Goal: Transaction & Acquisition: Book appointment/travel/reservation

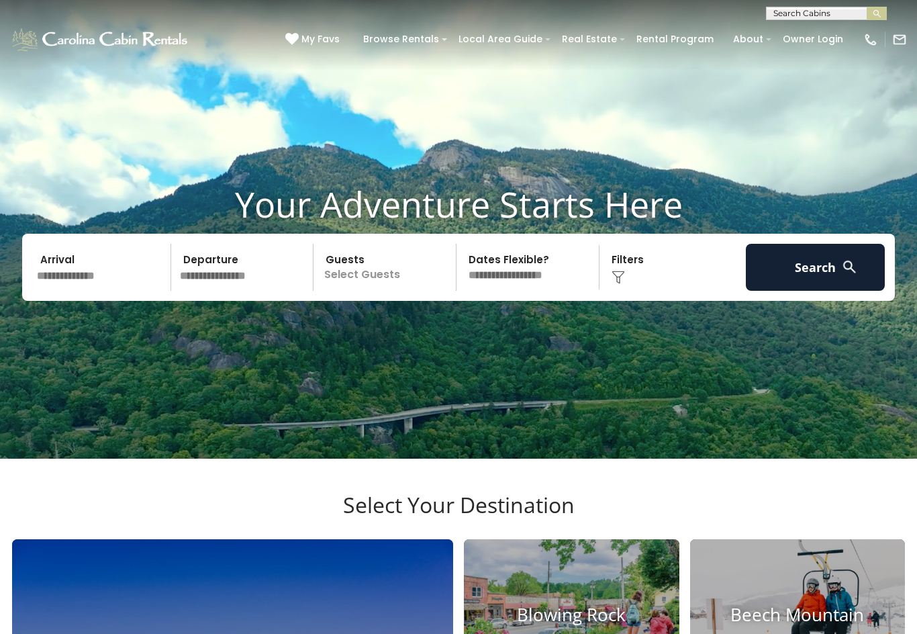
click at [85, 291] on input "text" at bounding box center [101, 267] width 139 height 47
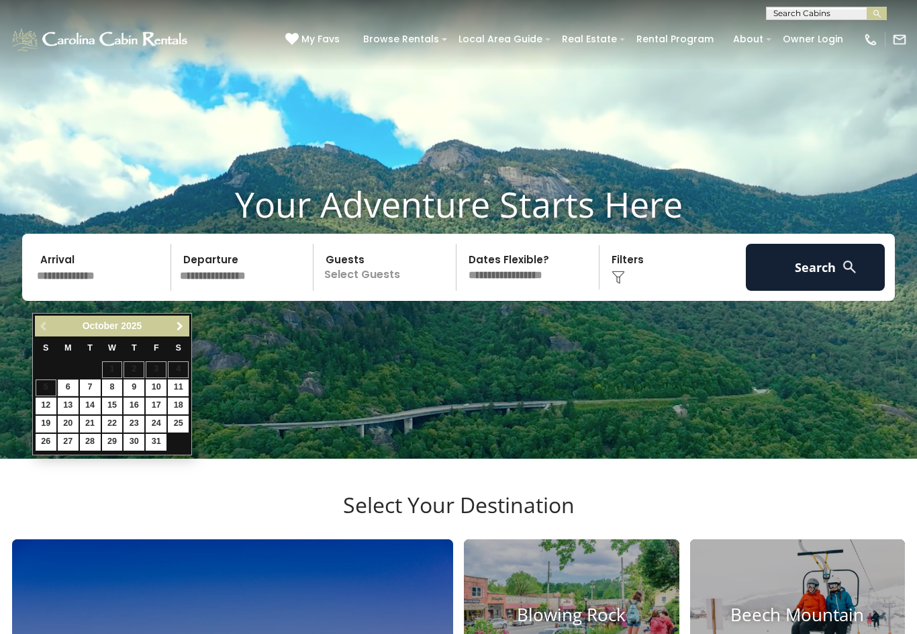
click at [181, 327] on span "Next" at bounding box center [180, 326] width 11 height 11
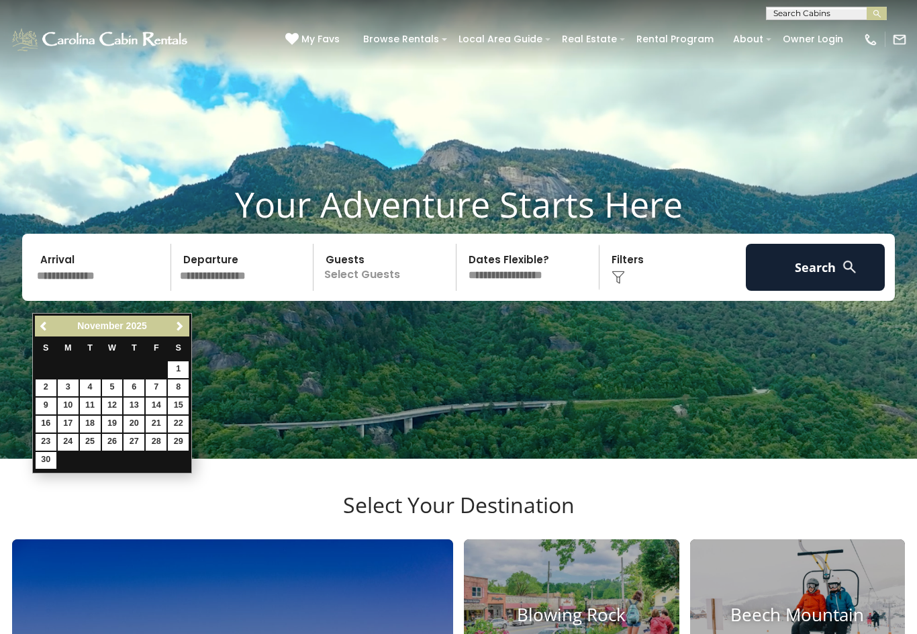
click at [66, 426] on link "17" at bounding box center [68, 423] width 21 height 17
type input "********"
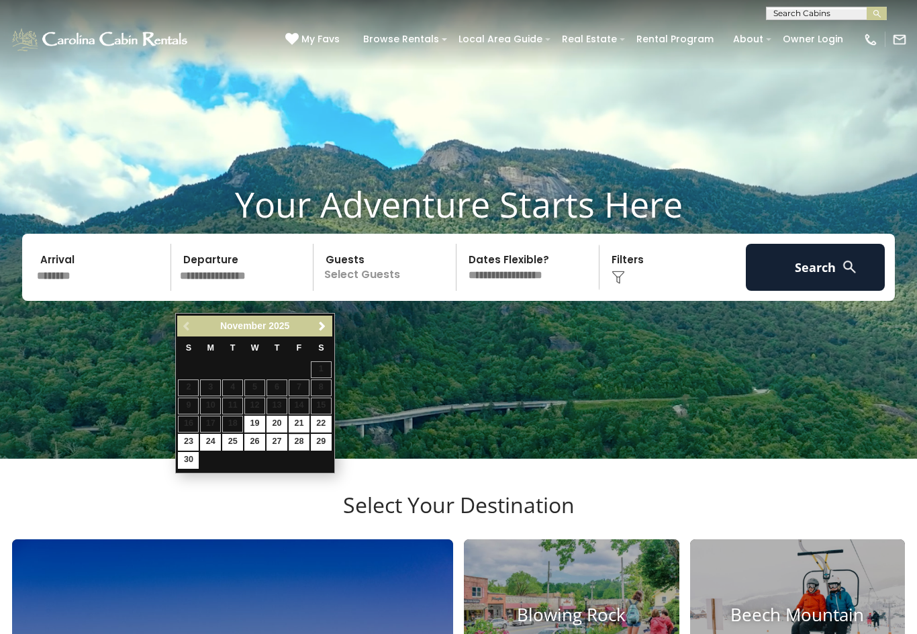
click at [305, 444] on link "28" at bounding box center [299, 442] width 21 height 17
type input "********"
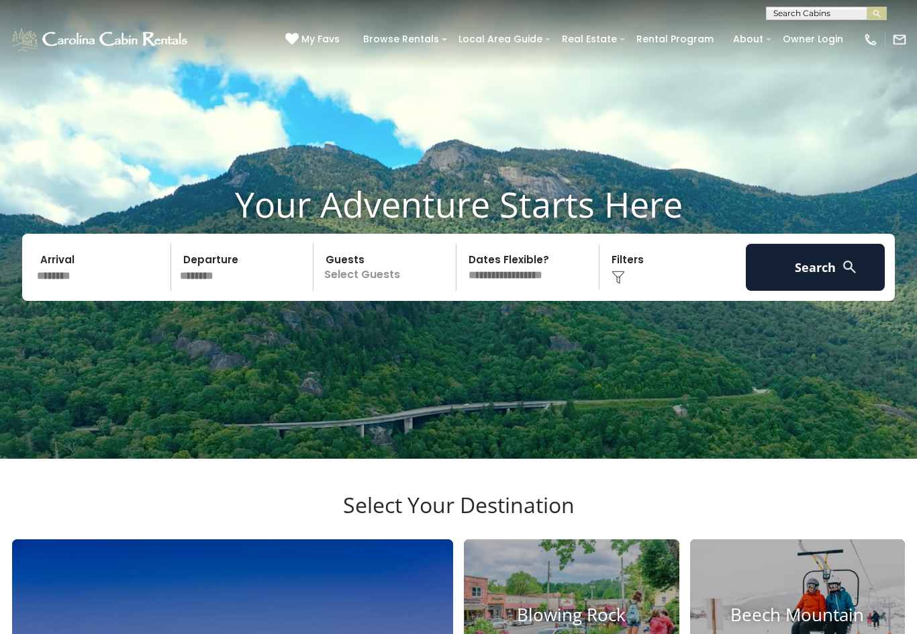
click at [364, 291] on p "Select Guests" at bounding box center [386, 267] width 138 height 47
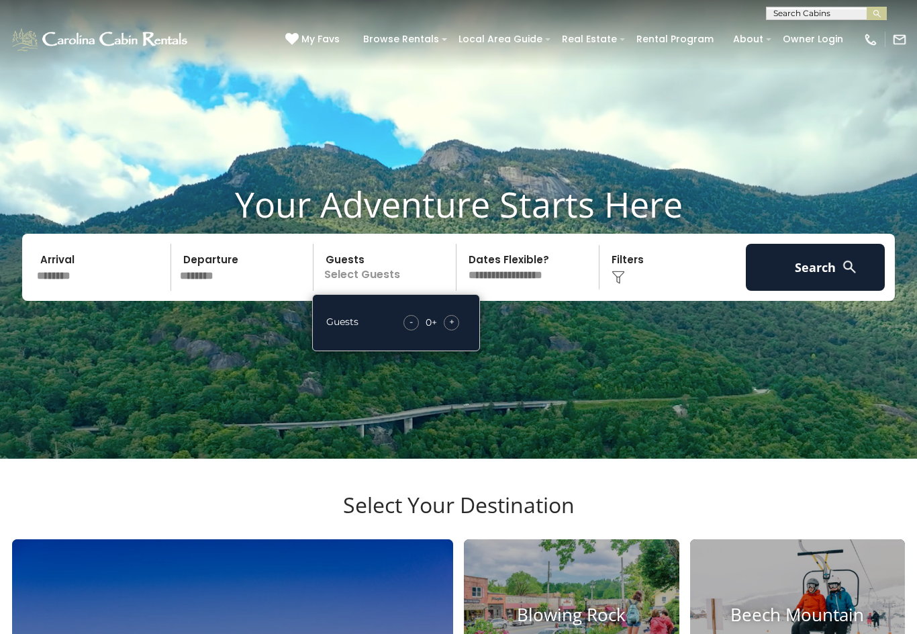
click at [458, 330] on div "+" at bounding box center [451, 322] width 15 height 15
click at [451, 328] on span "+" at bounding box center [451, 321] width 5 height 13
click at [809, 291] on button "Search" at bounding box center [815, 267] width 139 height 47
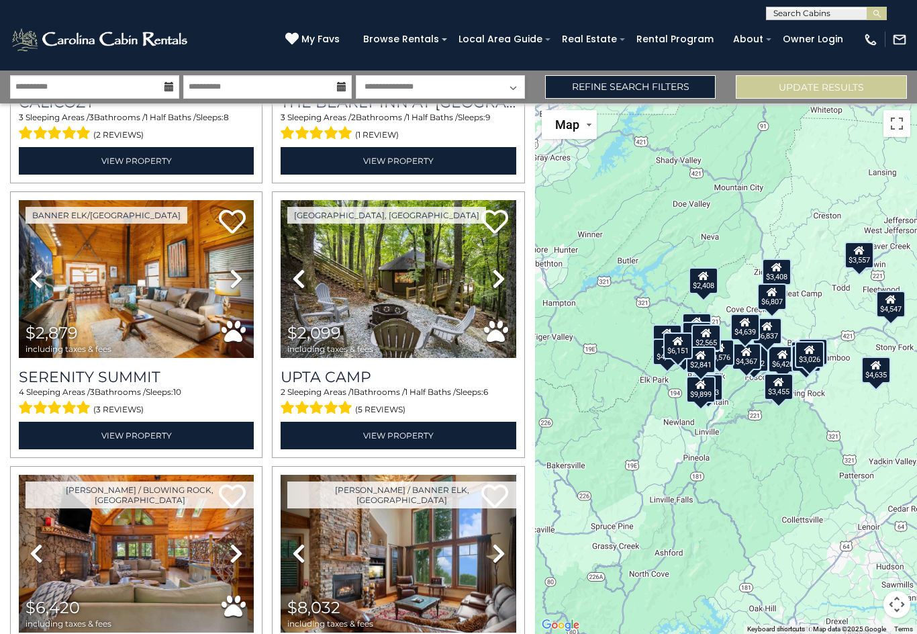
scroll to position [232, 0]
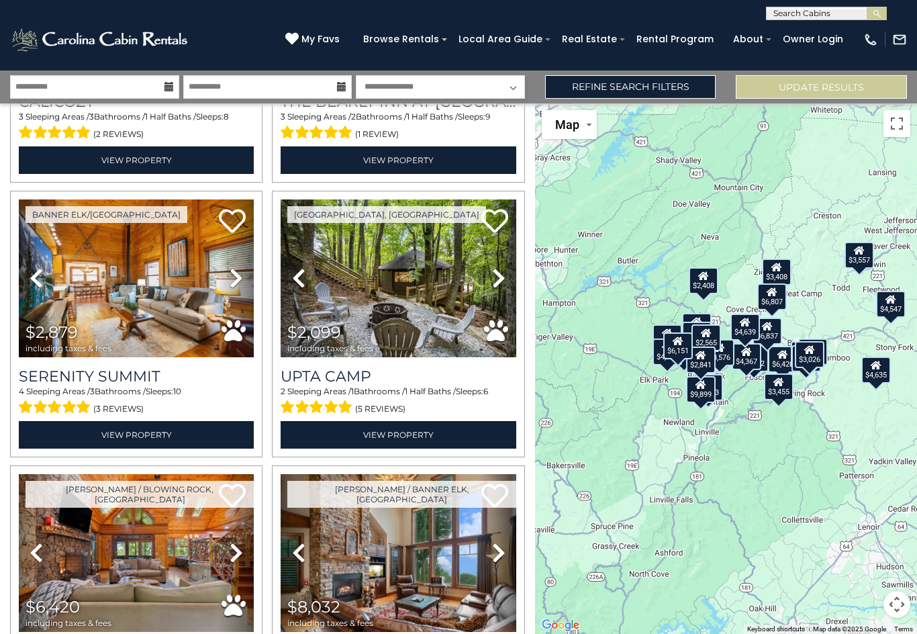
click at [175, 434] on link "View Property" at bounding box center [136, 435] width 235 height 28
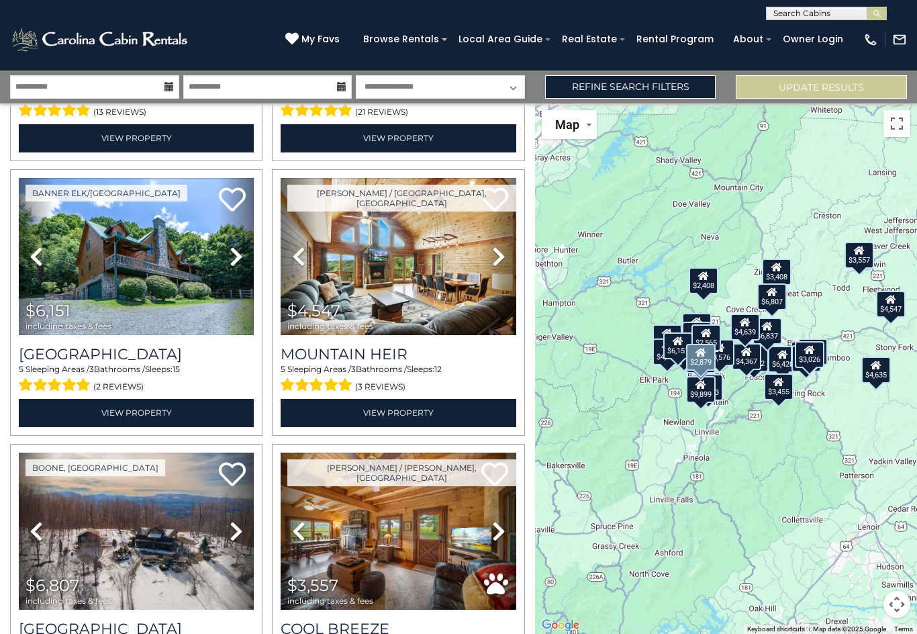
scroll to position [3012, 0]
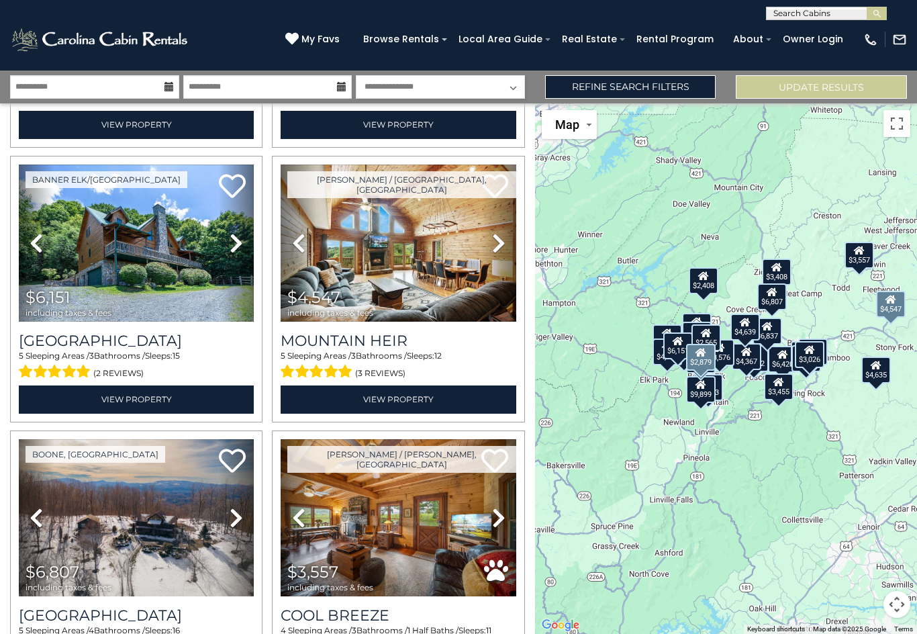
click at [413, 266] on img at bounding box center [398, 243] width 235 height 158
click at [139, 286] on img at bounding box center [136, 243] width 235 height 158
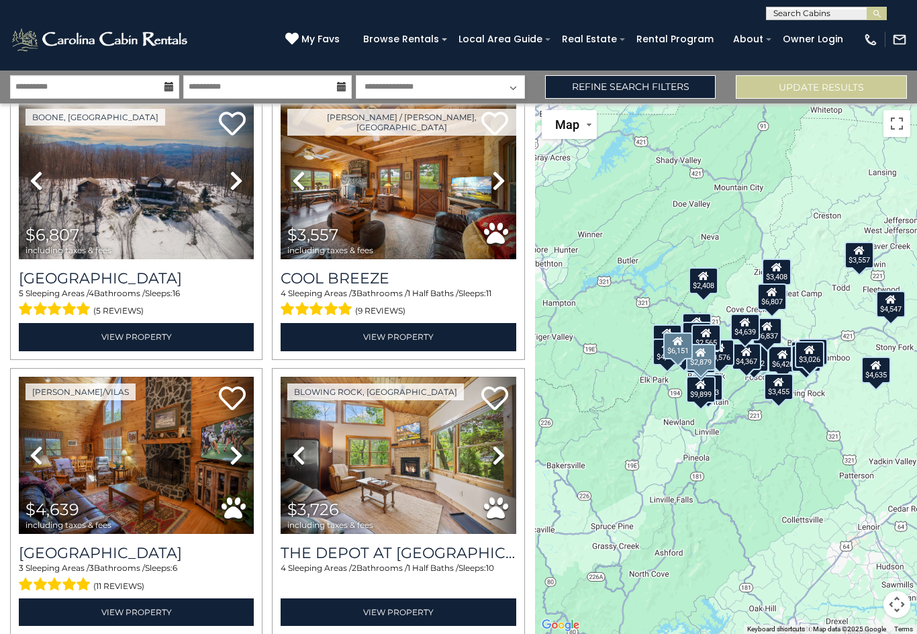
scroll to position [3349, 0]
click at [405, 193] on img at bounding box center [398, 181] width 235 height 158
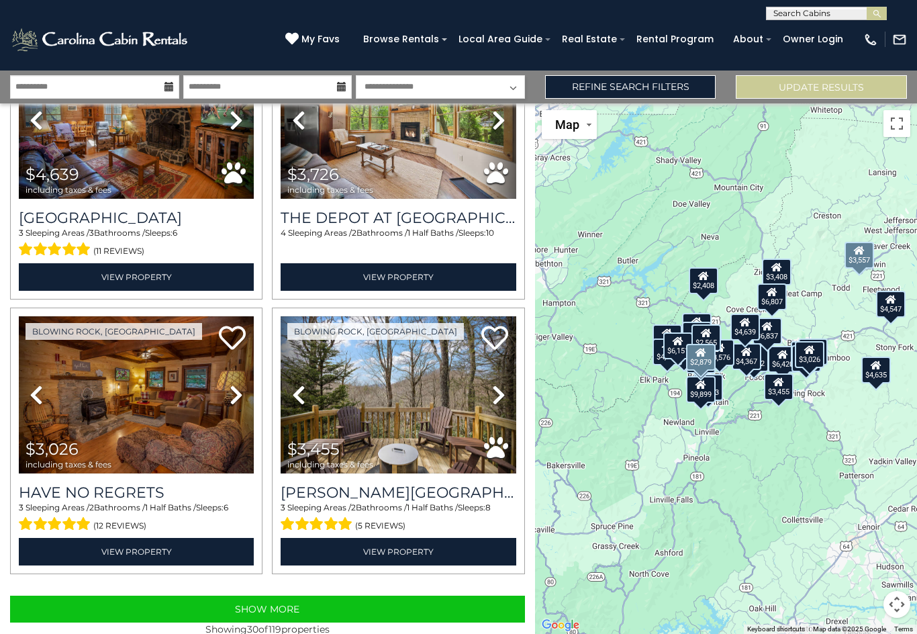
scroll to position [3684, 0]
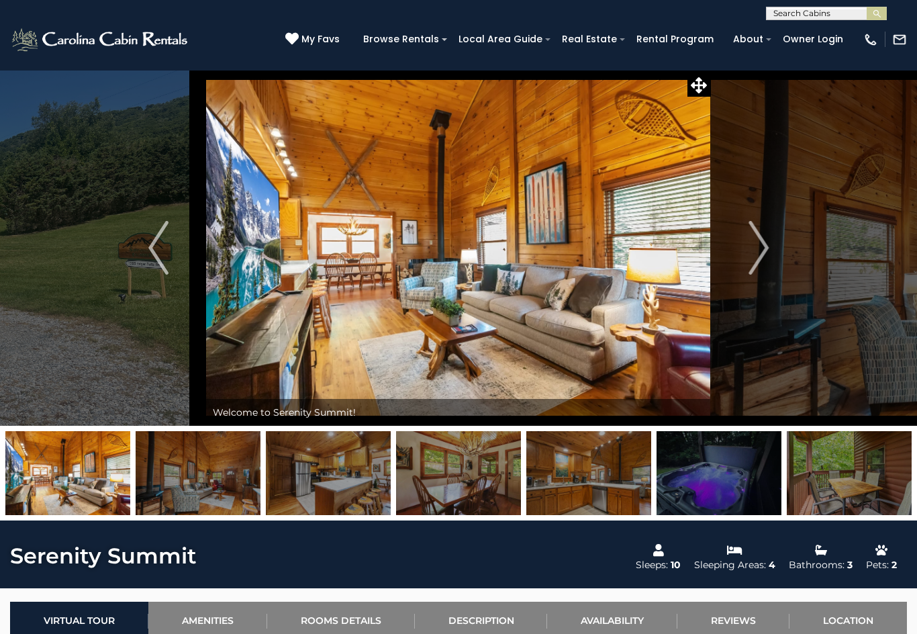
click at [744, 242] on button "Next" at bounding box center [758, 248] width 95 height 356
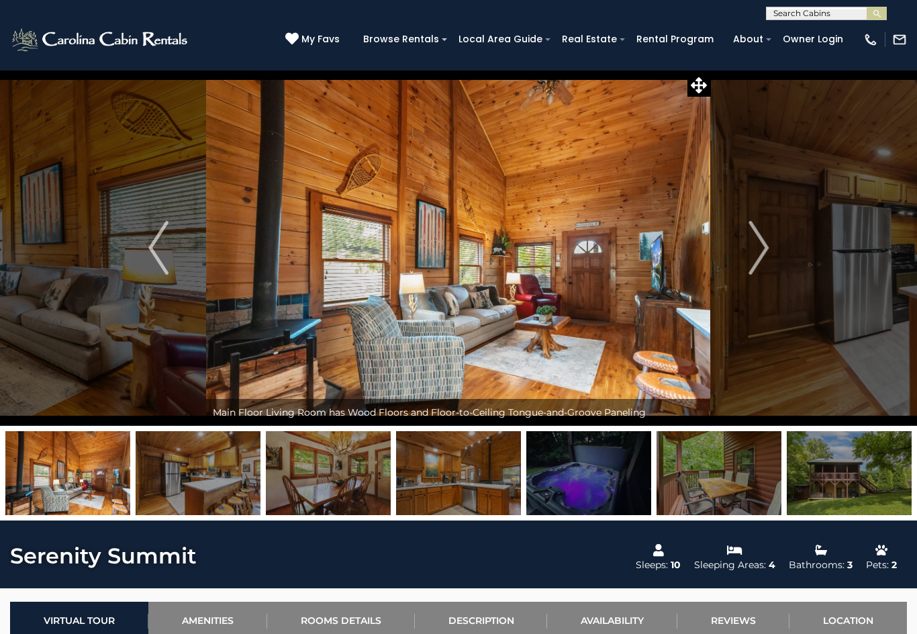
click at [738, 261] on button "Next" at bounding box center [758, 248] width 95 height 356
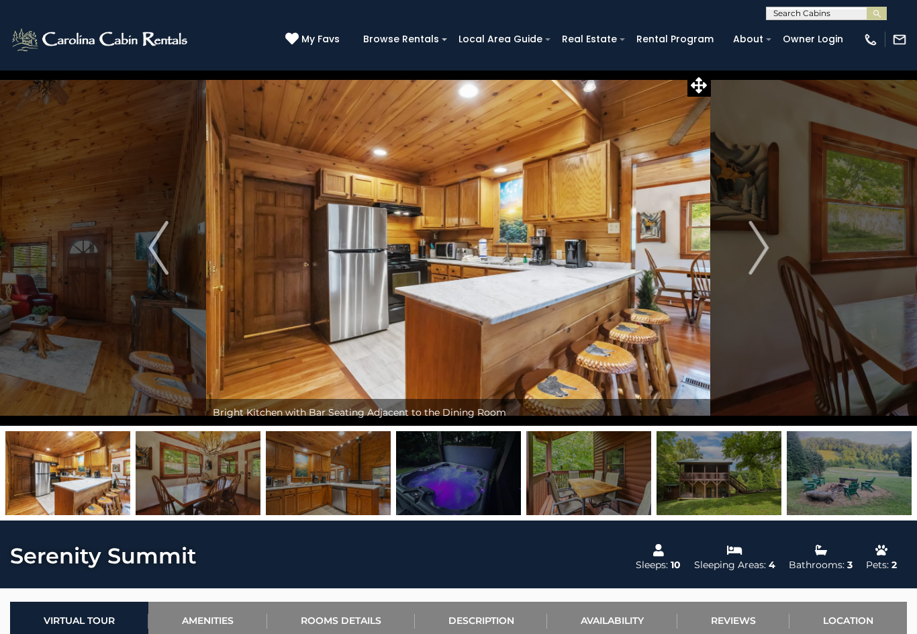
click at [738, 244] on button "Next" at bounding box center [758, 248] width 95 height 356
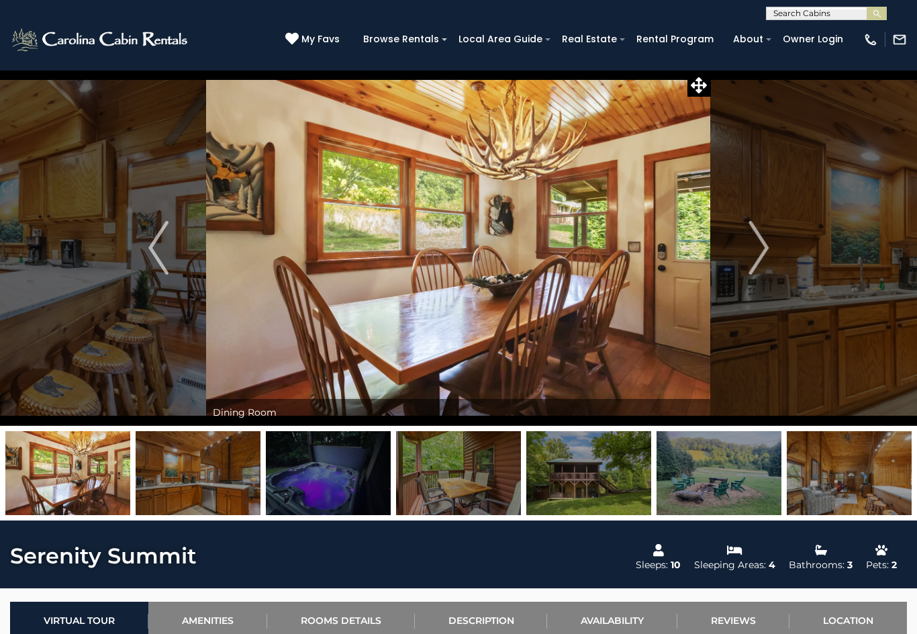
click at [738, 248] on button "Next" at bounding box center [758, 248] width 95 height 356
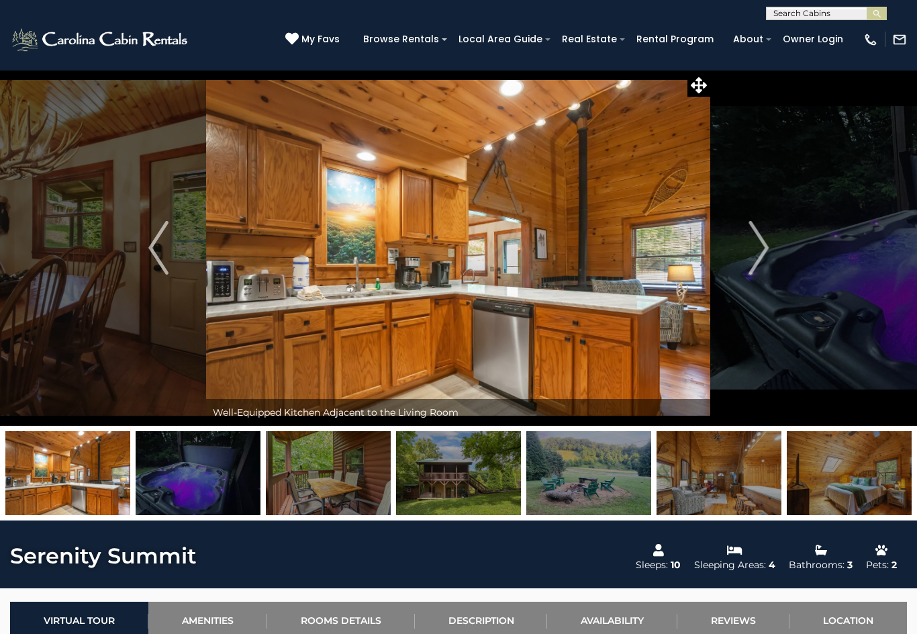
click at [744, 248] on button "Next" at bounding box center [758, 248] width 95 height 356
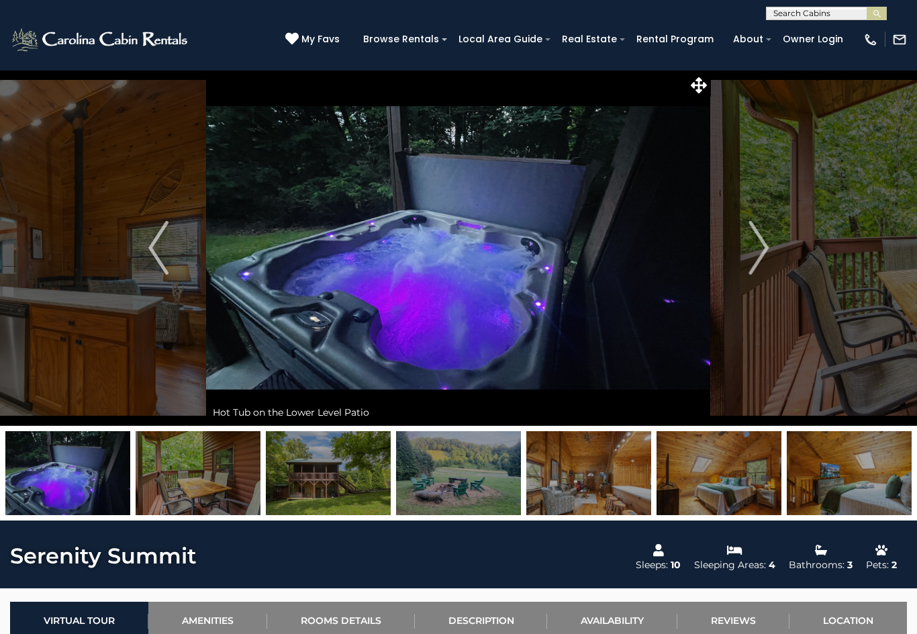
click at [744, 244] on button "Next" at bounding box center [758, 248] width 95 height 356
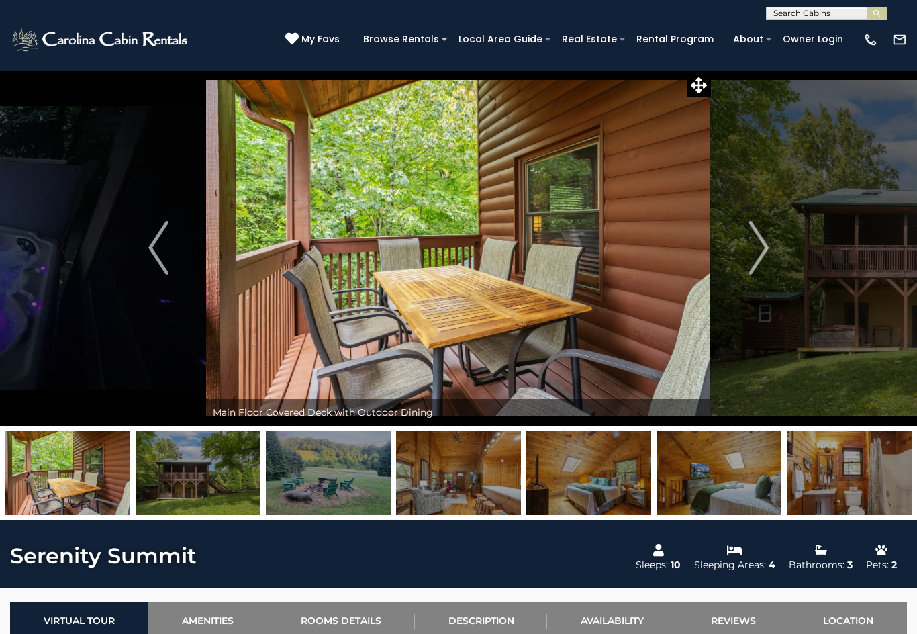
click at [752, 244] on img "Next" at bounding box center [758, 248] width 20 height 54
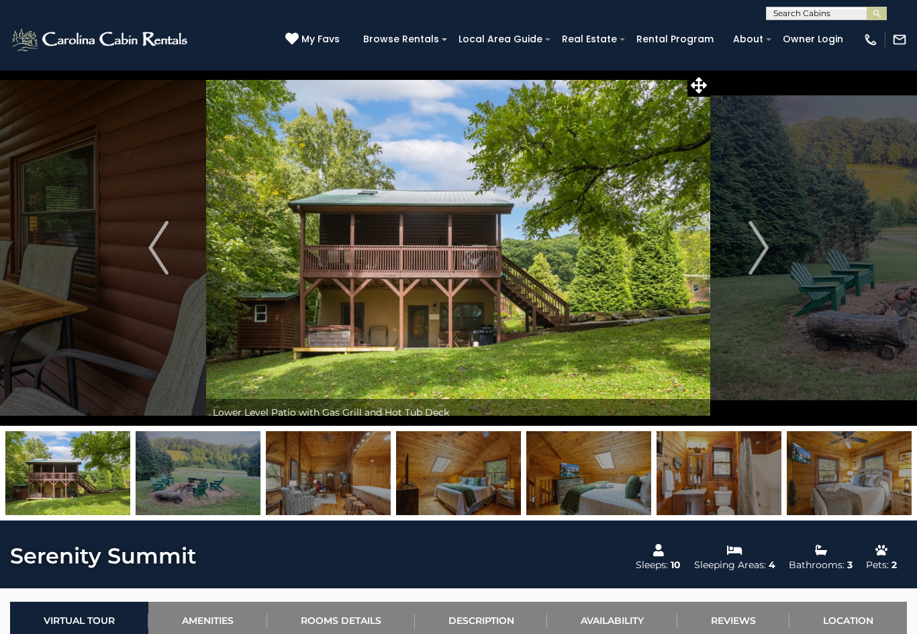
click at [763, 248] on img "Next" at bounding box center [758, 248] width 20 height 54
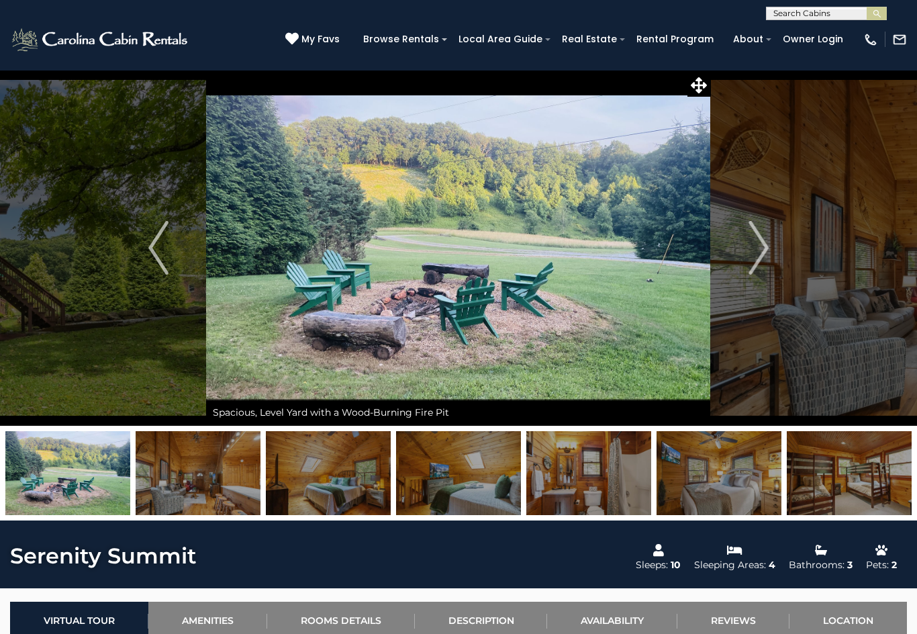
click at [760, 248] on img "Next" at bounding box center [758, 248] width 20 height 54
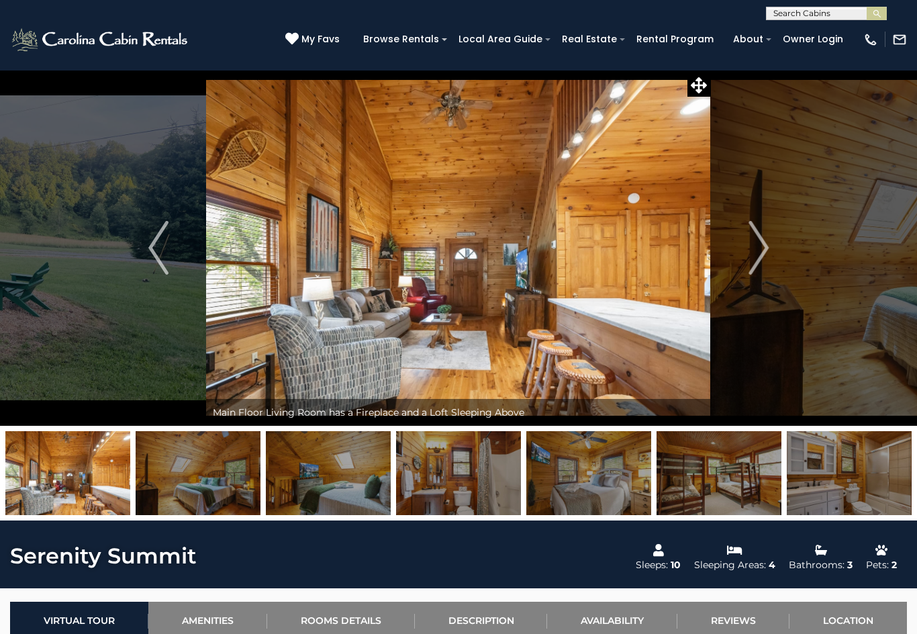
click at [766, 253] on img "Next" at bounding box center [758, 248] width 20 height 54
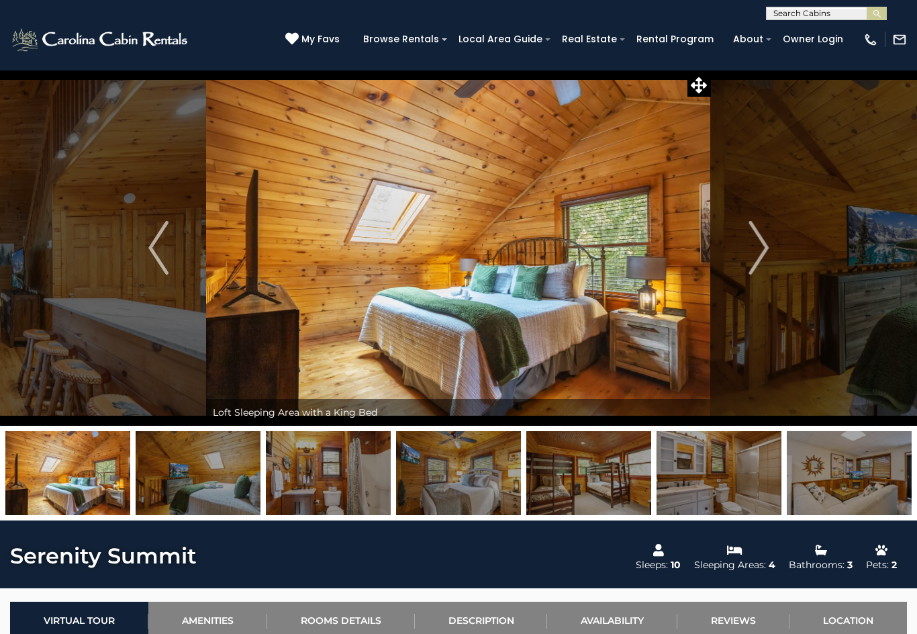
click at [752, 253] on img "Next" at bounding box center [758, 248] width 20 height 54
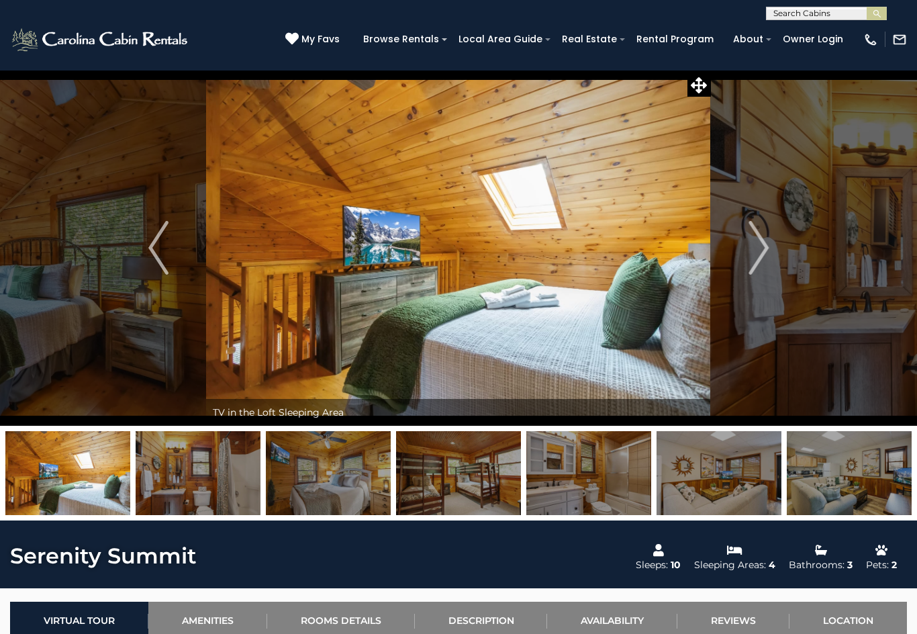
click at [759, 249] on img "Next" at bounding box center [758, 248] width 20 height 54
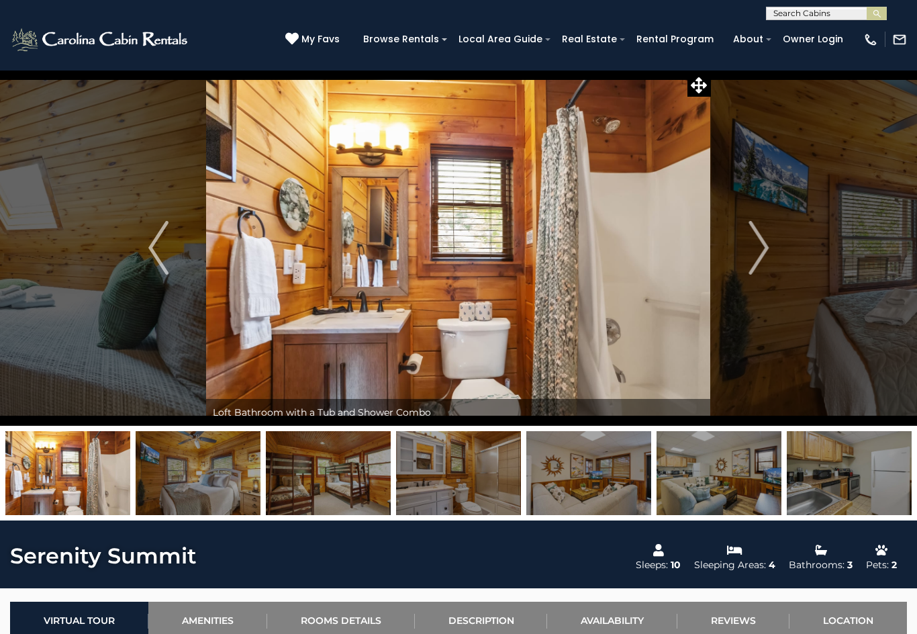
click at [763, 249] on img "Next" at bounding box center [758, 248] width 20 height 54
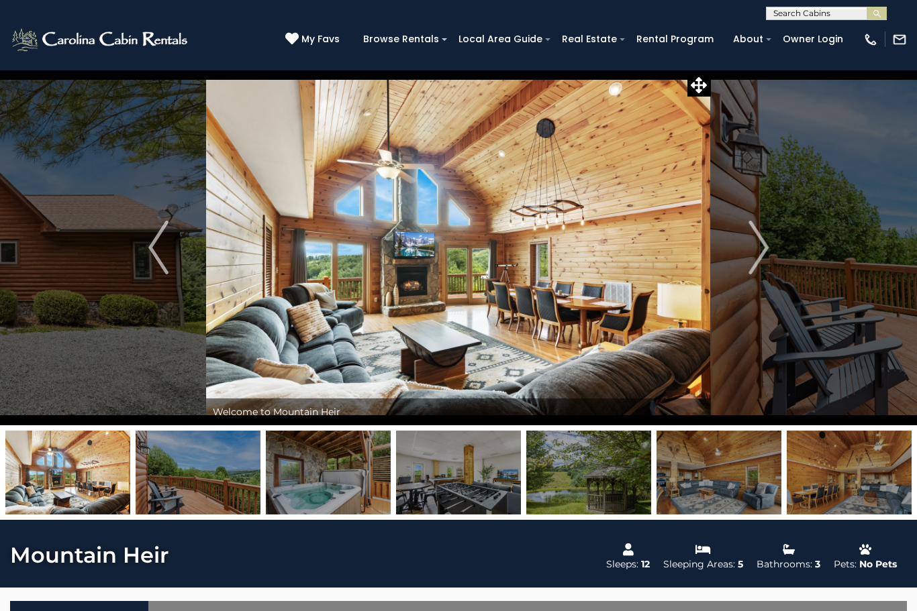
click at [763, 246] on img "Next" at bounding box center [758, 248] width 20 height 54
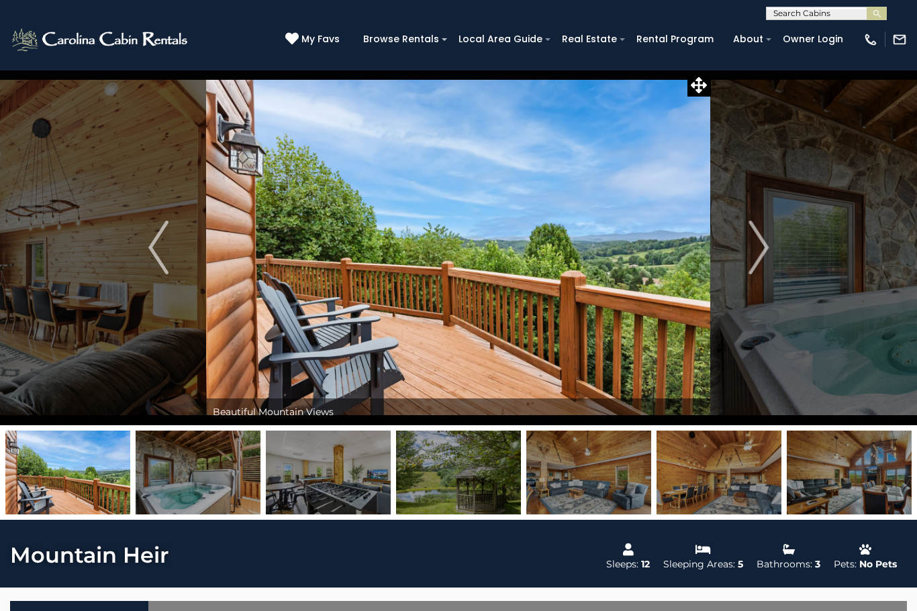
click at [754, 268] on img "Next" at bounding box center [758, 248] width 20 height 54
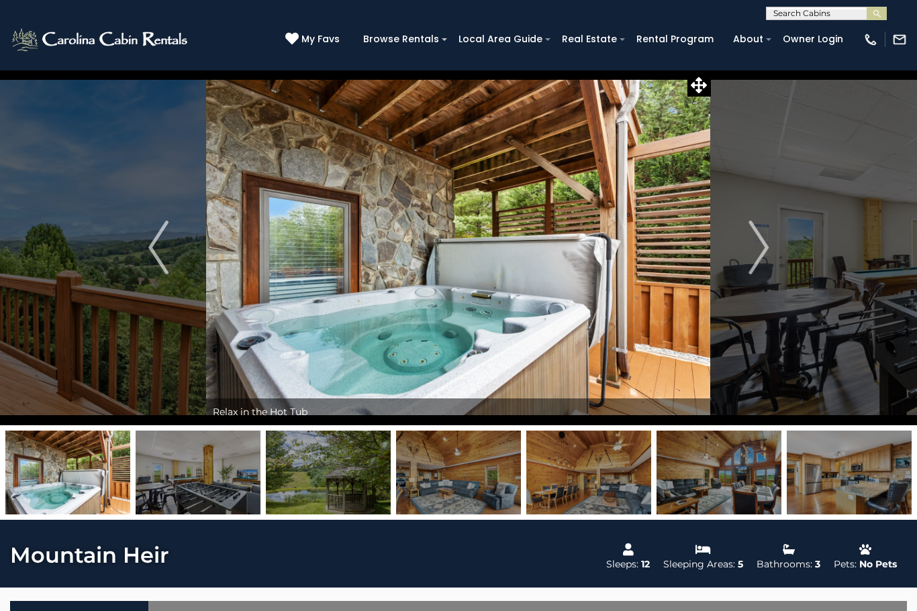
click at [752, 254] on img "Next" at bounding box center [758, 248] width 20 height 54
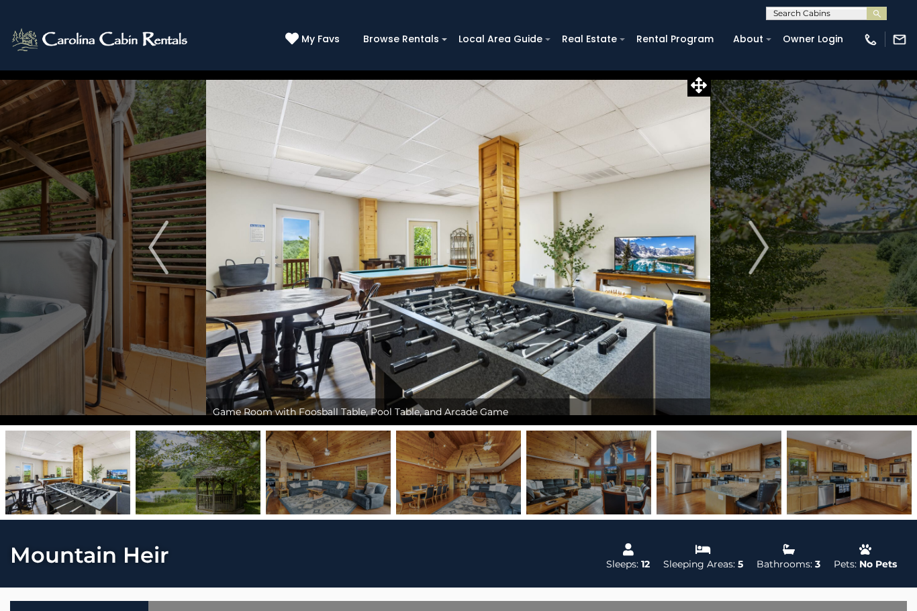
click at [764, 253] on img "Next" at bounding box center [758, 248] width 20 height 54
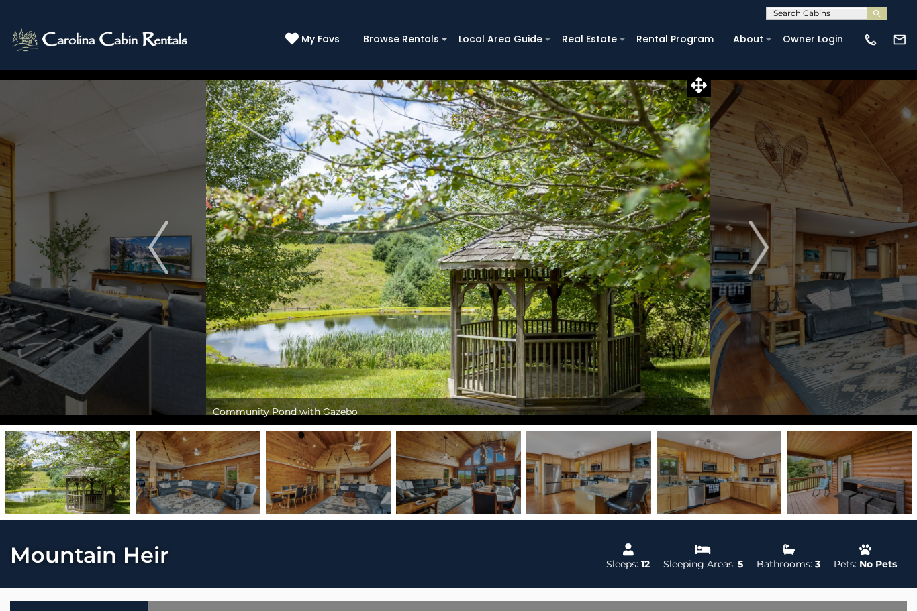
click at [773, 252] on button "Next" at bounding box center [758, 248] width 95 height 356
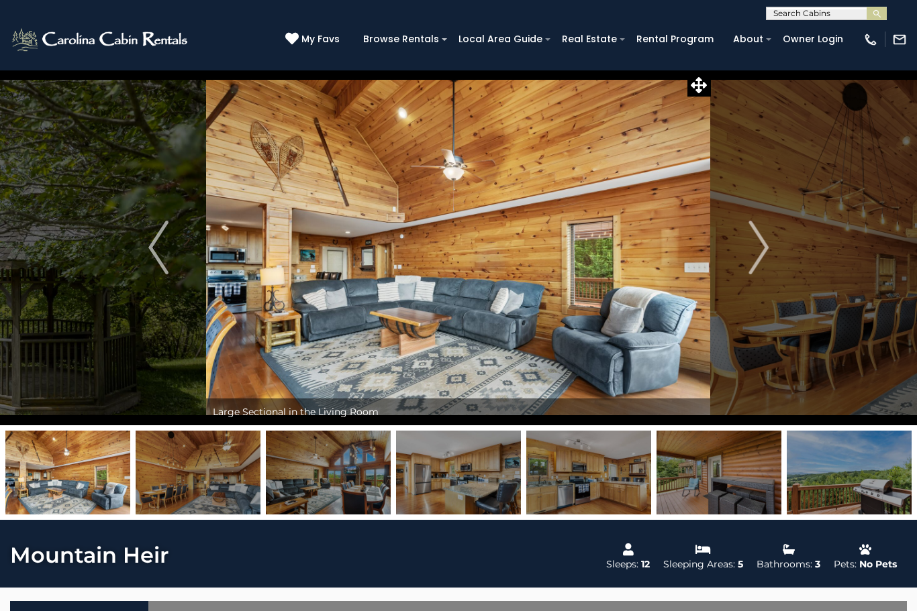
click at [757, 251] on img "Next" at bounding box center [758, 248] width 20 height 54
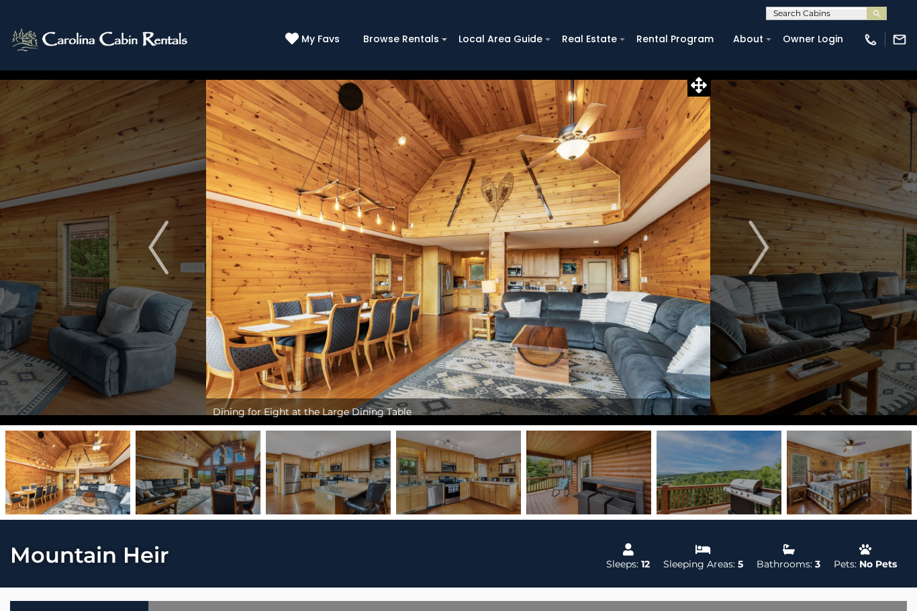
click at [756, 256] on img "Next" at bounding box center [758, 248] width 20 height 54
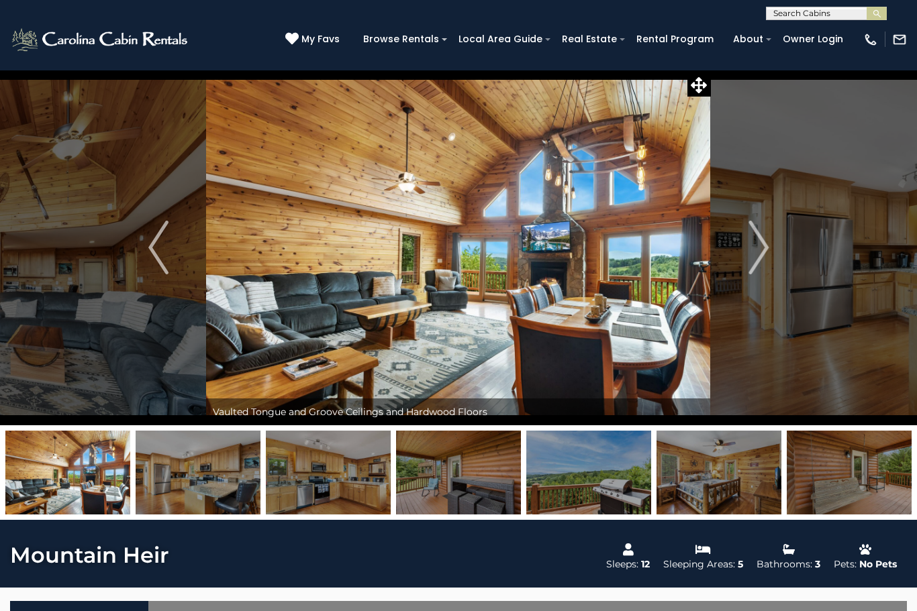
click at [738, 256] on button "Next" at bounding box center [758, 248] width 95 height 356
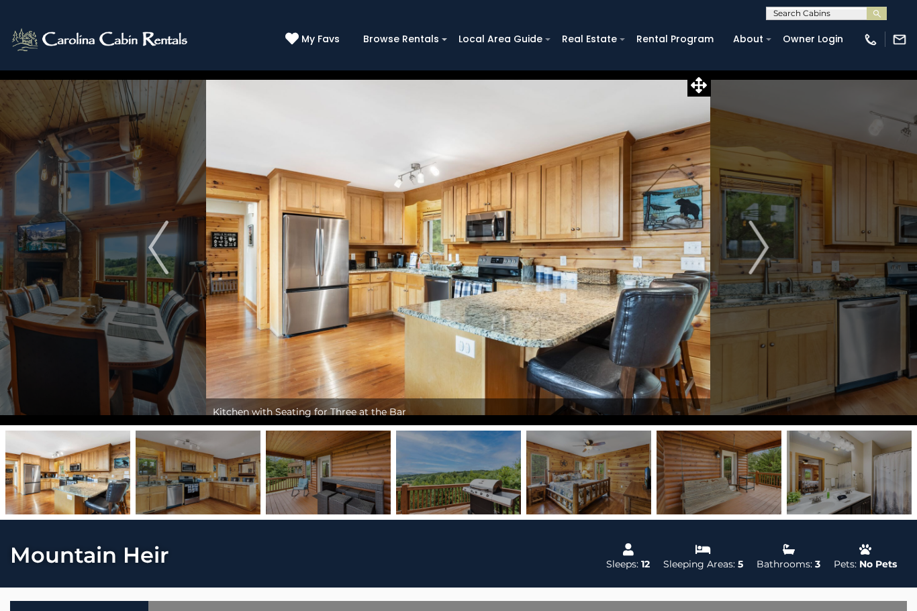
click at [756, 254] on img "Next" at bounding box center [758, 248] width 20 height 54
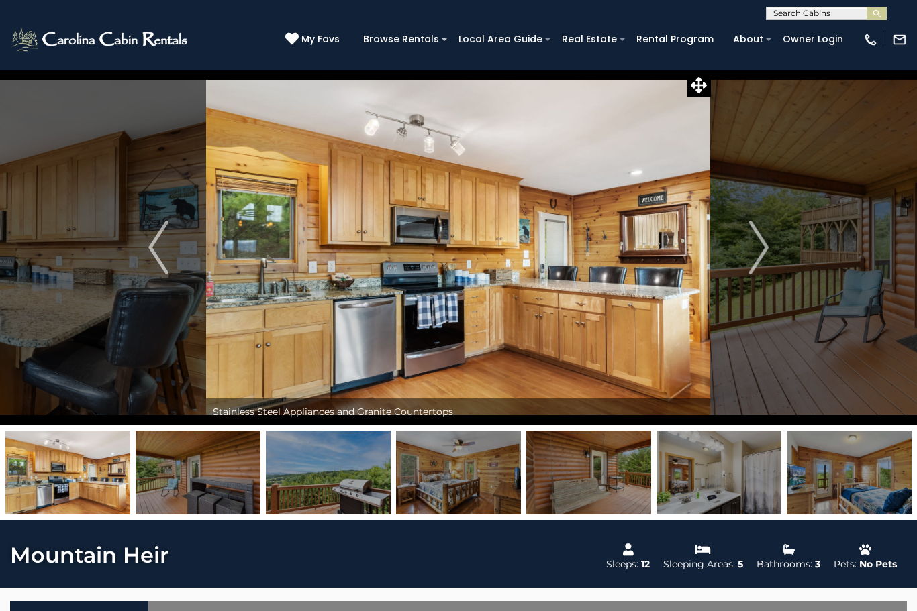
click at [755, 258] on img "Next" at bounding box center [758, 248] width 20 height 54
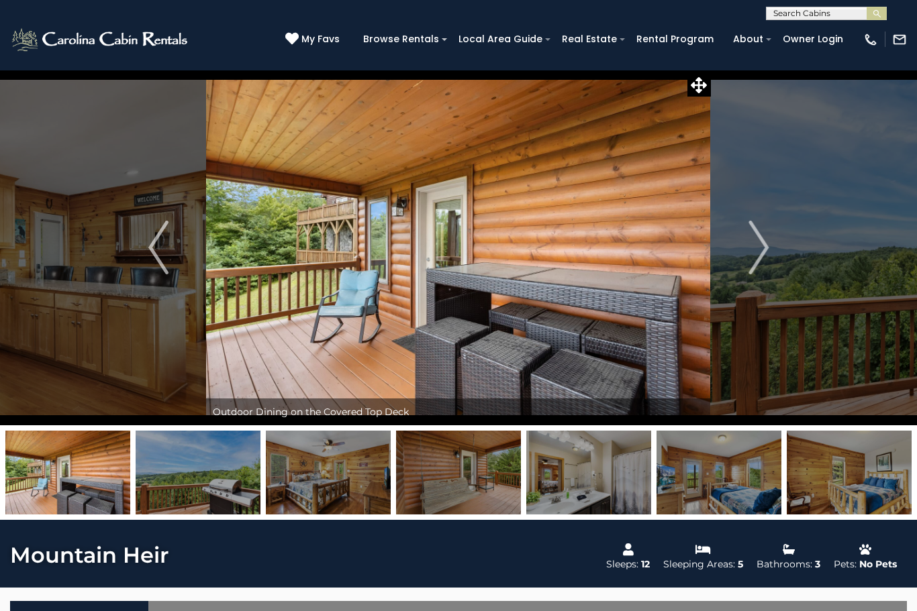
click at [756, 258] on img "Next" at bounding box center [758, 248] width 20 height 54
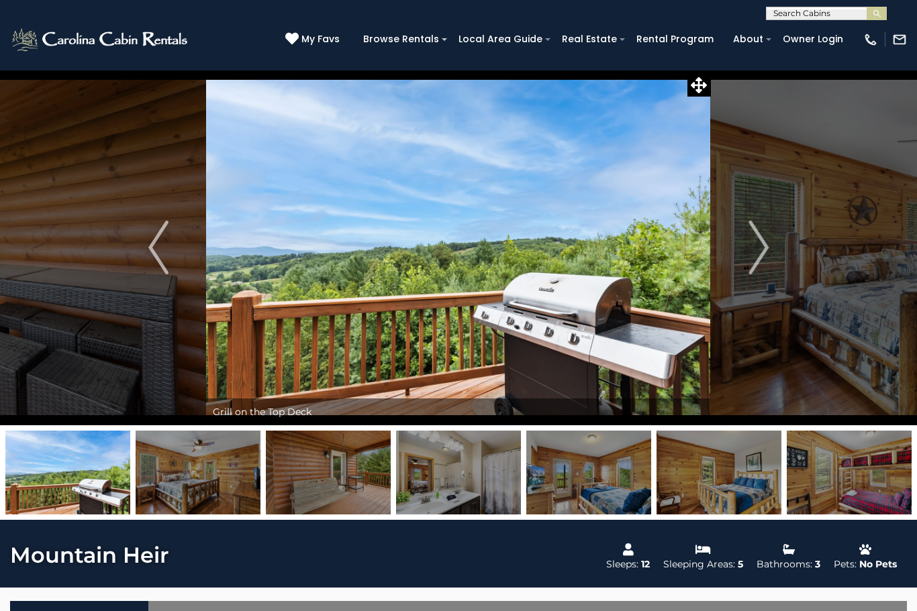
click at [755, 259] on img "Next" at bounding box center [758, 248] width 20 height 54
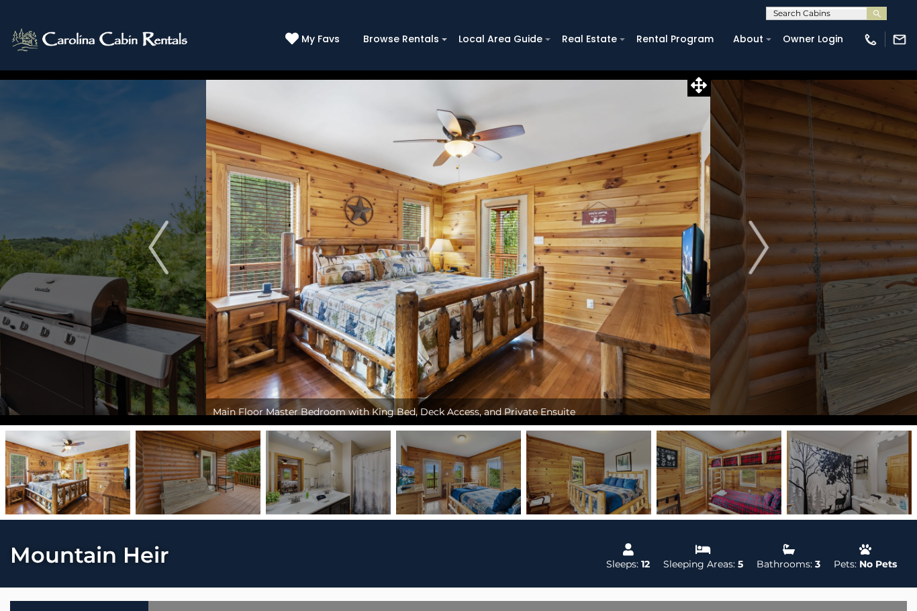
click at [764, 259] on img "Next" at bounding box center [758, 248] width 20 height 54
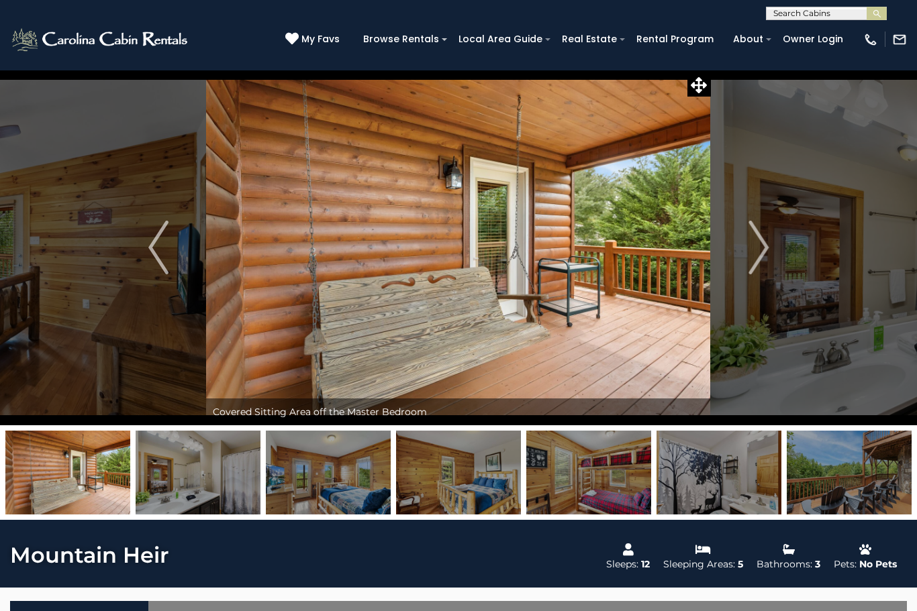
click at [748, 271] on button "Next" at bounding box center [758, 248] width 95 height 356
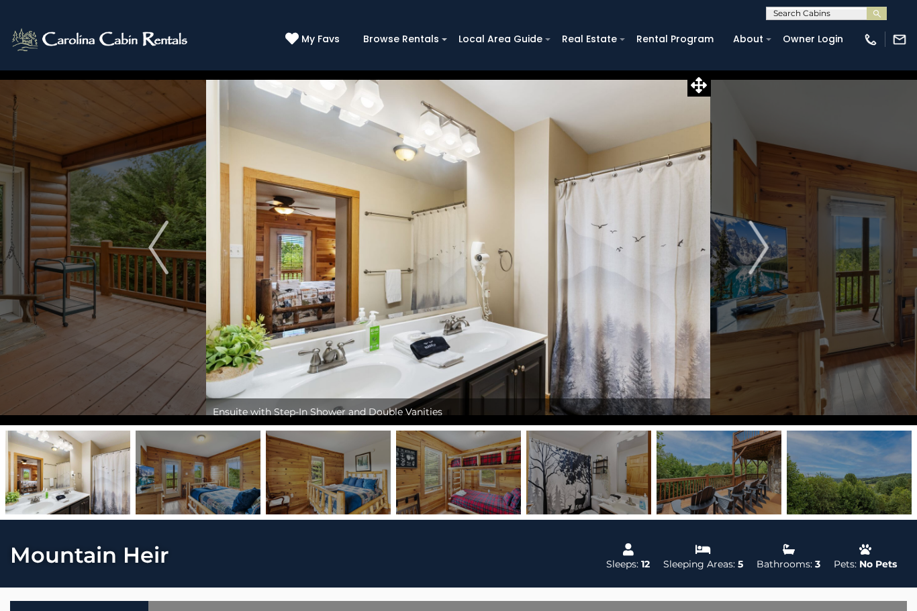
click at [745, 266] on button "Next" at bounding box center [758, 248] width 95 height 356
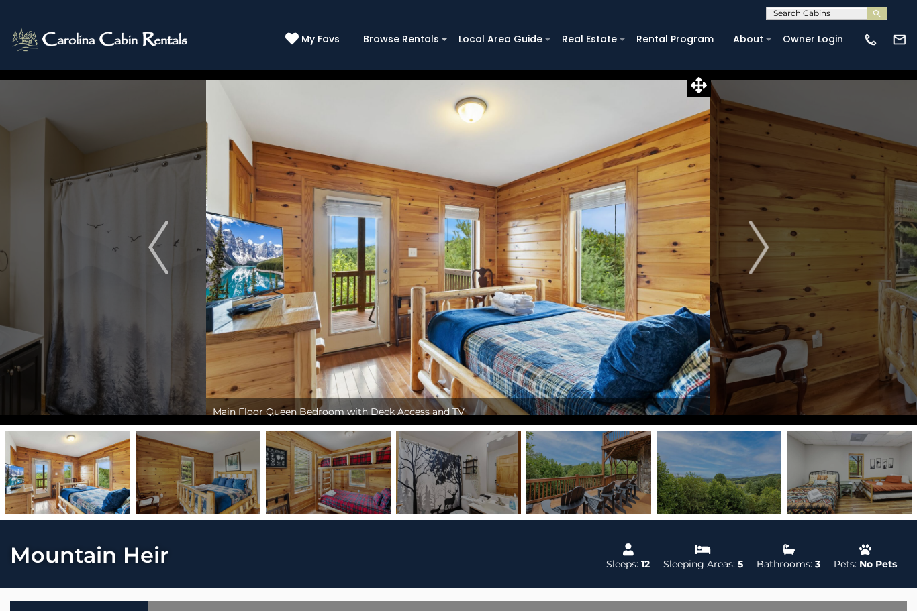
click at [752, 261] on img "Next" at bounding box center [758, 248] width 20 height 54
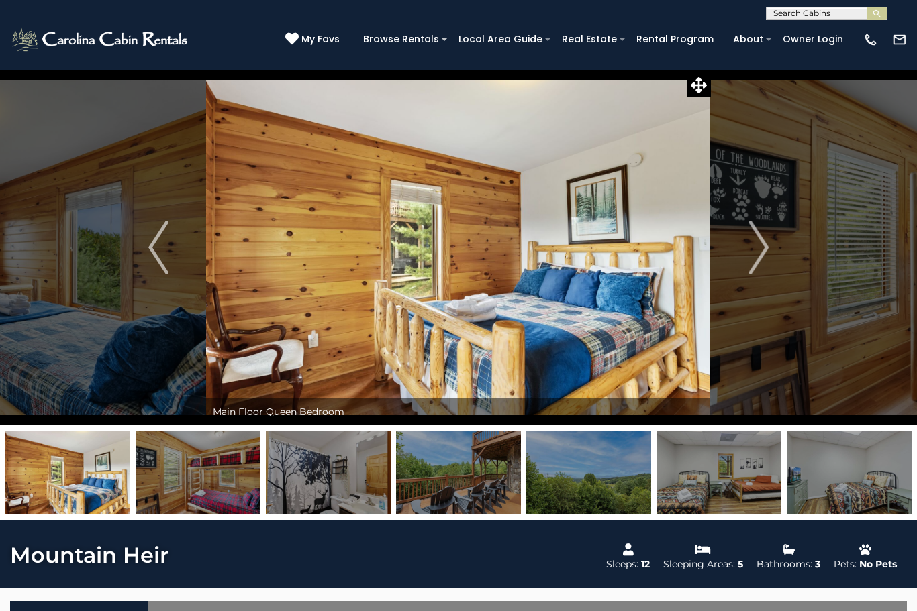
click at [739, 258] on button "Next" at bounding box center [758, 248] width 95 height 356
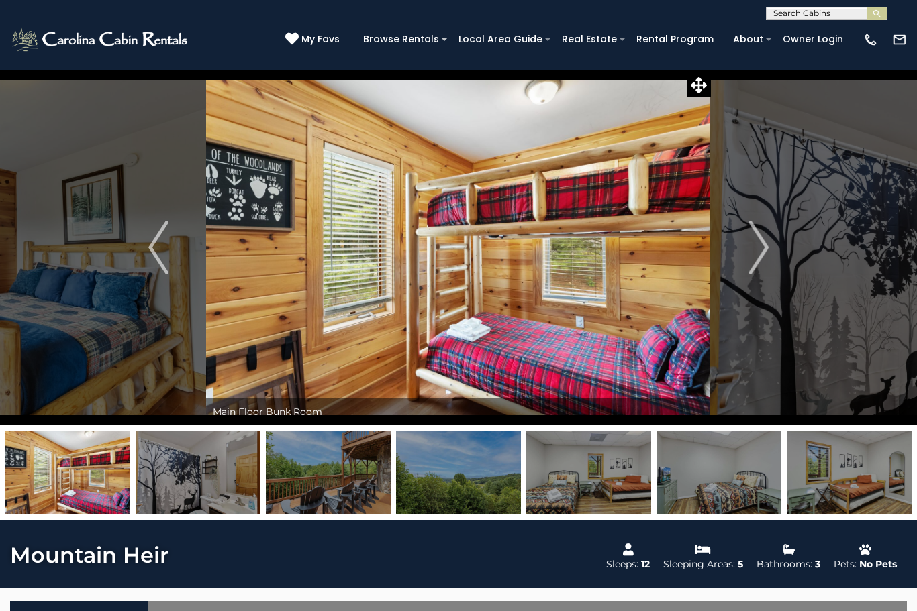
click at [750, 259] on img "Next" at bounding box center [758, 248] width 20 height 54
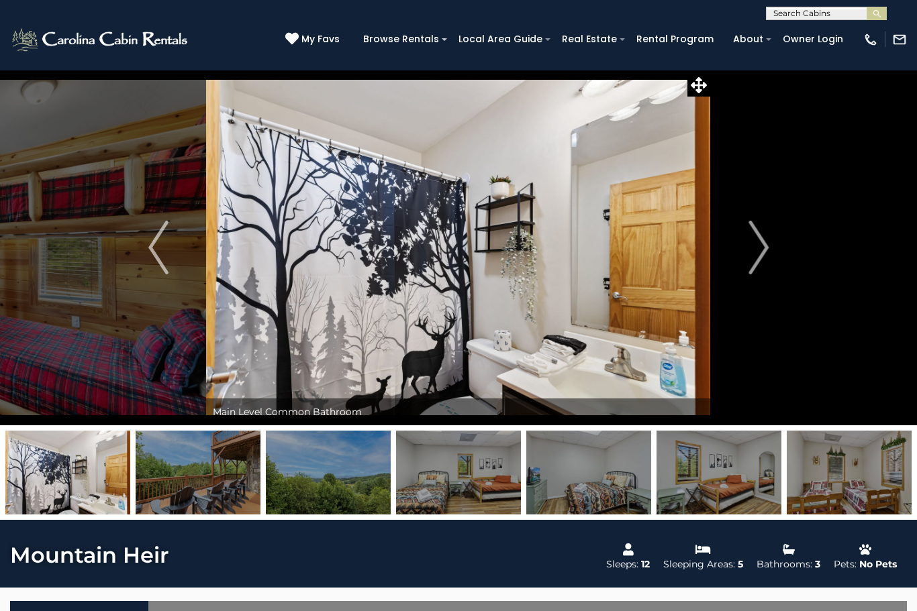
click at [757, 252] on img "Next" at bounding box center [758, 248] width 20 height 54
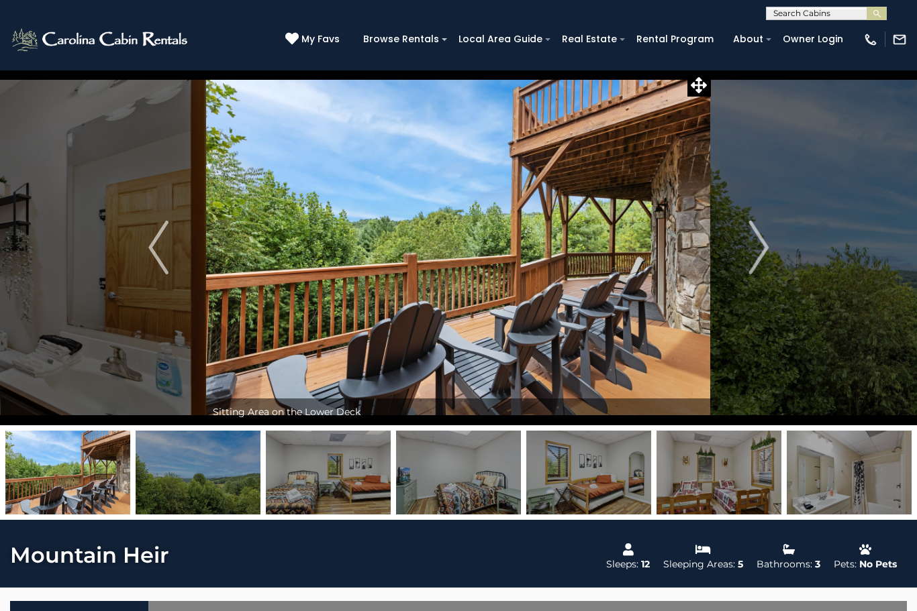
click at [752, 249] on img "Next" at bounding box center [758, 248] width 20 height 54
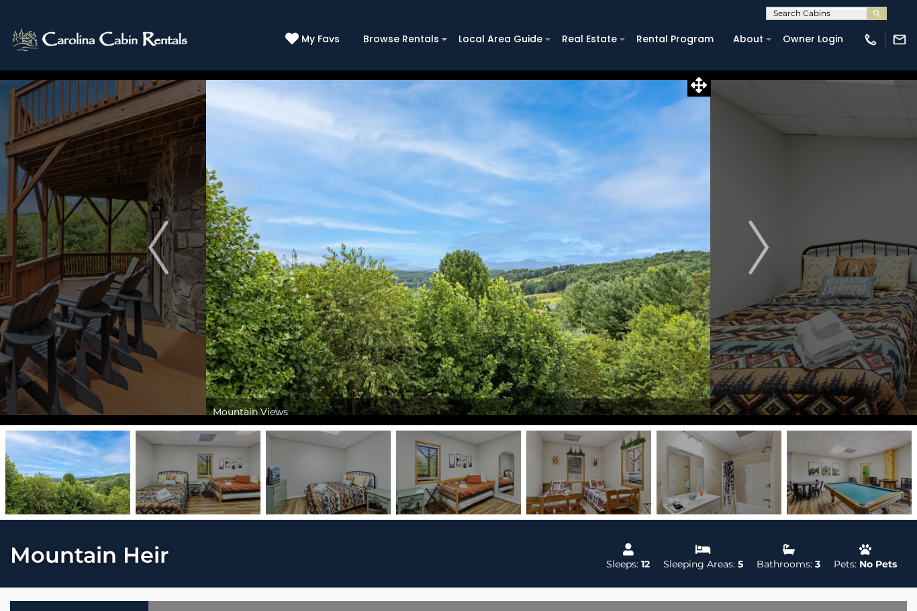
click at [763, 249] on img "Next" at bounding box center [758, 248] width 20 height 54
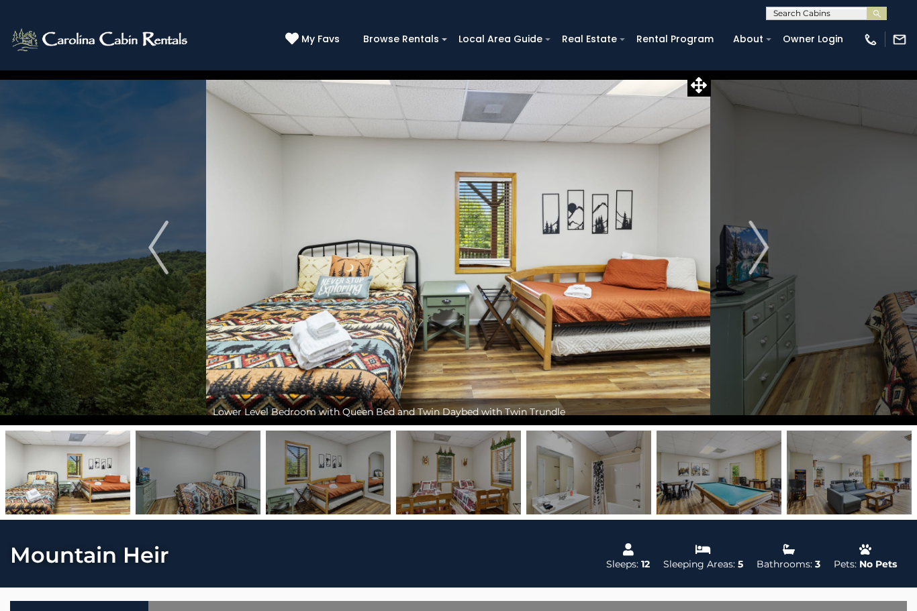
click at [754, 252] on img "Next" at bounding box center [758, 248] width 20 height 54
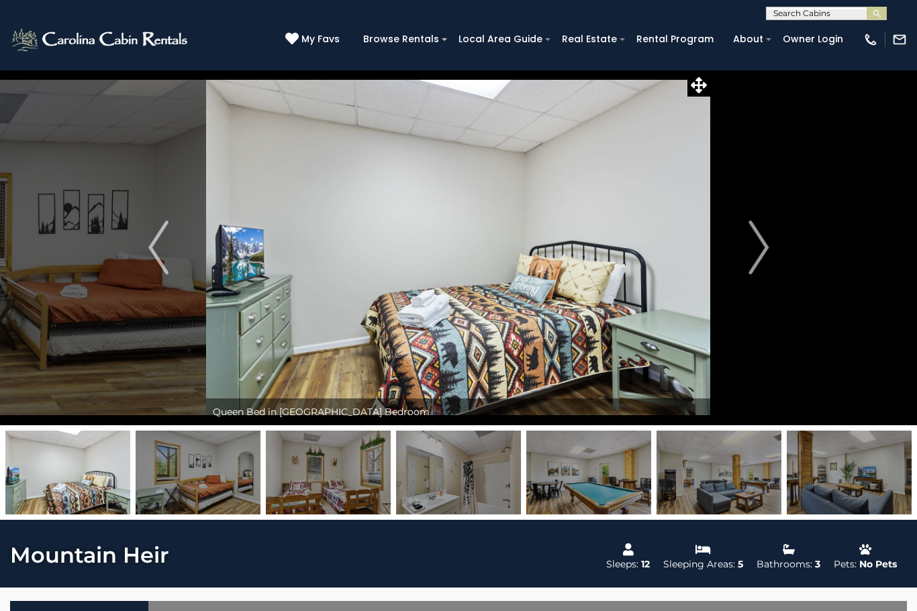
click at [750, 254] on img "Next" at bounding box center [758, 248] width 20 height 54
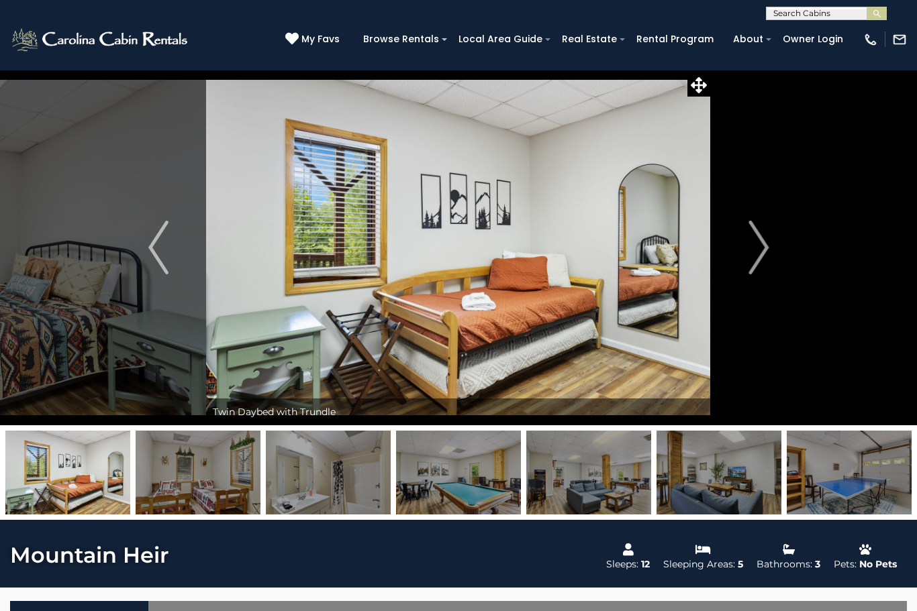
click at [748, 257] on button "Next" at bounding box center [758, 248] width 95 height 356
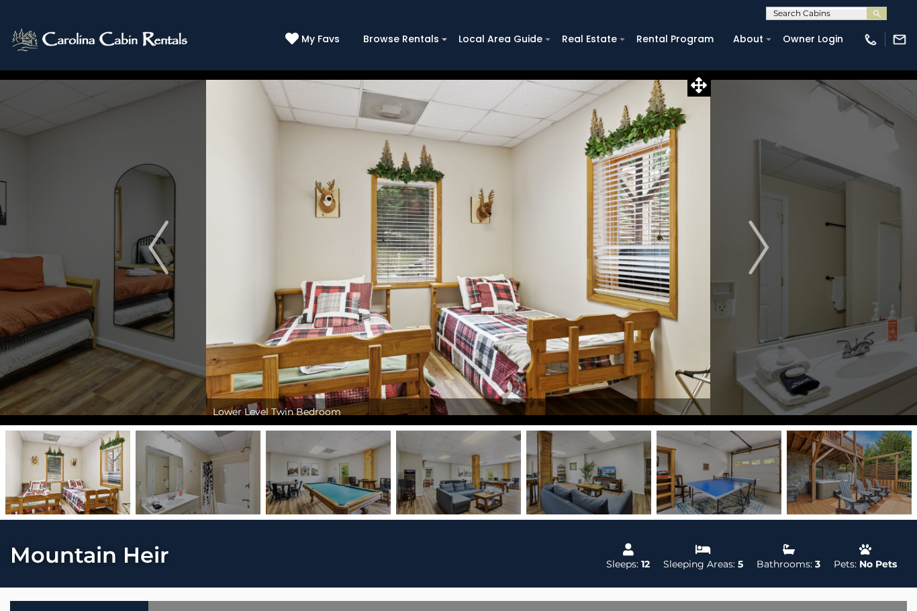
click at [748, 258] on button "Next" at bounding box center [758, 248] width 95 height 356
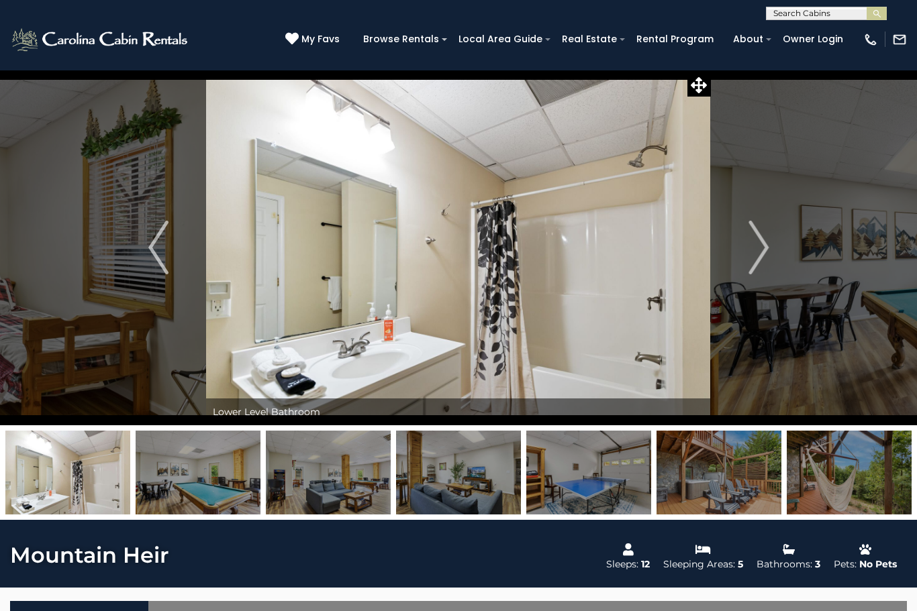
click at [757, 257] on img "Next" at bounding box center [758, 248] width 20 height 54
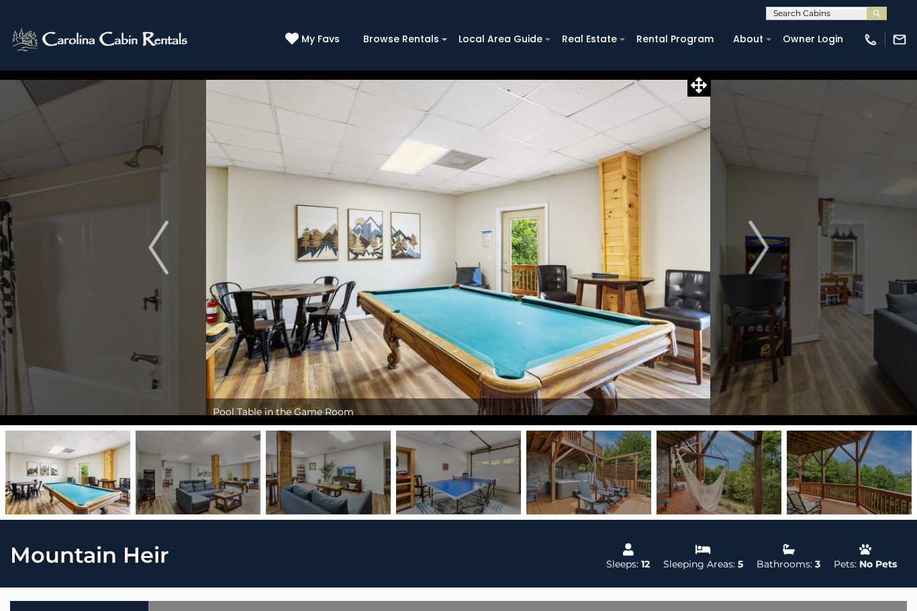
click at [760, 259] on img "Next" at bounding box center [758, 248] width 20 height 54
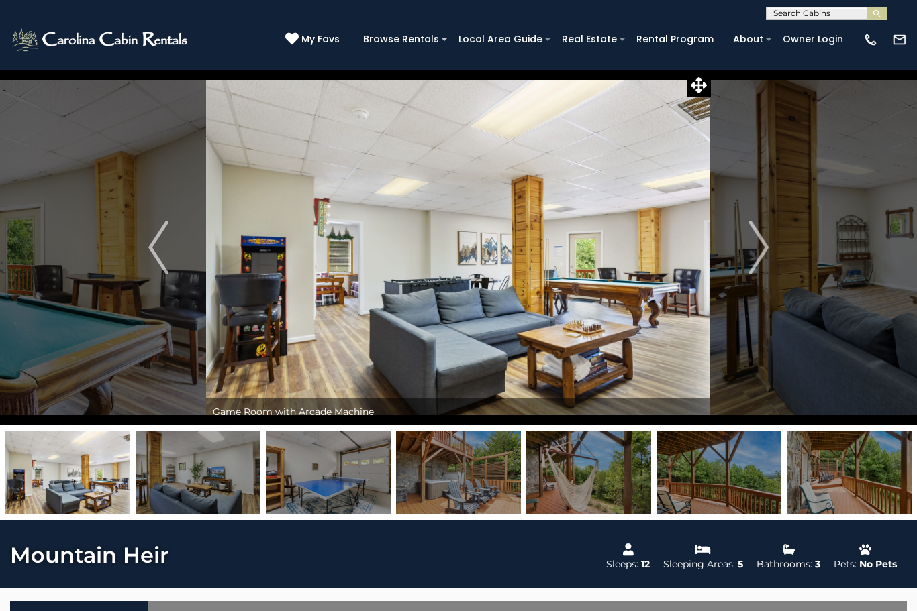
click at [767, 257] on img "Next" at bounding box center [758, 248] width 20 height 54
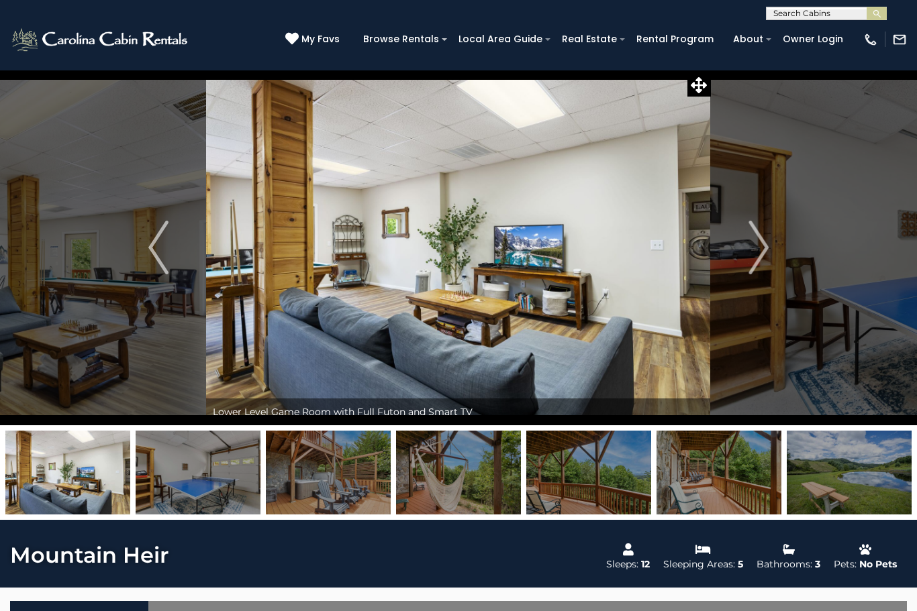
click at [761, 256] on img "Next" at bounding box center [758, 248] width 20 height 54
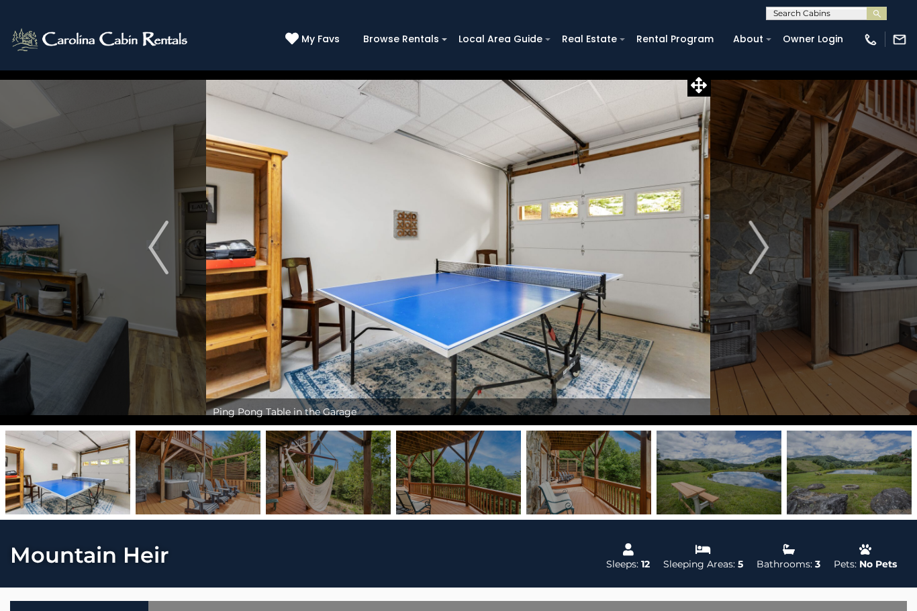
click at [756, 254] on img "Next" at bounding box center [758, 248] width 20 height 54
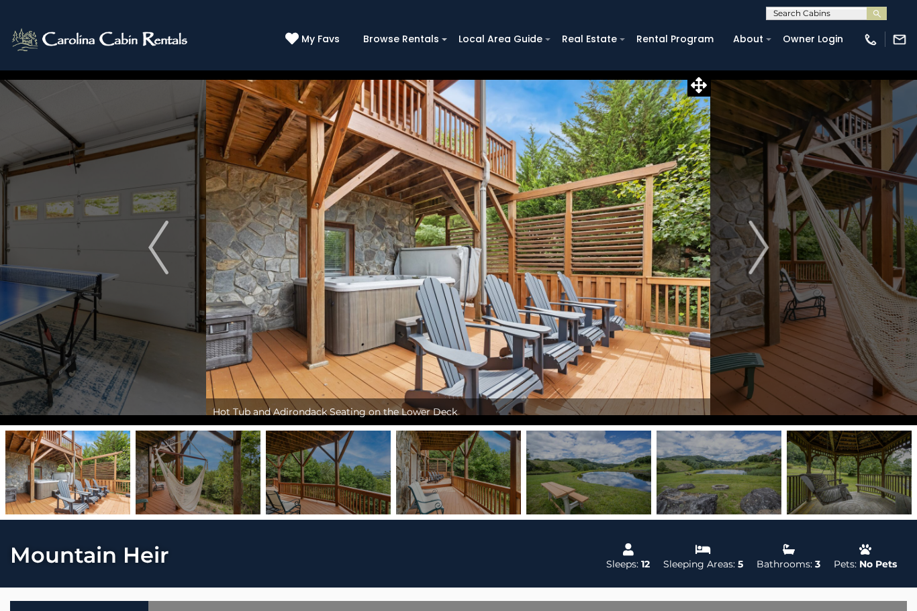
click at [771, 256] on button "Next" at bounding box center [758, 248] width 95 height 356
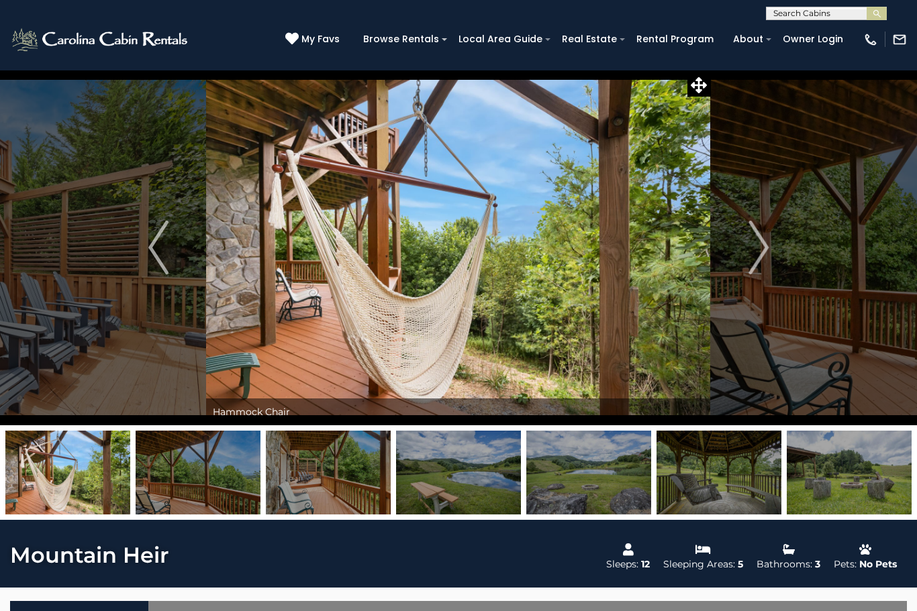
click at [762, 260] on img "Next" at bounding box center [758, 248] width 20 height 54
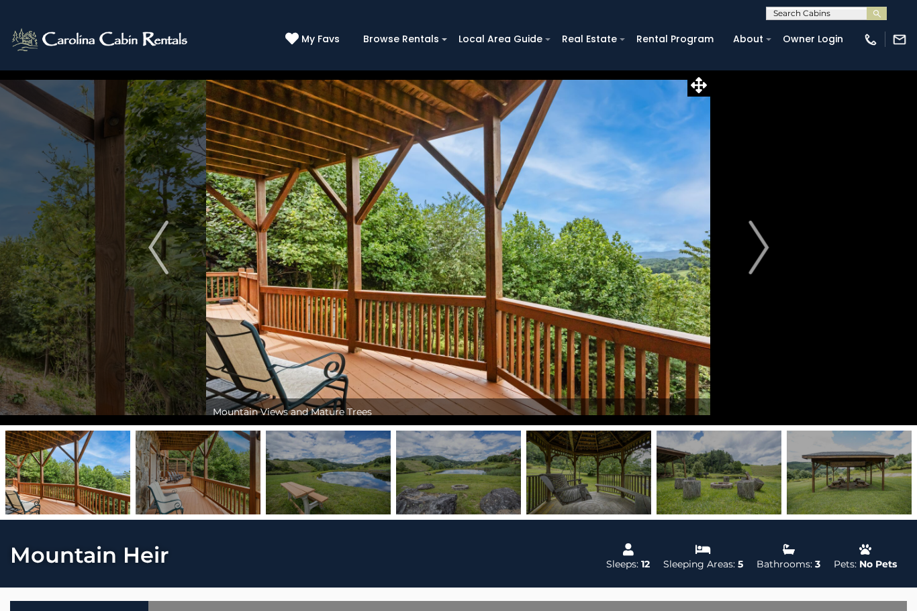
click at [758, 261] on img "Next" at bounding box center [758, 248] width 20 height 54
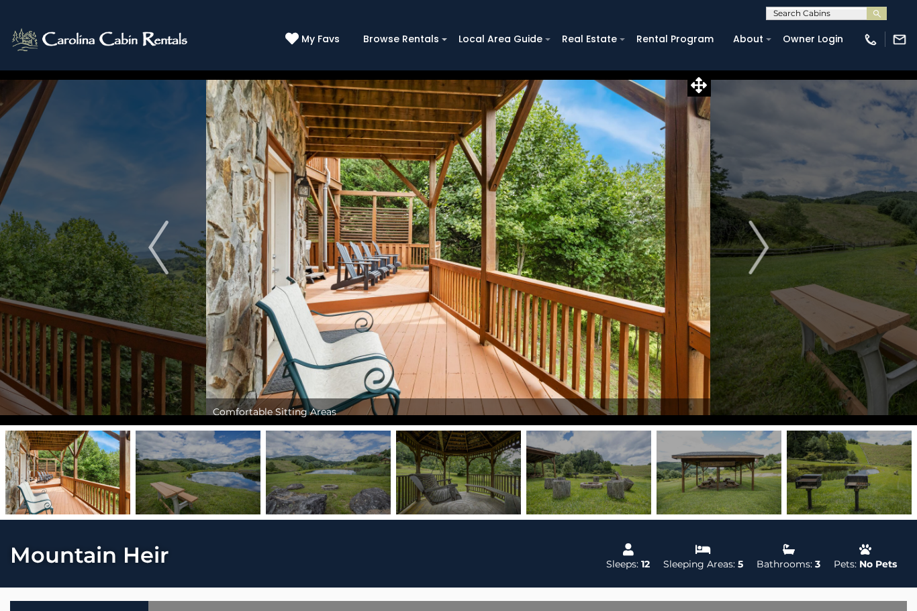
click at [767, 257] on img "Next" at bounding box center [758, 248] width 20 height 54
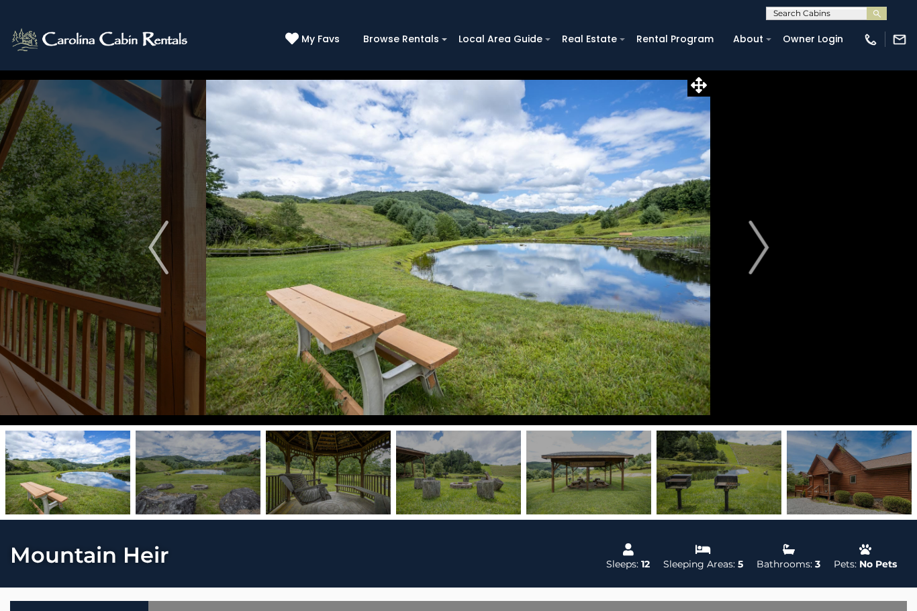
click at [772, 257] on button "Next" at bounding box center [758, 248] width 95 height 356
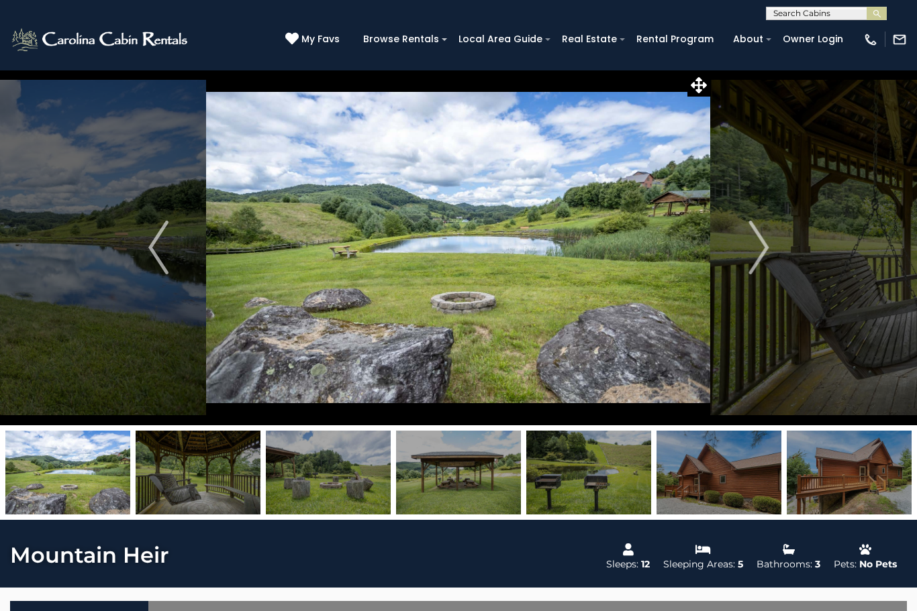
click at [769, 258] on button "Next" at bounding box center [758, 248] width 95 height 356
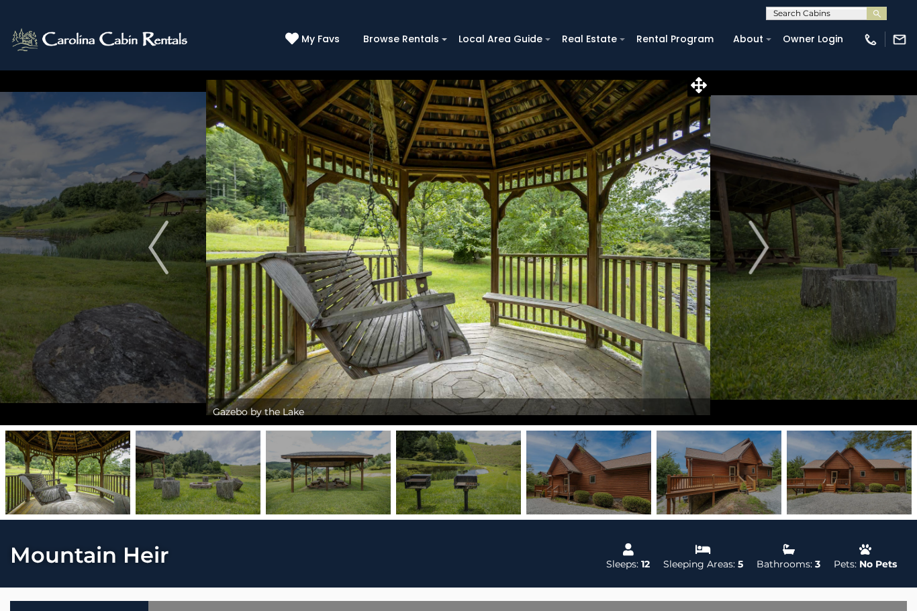
click at [757, 258] on img "Next" at bounding box center [758, 248] width 20 height 54
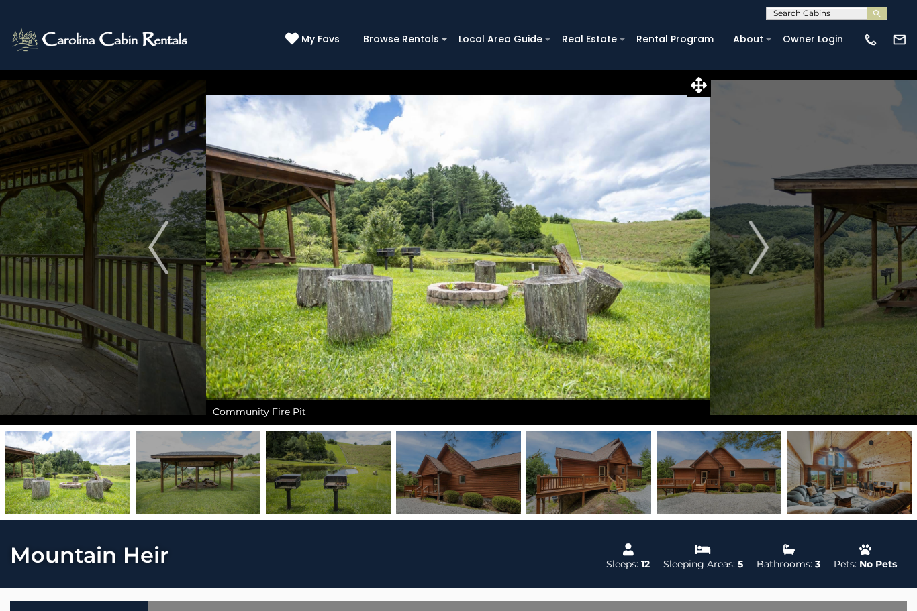
click at [759, 251] on img "Next" at bounding box center [758, 248] width 20 height 54
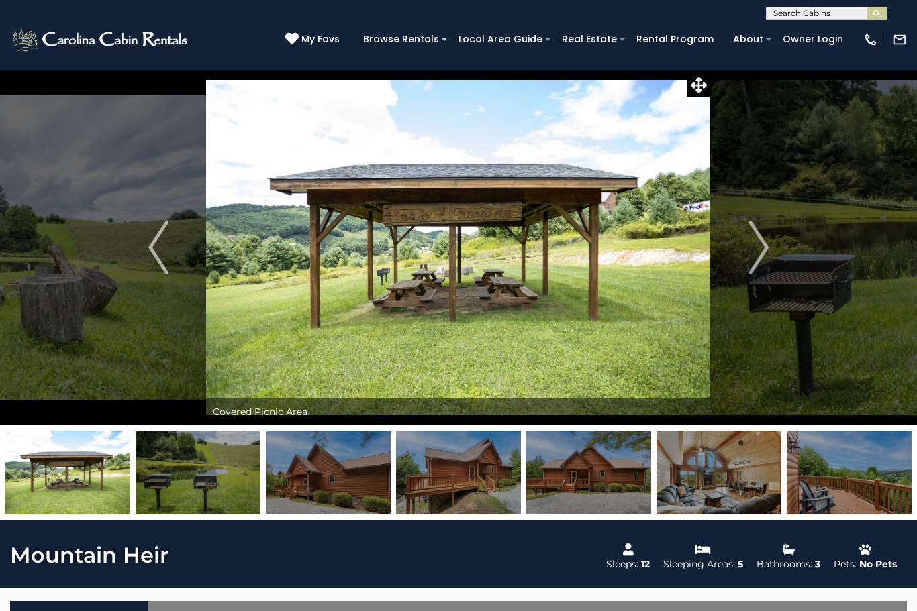
click at [765, 256] on img "Next" at bounding box center [758, 248] width 20 height 54
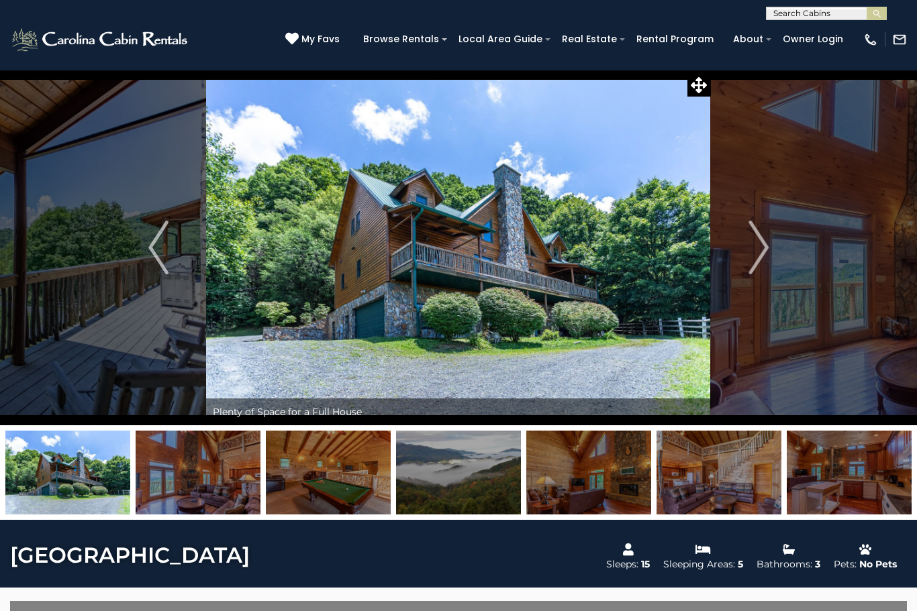
click at [755, 261] on img "Next" at bounding box center [758, 248] width 20 height 54
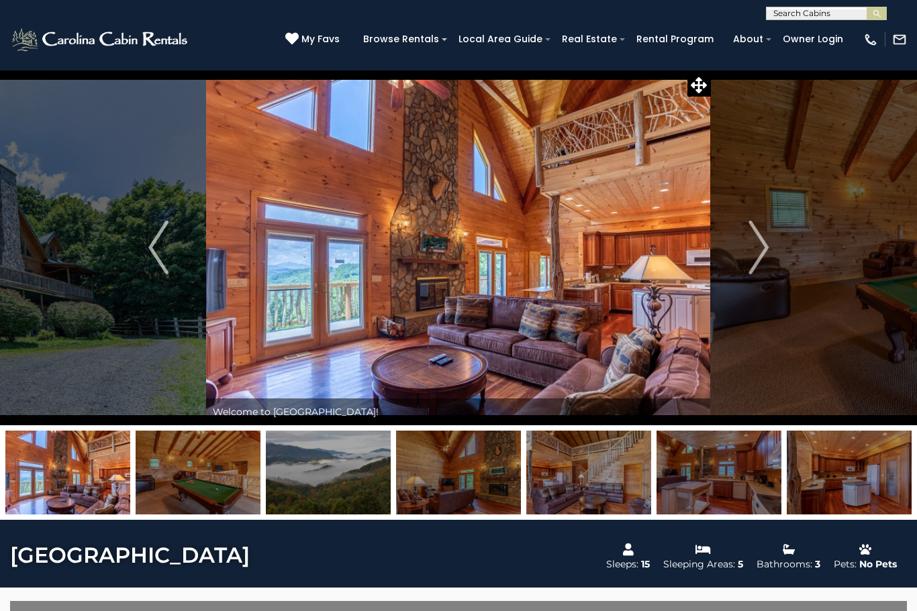
click at [743, 266] on button "Next" at bounding box center [758, 248] width 95 height 356
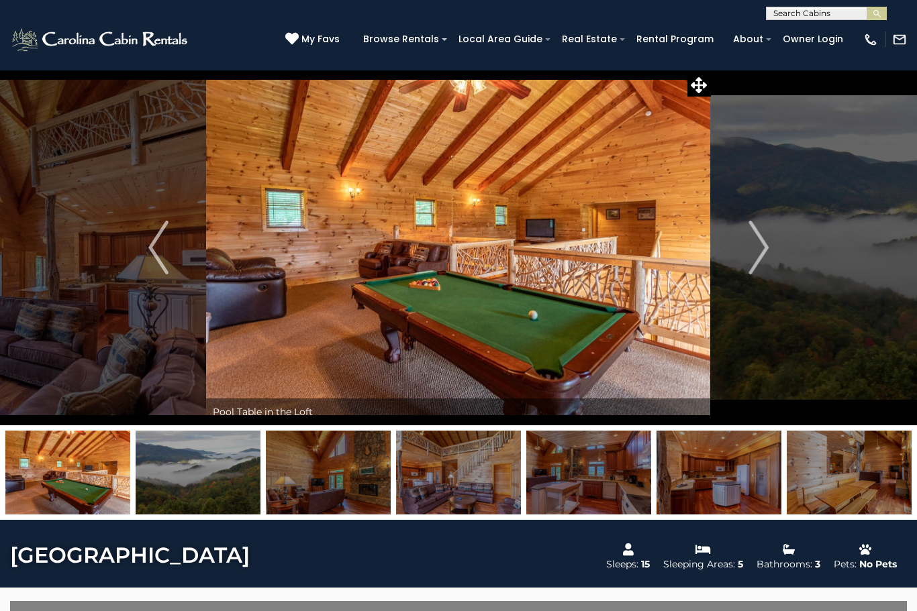
click at [742, 262] on button "Next" at bounding box center [758, 248] width 95 height 356
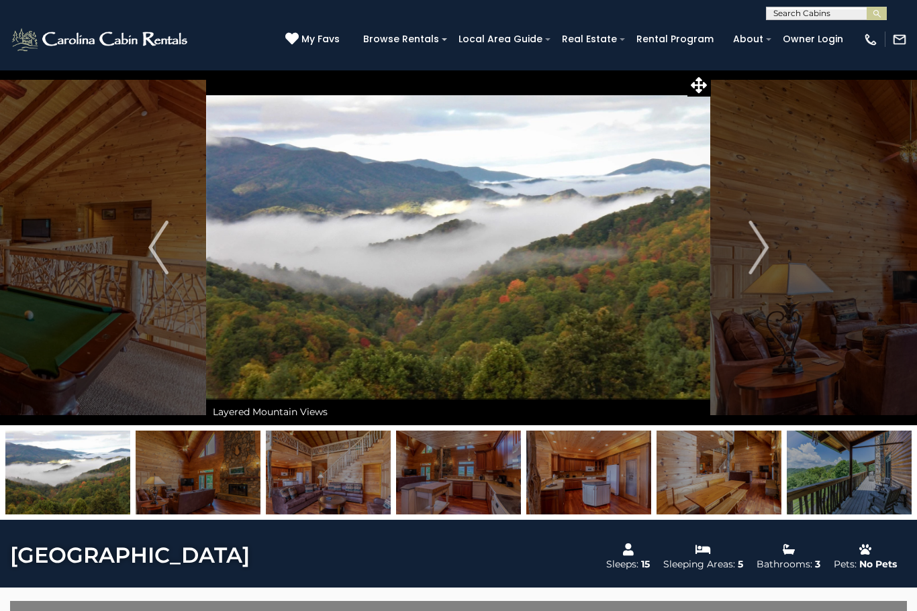
click at [742, 258] on button "Next" at bounding box center [758, 248] width 95 height 356
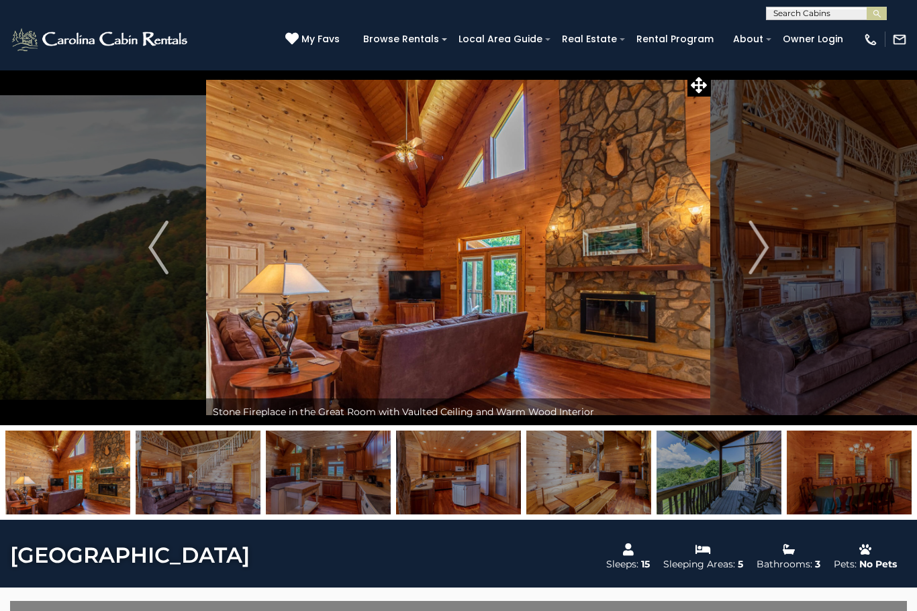
click at [754, 260] on img "Next" at bounding box center [758, 248] width 20 height 54
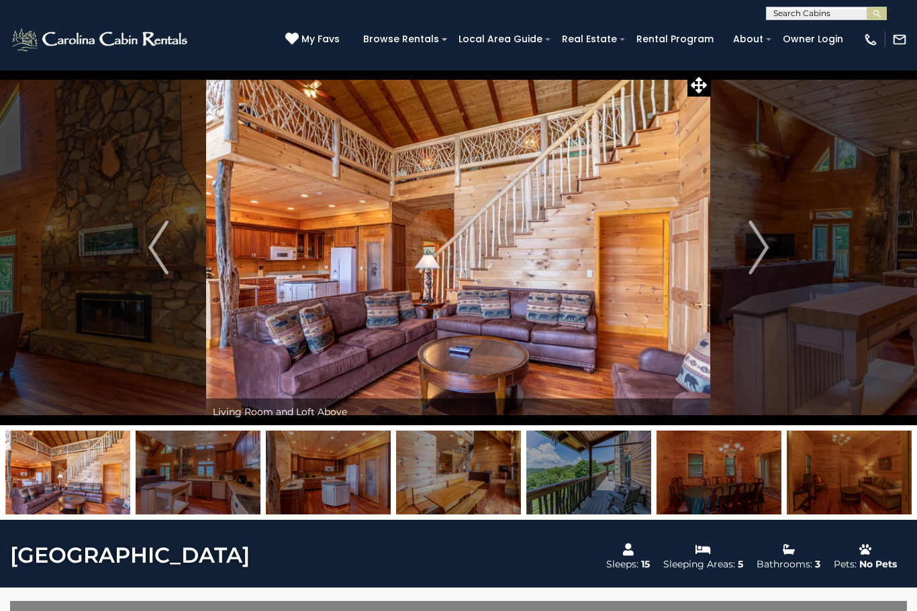
click at [742, 265] on button "Next" at bounding box center [758, 248] width 95 height 356
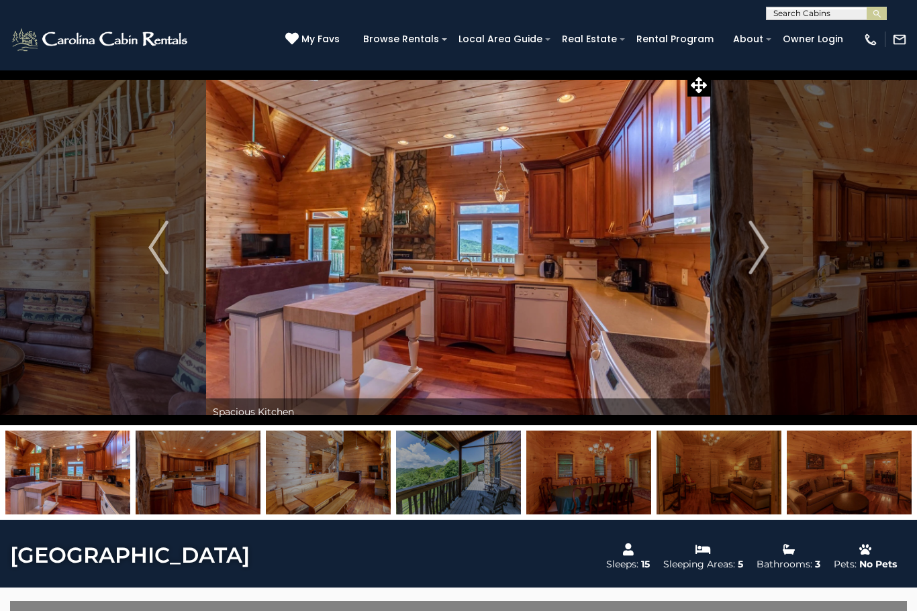
click at [753, 265] on img "Next" at bounding box center [758, 248] width 20 height 54
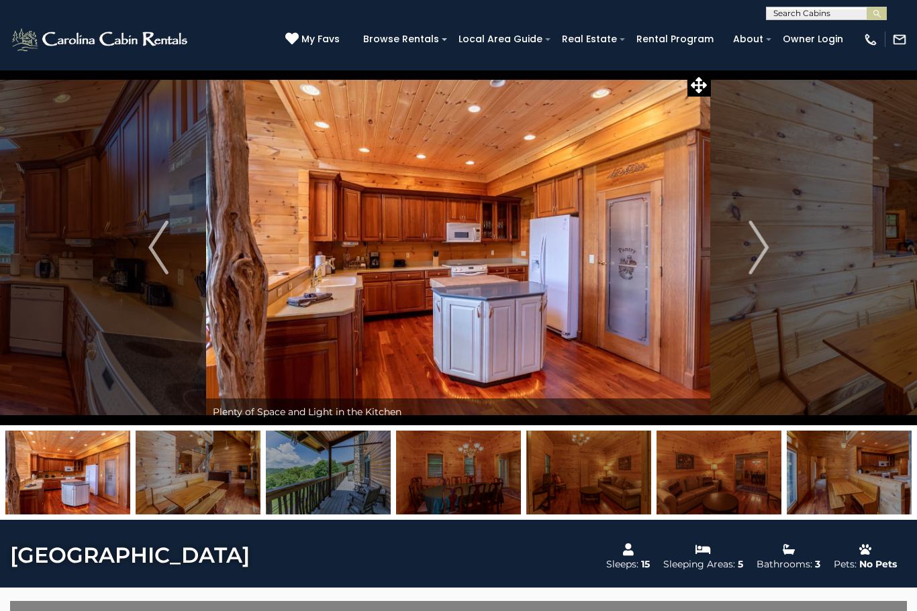
click at [754, 271] on img "Next" at bounding box center [758, 248] width 20 height 54
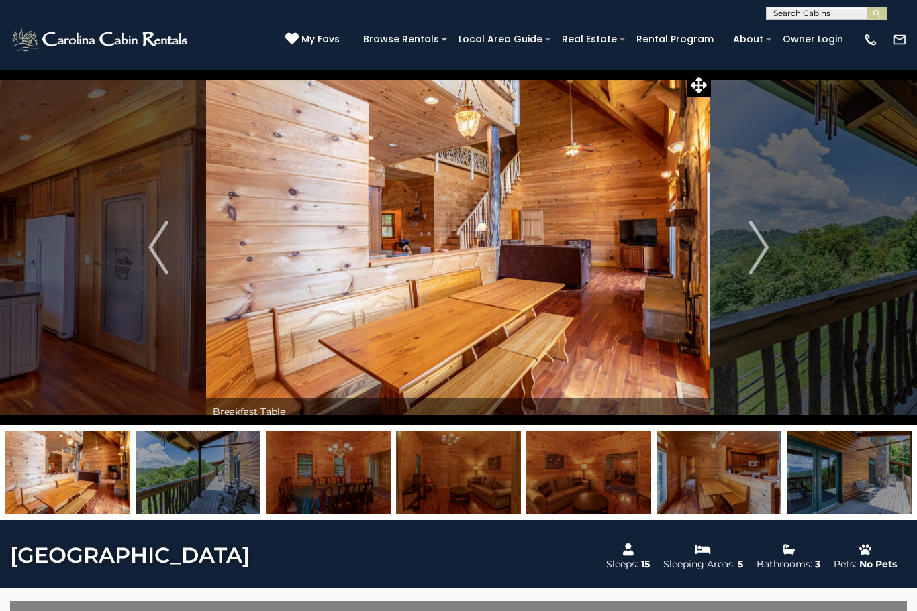
click at [759, 270] on img "Next" at bounding box center [758, 248] width 20 height 54
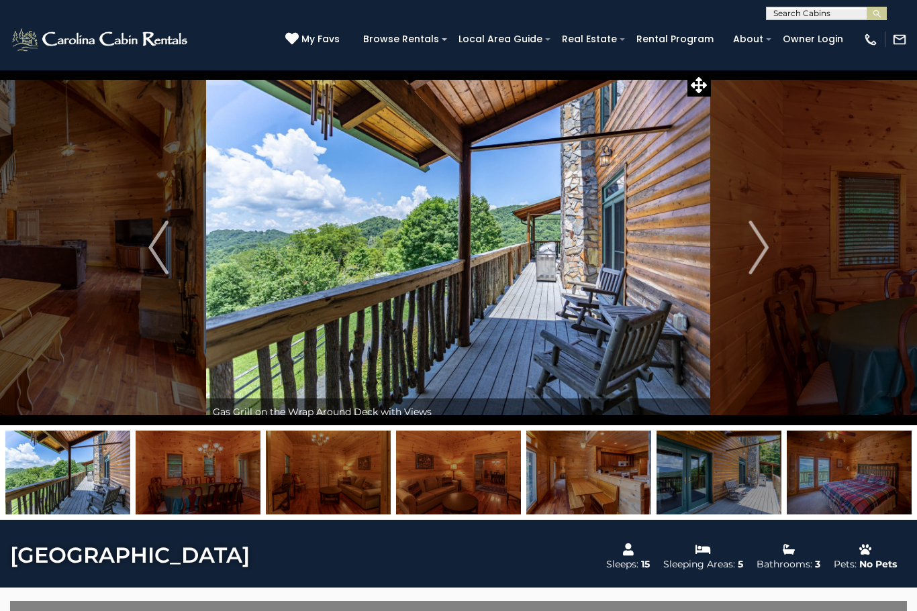
click at [763, 265] on img "Next" at bounding box center [758, 248] width 20 height 54
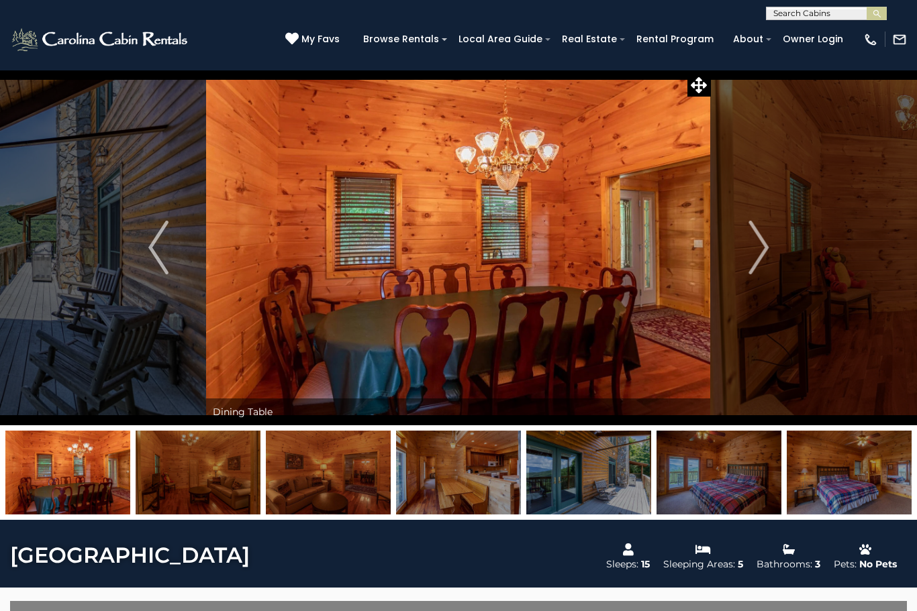
click at [758, 266] on img "Next" at bounding box center [758, 248] width 20 height 54
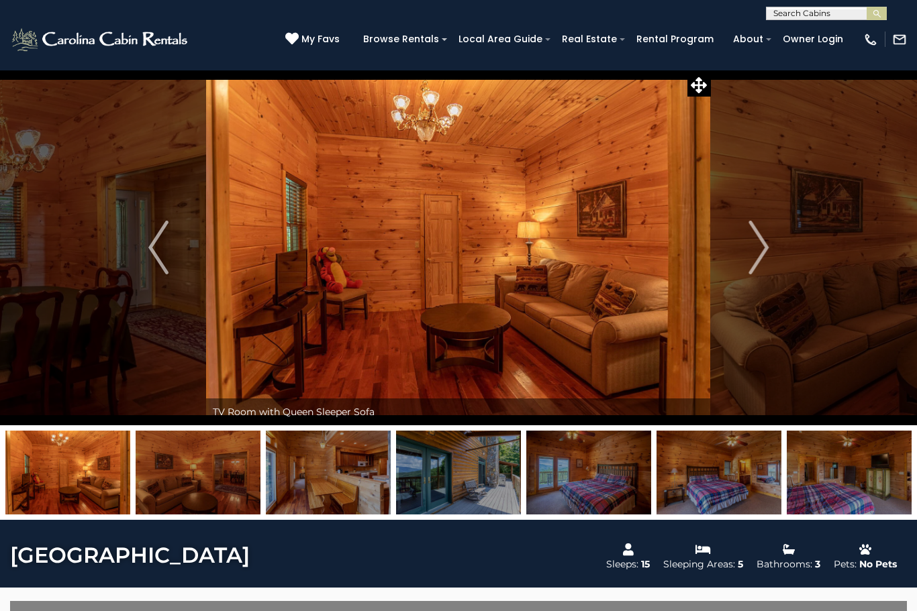
click at [759, 262] on img "Next" at bounding box center [758, 248] width 20 height 54
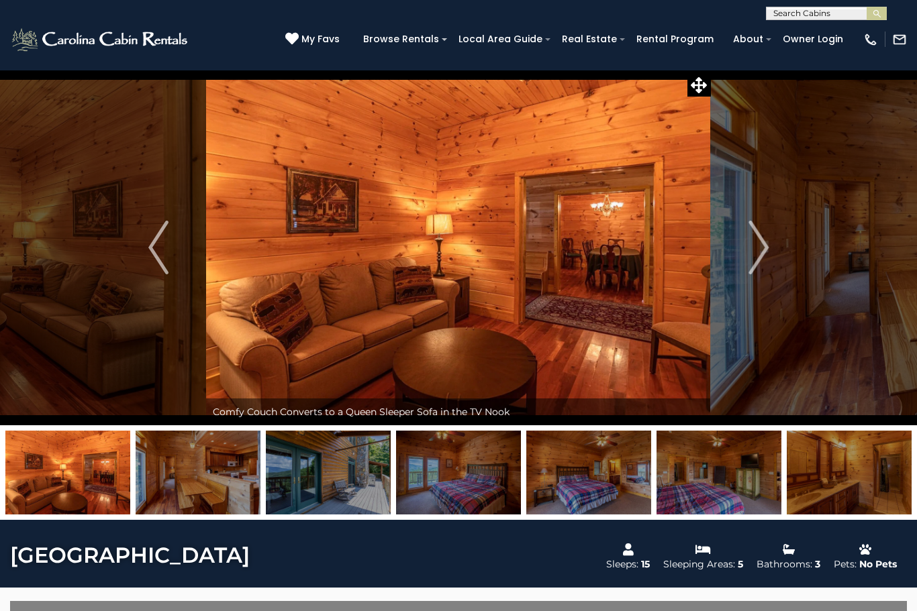
click at [760, 261] on img "Next" at bounding box center [758, 248] width 20 height 54
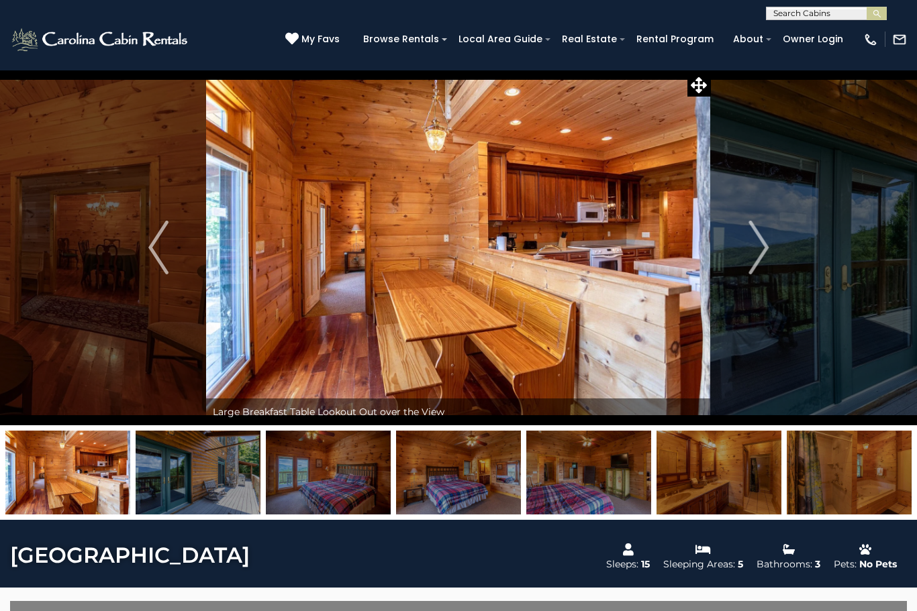
click at [748, 266] on img "Next" at bounding box center [758, 248] width 20 height 54
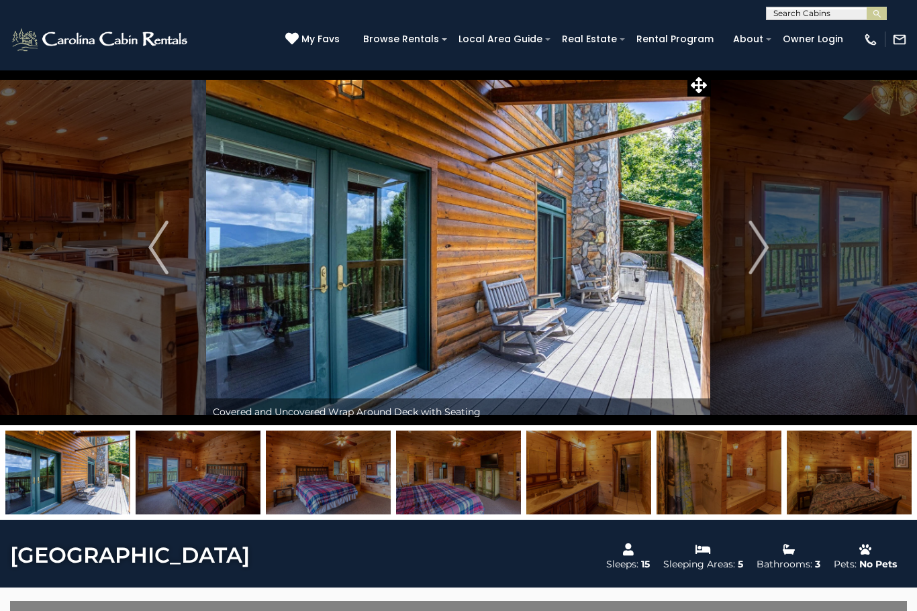
click at [758, 258] on img "Next" at bounding box center [758, 248] width 20 height 54
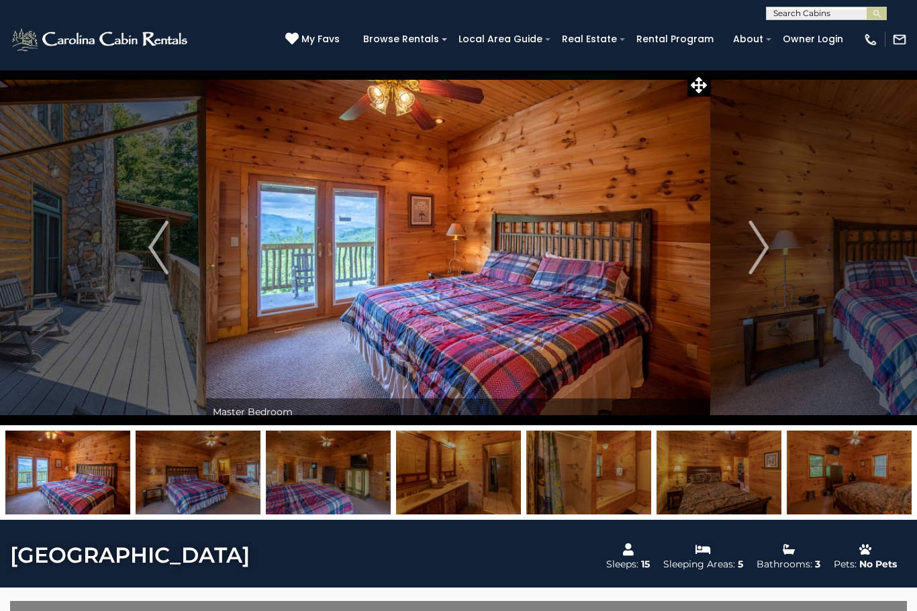
click at [757, 266] on img "Next" at bounding box center [758, 248] width 20 height 54
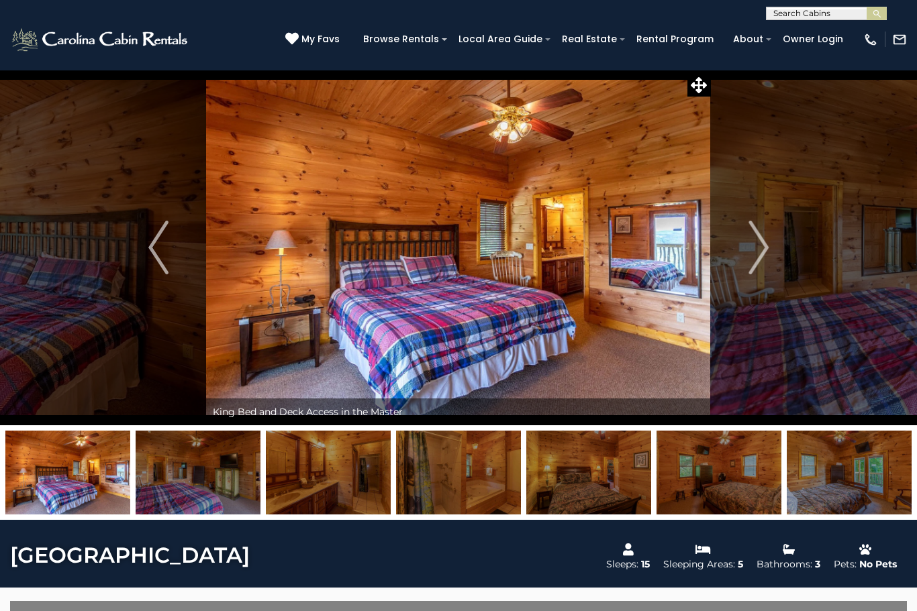
click at [763, 262] on img "Next" at bounding box center [758, 248] width 20 height 54
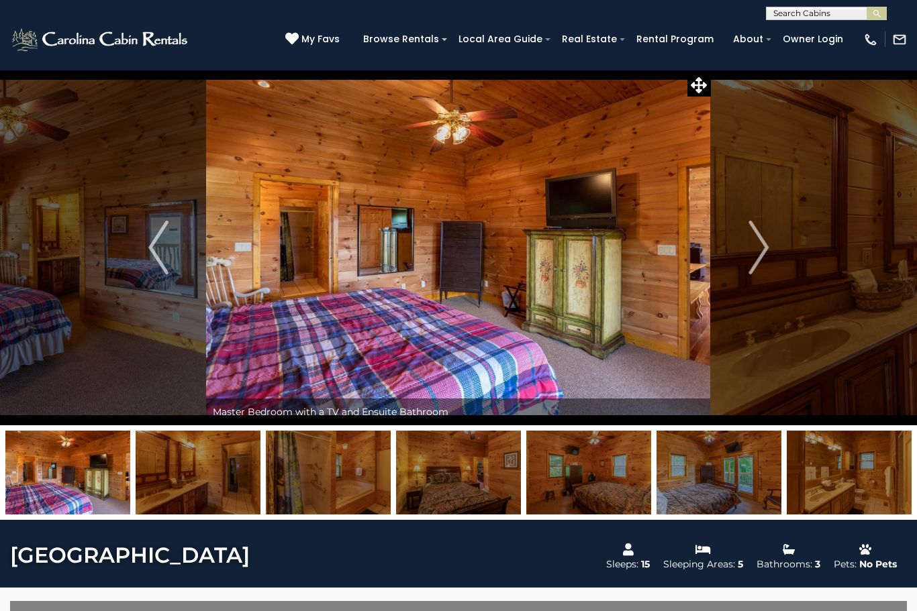
click at [762, 262] on img "Next" at bounding box center [758, 248] width 20 height 54
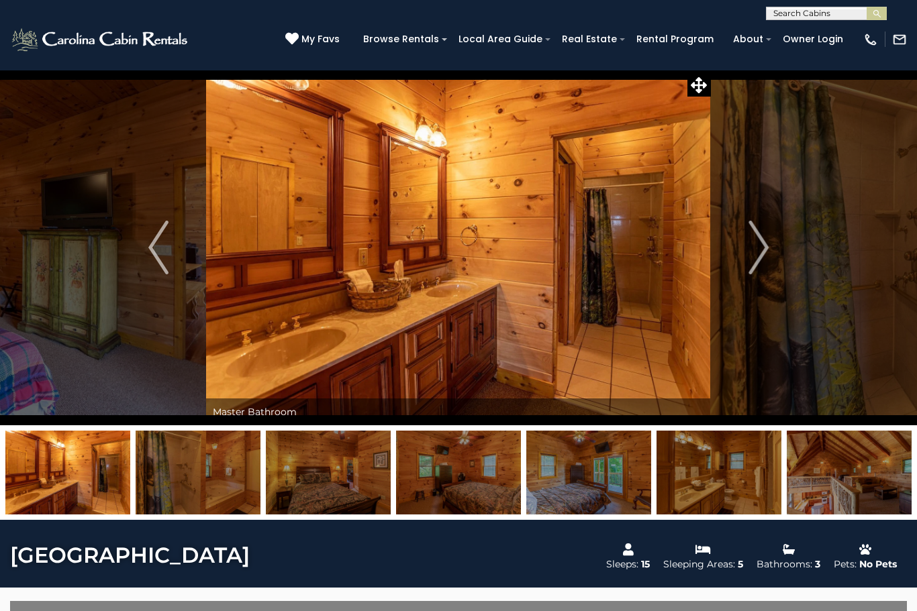
click at [752, 262] on img "Next" at bounding box center [758, 248] width 20 height 54
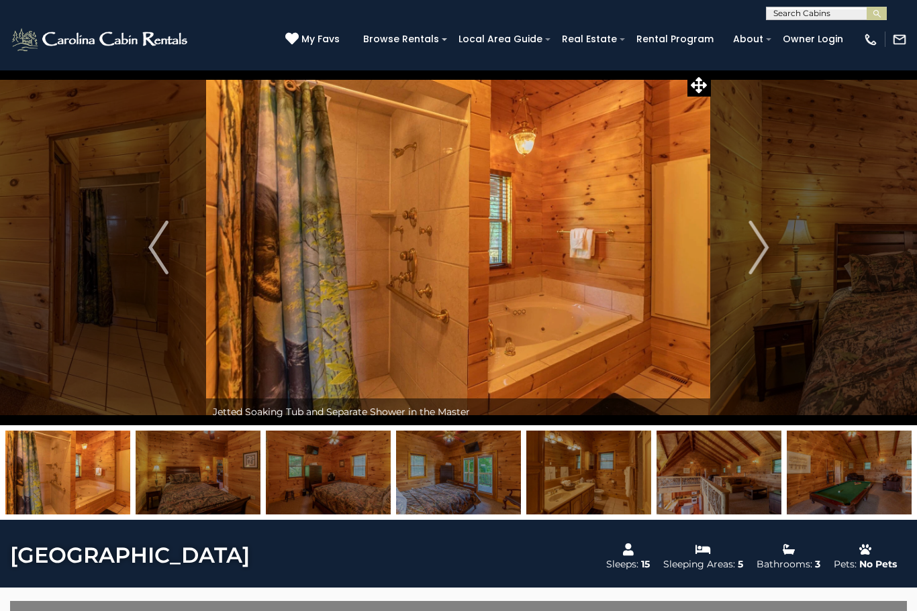
click at [758, 266] on img "Next" at bounding box center [758, 248] width 20 height 54
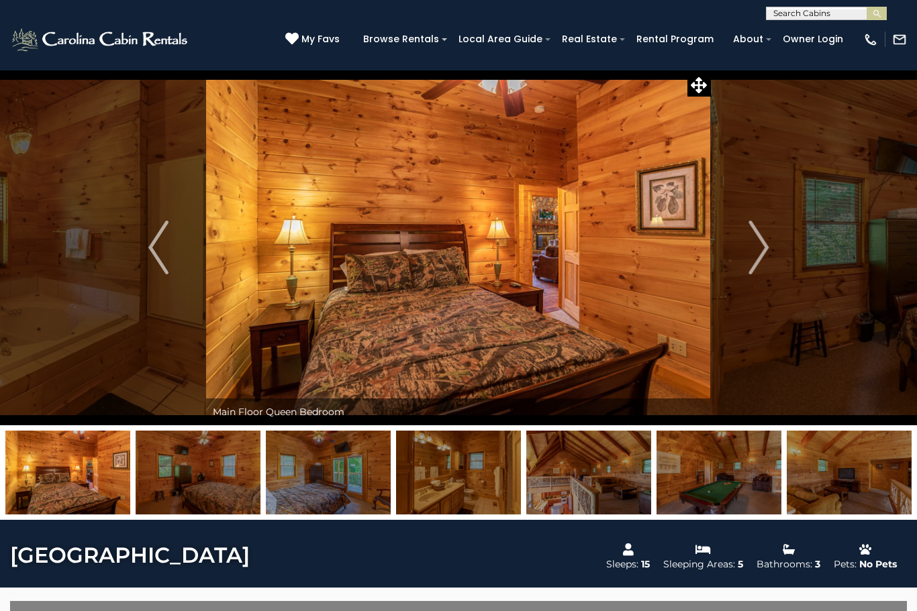
click at [756, 266] on img "Next" at bounding box center [758, 248] width 20 height 54
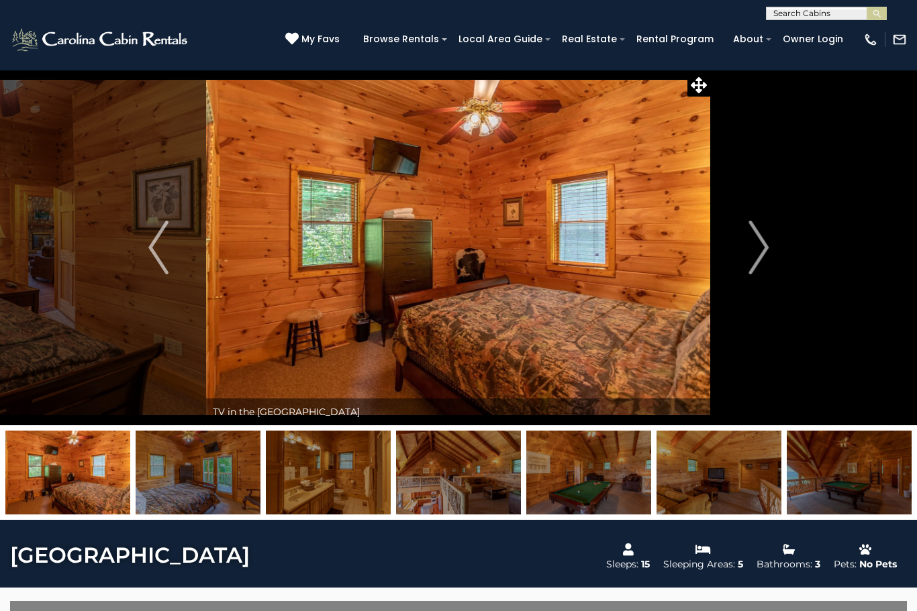
click at [755, 267] on img "Next" at bounding box center [758, 248] width 20 height 54
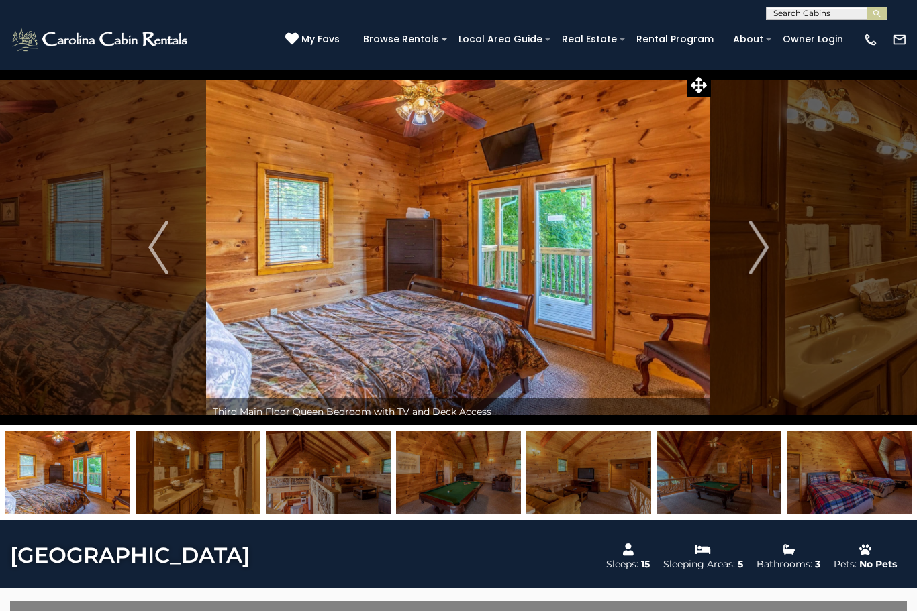
click at [757, 266] on img "Next" at bounding box center [758, 248] width 20 height 54
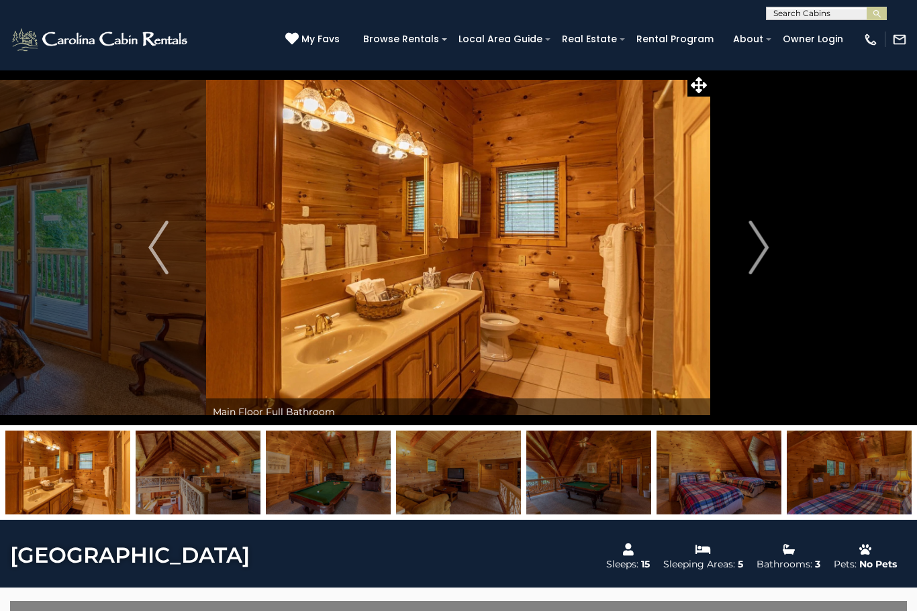
click at [756, 264] on img "Next" at bounding box center [758, 248] width 20 height 54
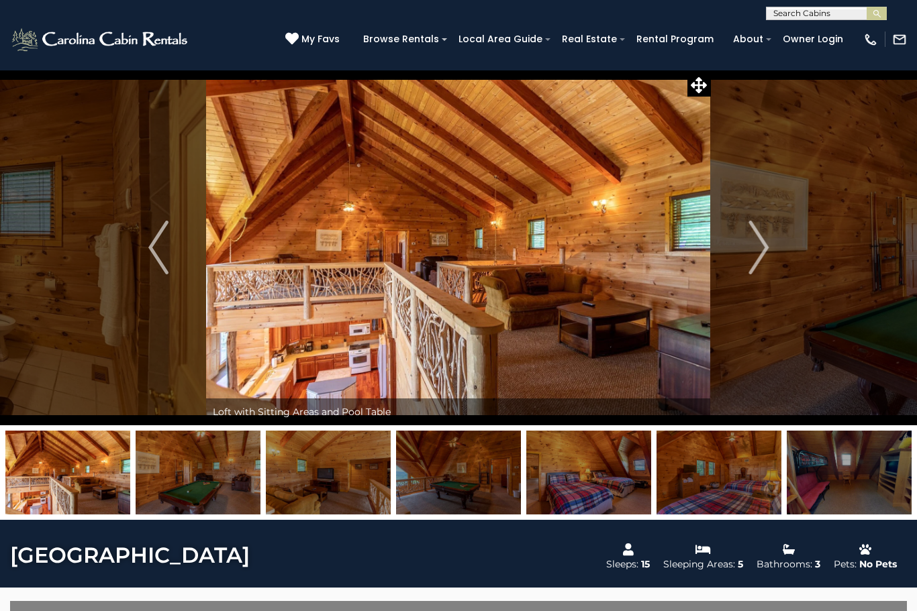
click at [753, 268] on img "Next" at bounding box center [758, 248] width 20 height 54
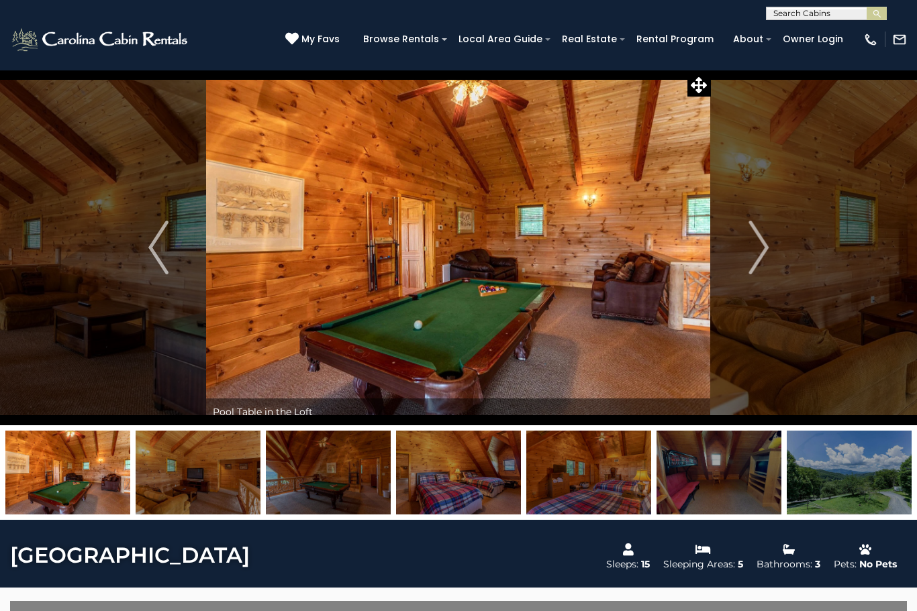
click at [760, 264] on img "Next" at bounding box center [758, 248] width 20 height 54
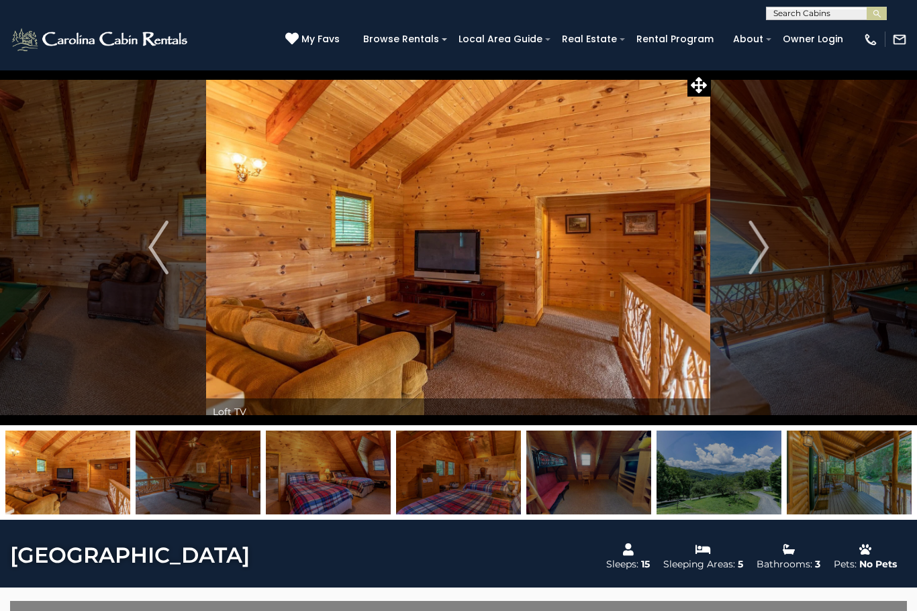
click at [752, 268] on img "Next" at bounding box center [758, 248] width 20 height 54
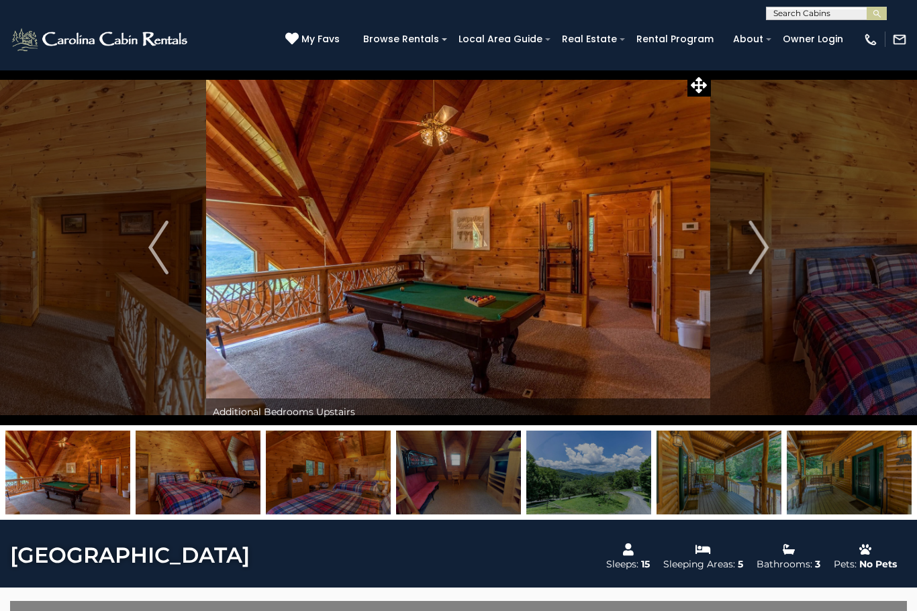
click at [754, 270] on img "Next" at bounding box center [758, 248] width 20 height 54
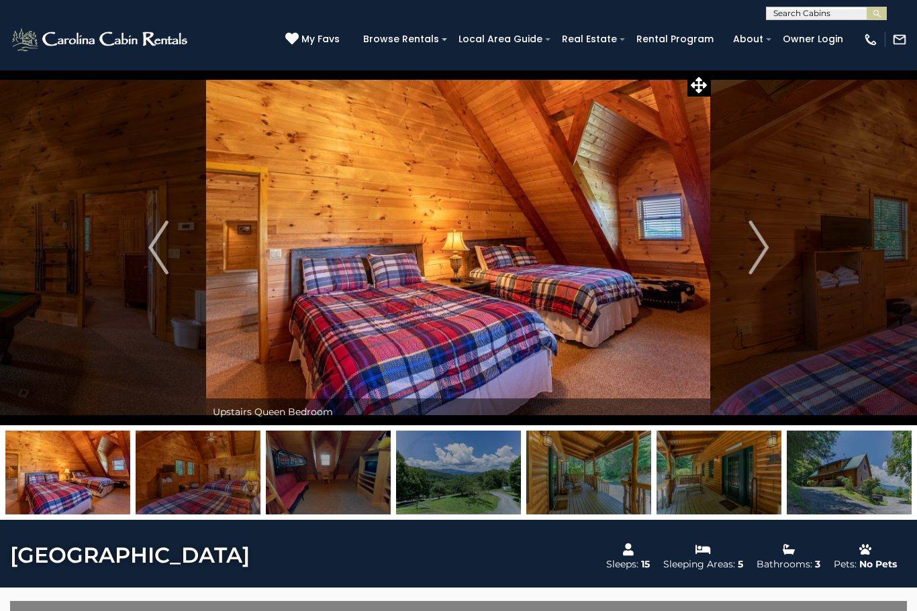
click at [756, 267] on img "Next" at bounding box center [758, 248] width 20 height 54
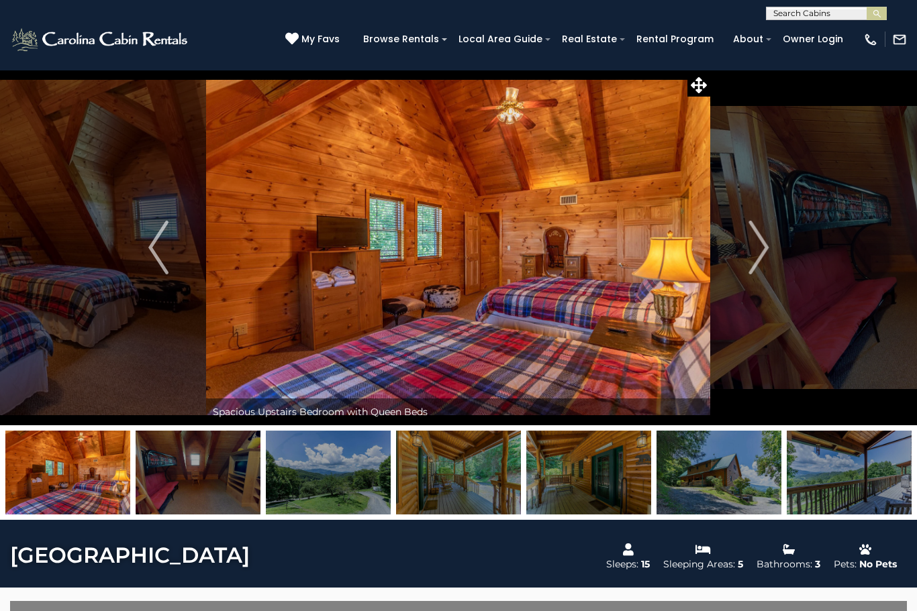
click at [760, 268] on img "Next" at bounding box center [758, 248] width 20 height 54
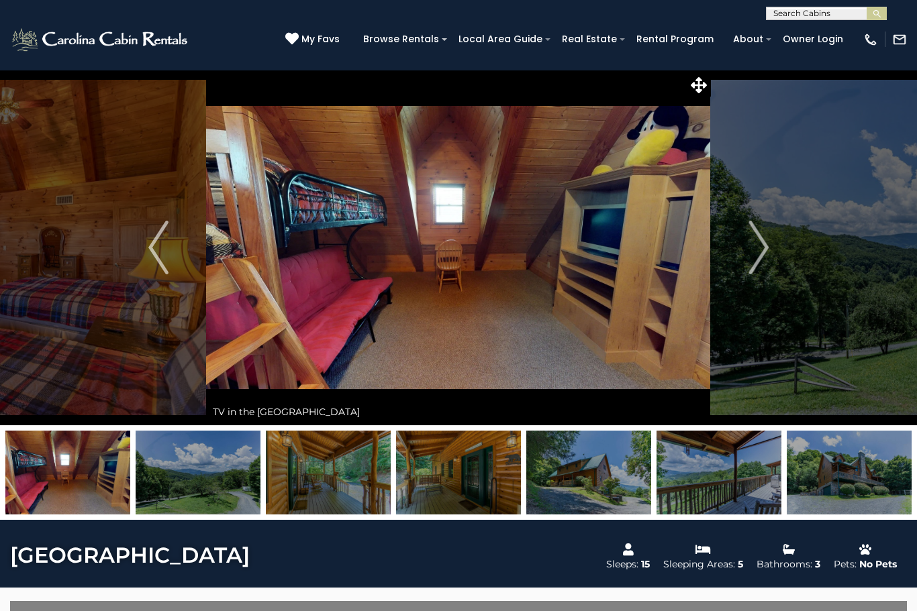
click at [754, 267] on img "Next" at bounding box center [758, 248] width 20 height 54
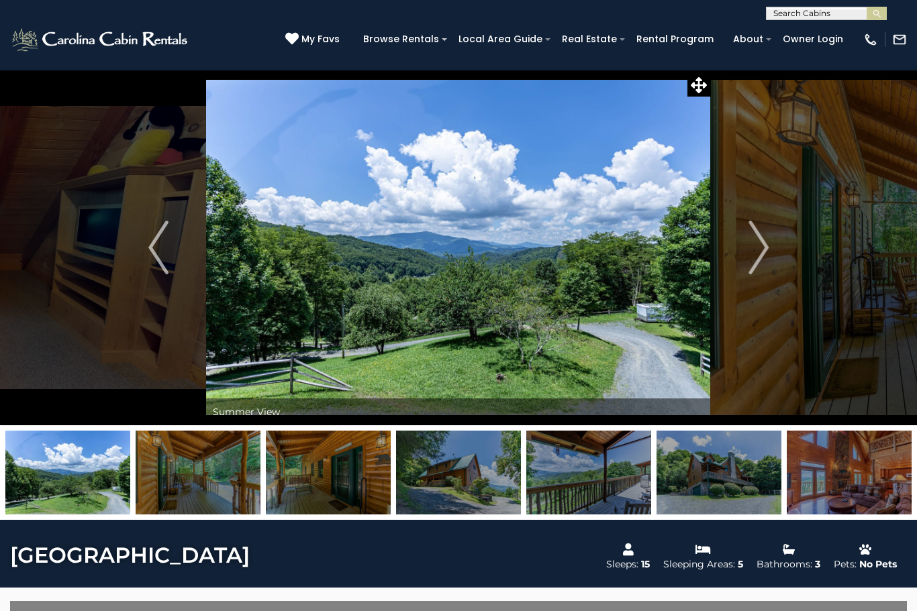
click at [752, 270] on img "Next" at bounding box center [758, 248] width 20 height 54
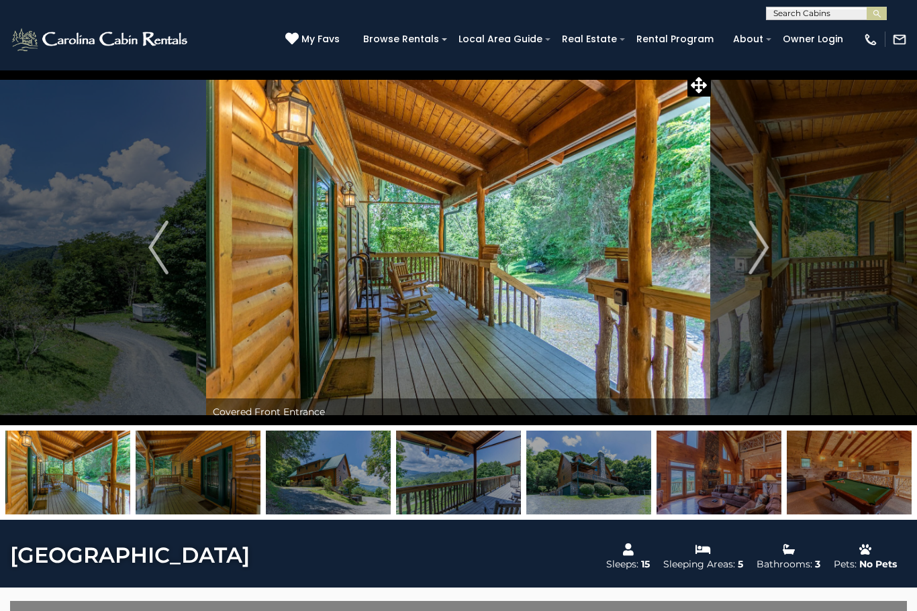
click at [758, 266] on img "Next" at bounding box center [758, 248] width 20 height 54
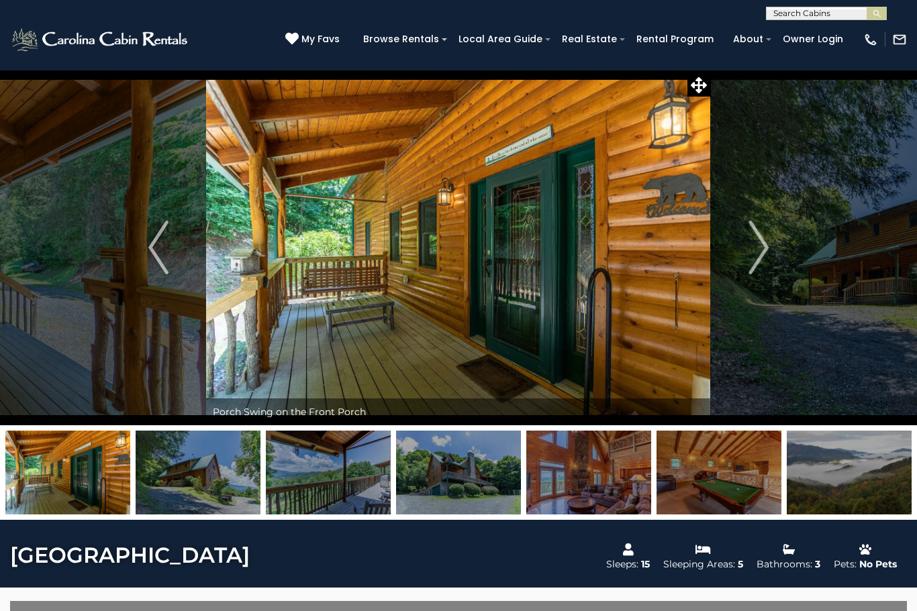
click at [752, 269] on img "Next" at bounding box center [758, 248] width 20 height 54
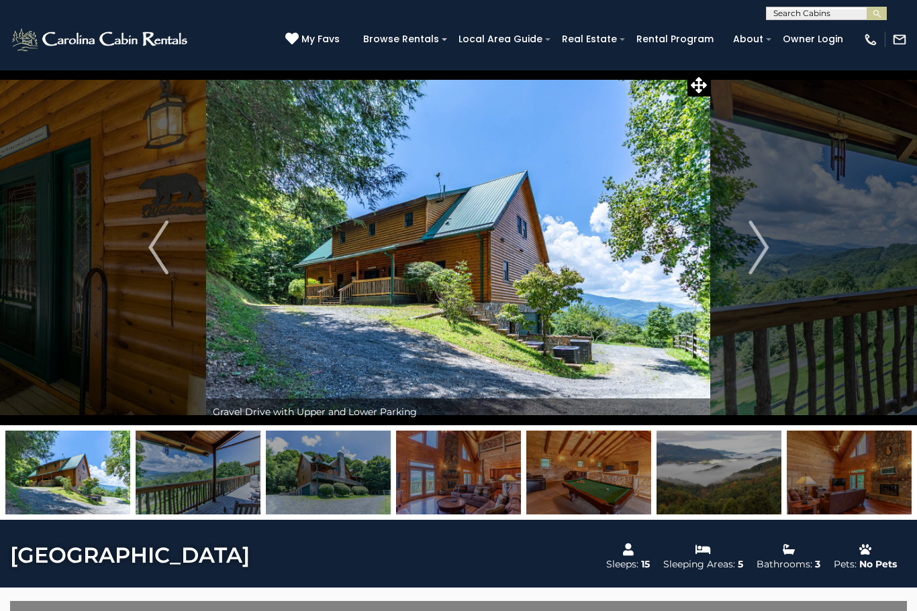
click at [758, 264] on img "Next" at bounding box center [758, 248] width 20 height 54
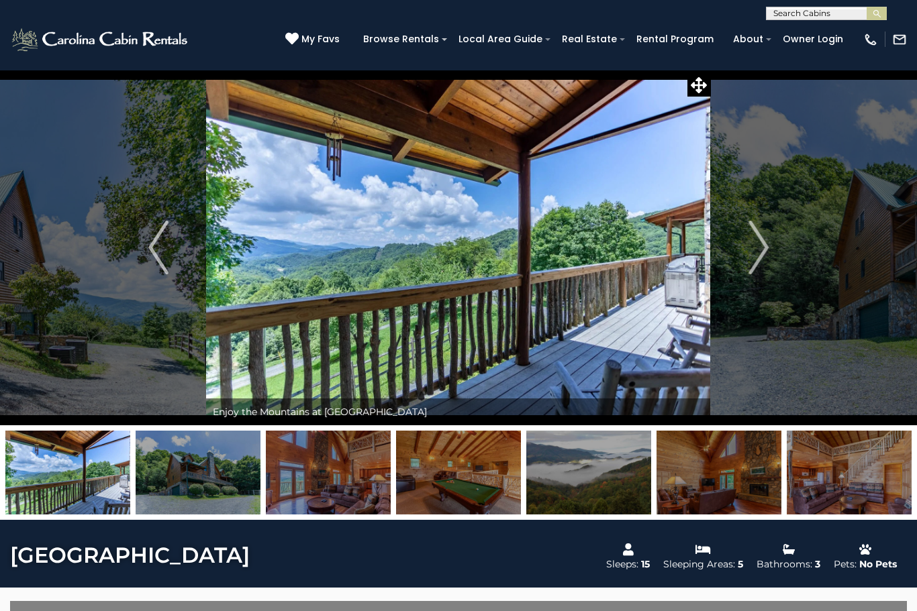
click at [748, 266] on button "Next" at bounding box center [758, 248] width 95 height 356
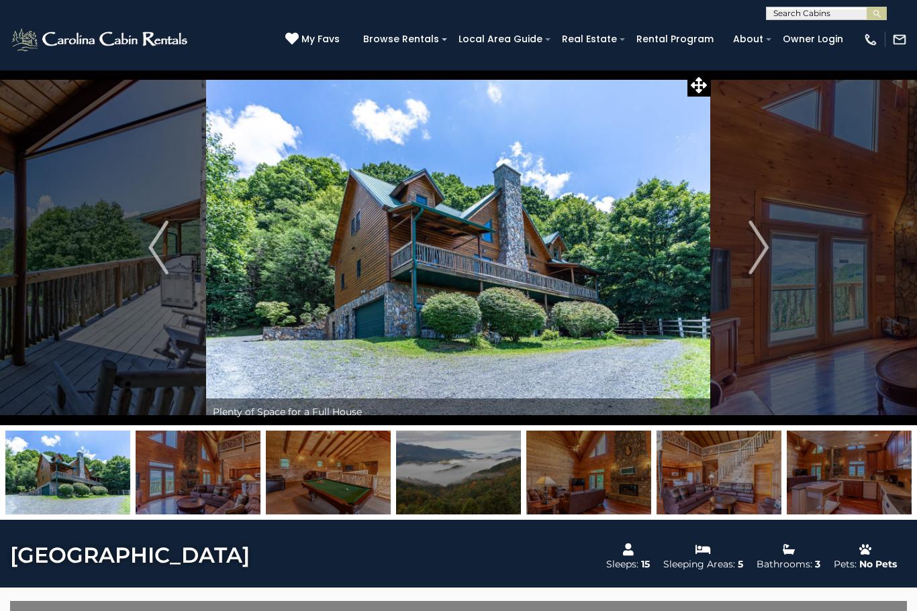
click at [757, 260] on img "Next" at bounding box center [758, 248] width 20 height 54
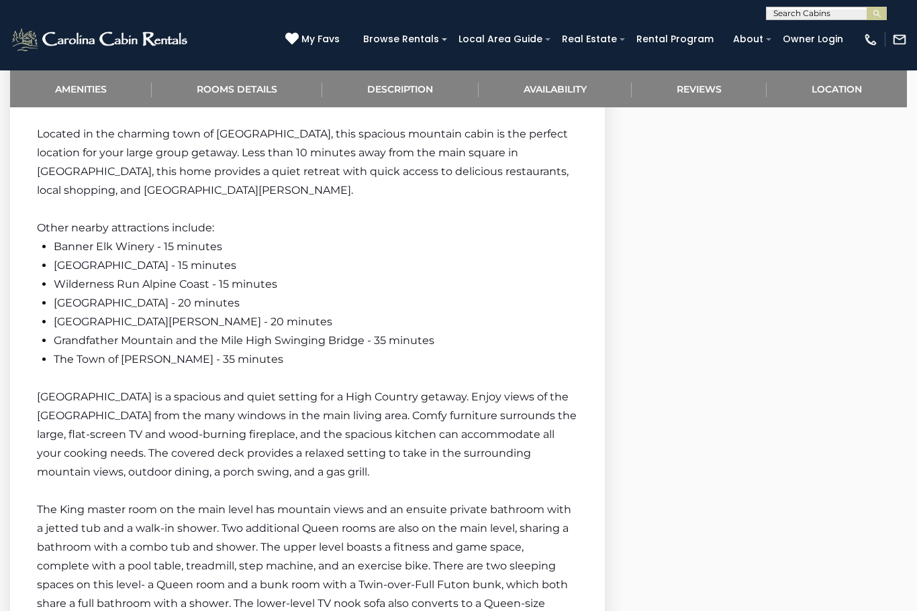
scroll to position [1493, 0]
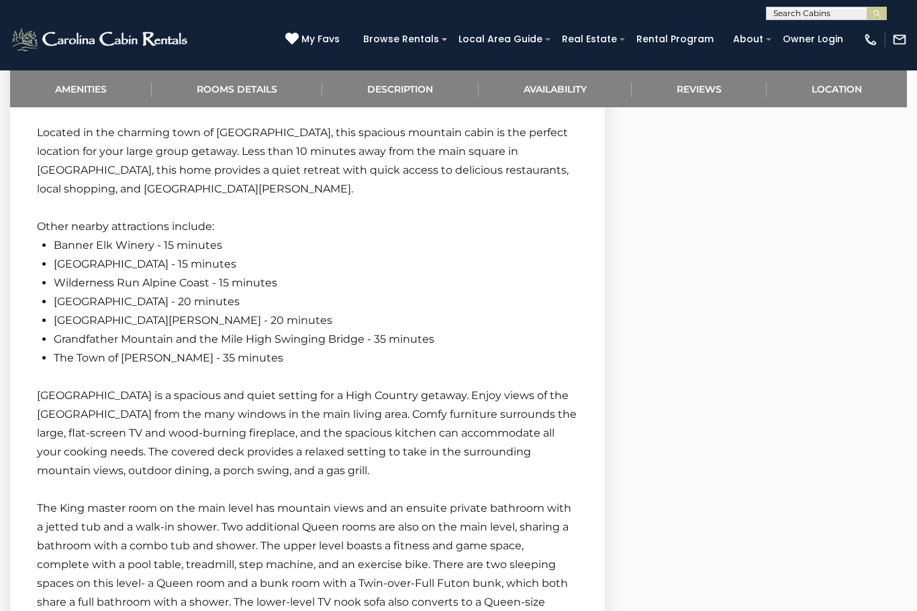
click at [339, 552] on p "The King master room on the main level has mountain views and an ensuite privat…" at bounding box center [307, 565] width 541 height 132
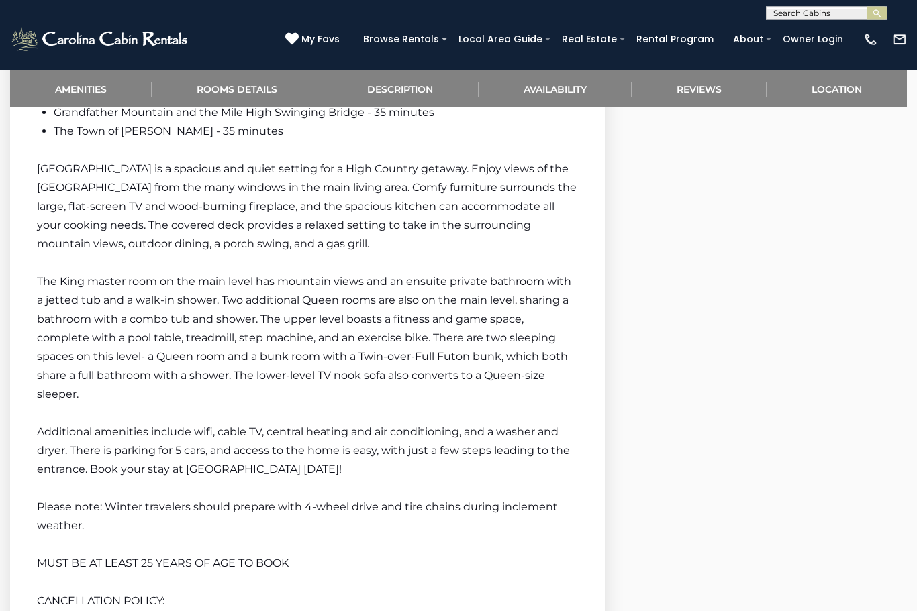
scroll to position [1708, 0]
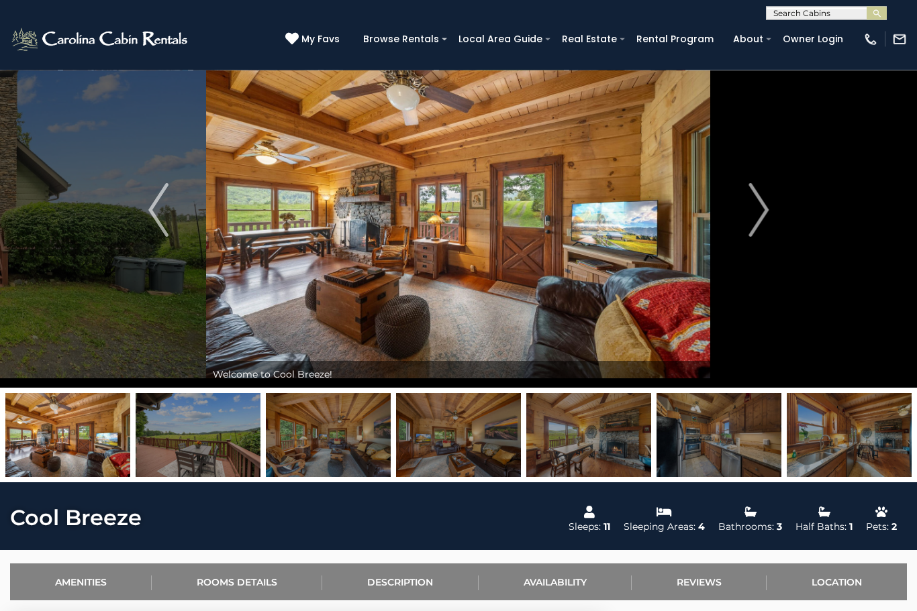
scroll to position [38, 0]
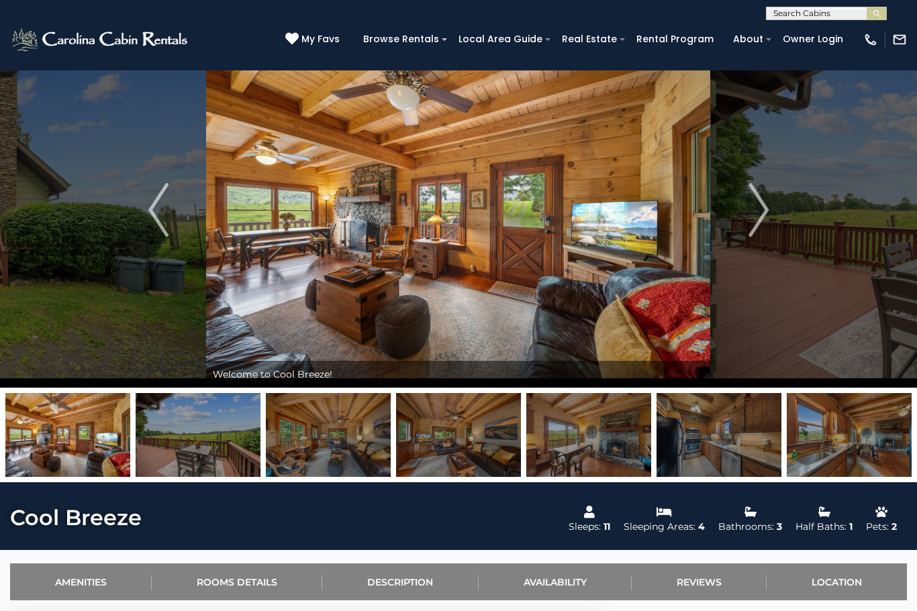
click at [749, 215] on img "Next" at bounding box center [758, 210] width 20 height 54
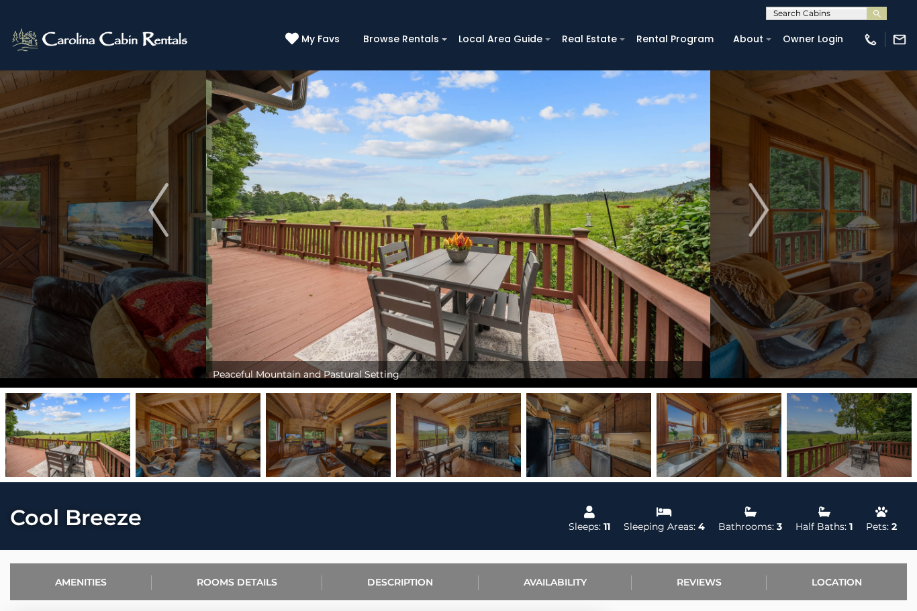
click at [748, 215] on img "Next" at bounding box center [758, 210] width 20 height 54
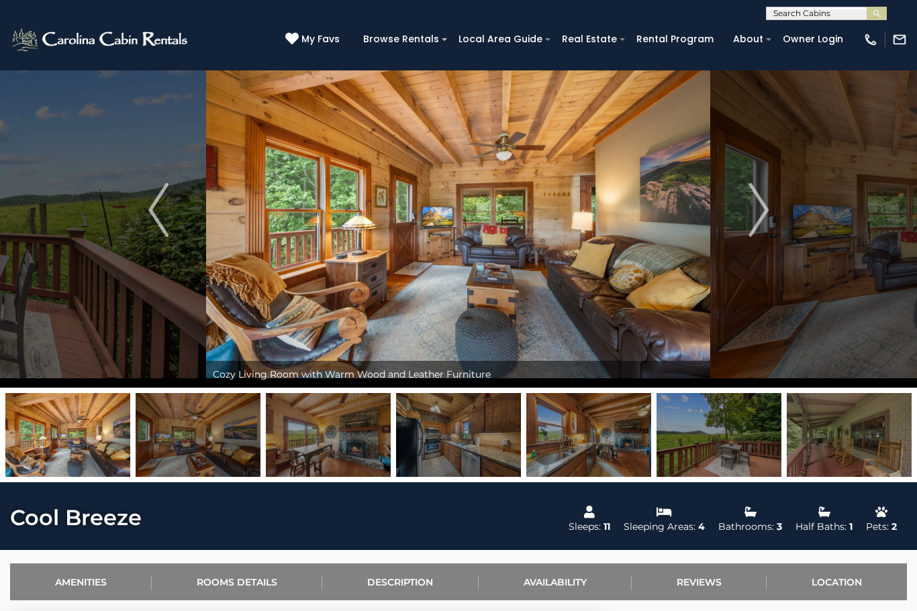
click at [749, 211] on img "Next" at bounding box center [758, 210] width 20 height 54
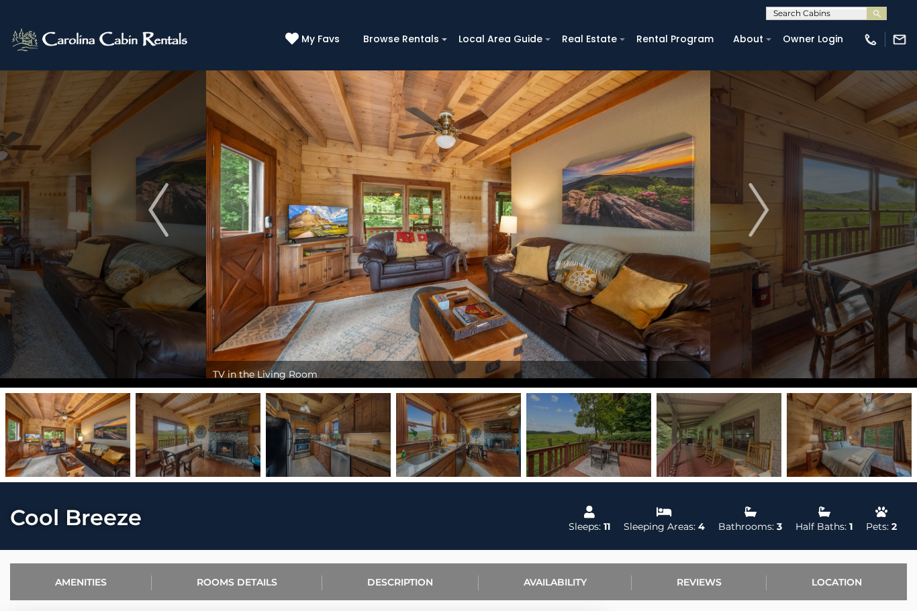
click at [752, 206] on img "Next" at bounding box center [758, 210] width 20 height 54
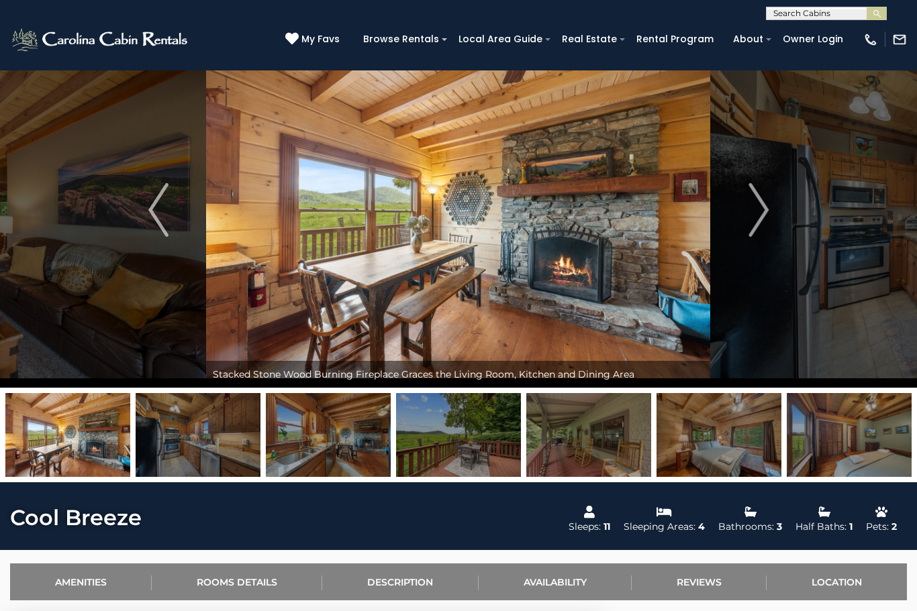
click at [764, 194] on img "Next" at bounding box center [758, 210] width 20 height 54
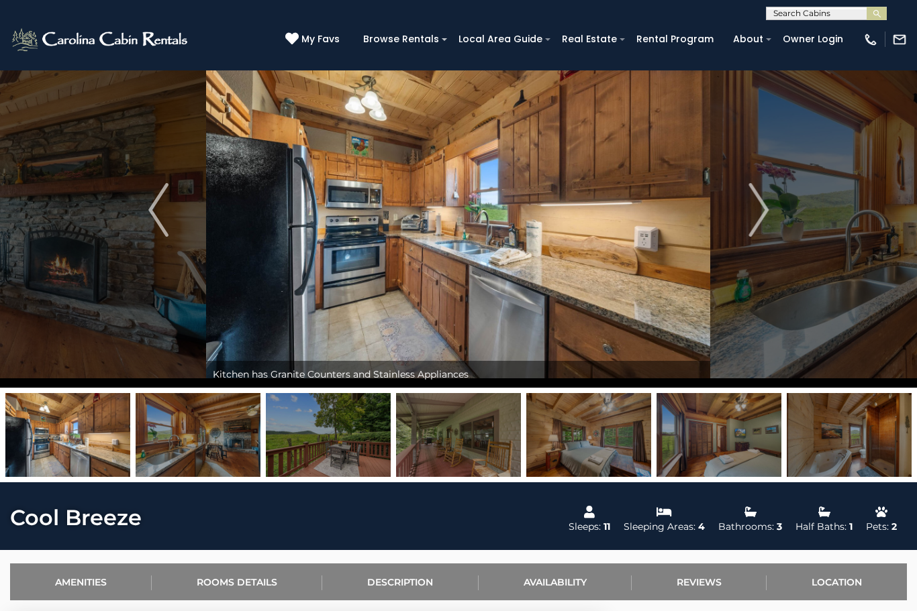
click at [763, 205] on img "Next" at bounding box center [758, 210] width 20 height 54
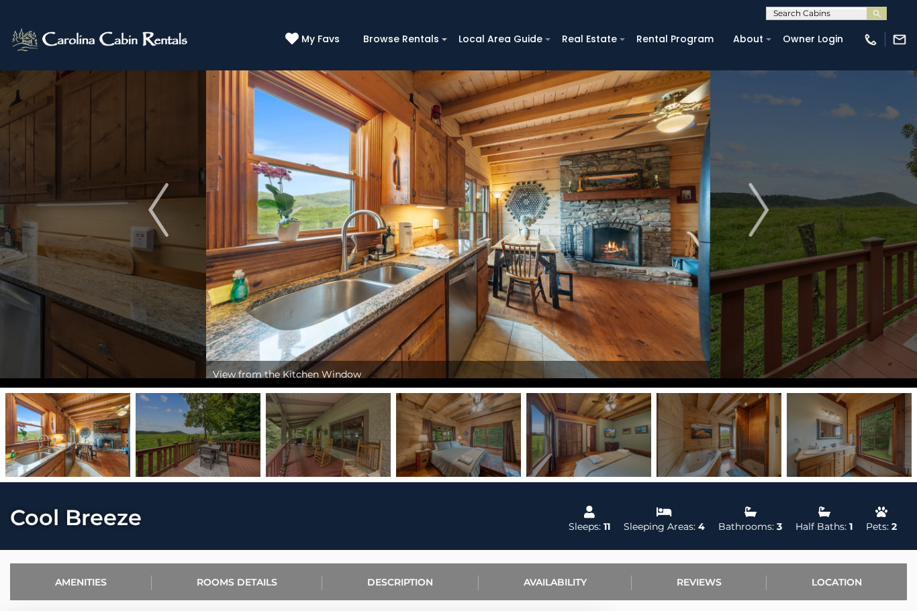
click at [759, 207] on img "Next" at bounding box center [758, 210] width 20 height 54
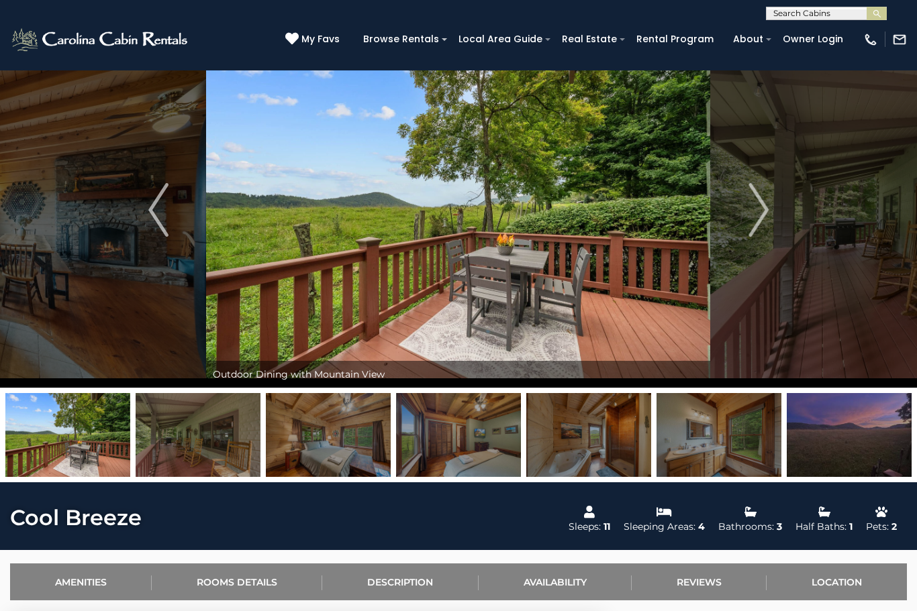
click at [760, 211] on img "Next" at bounding box center [758, 210] width 20 height 54
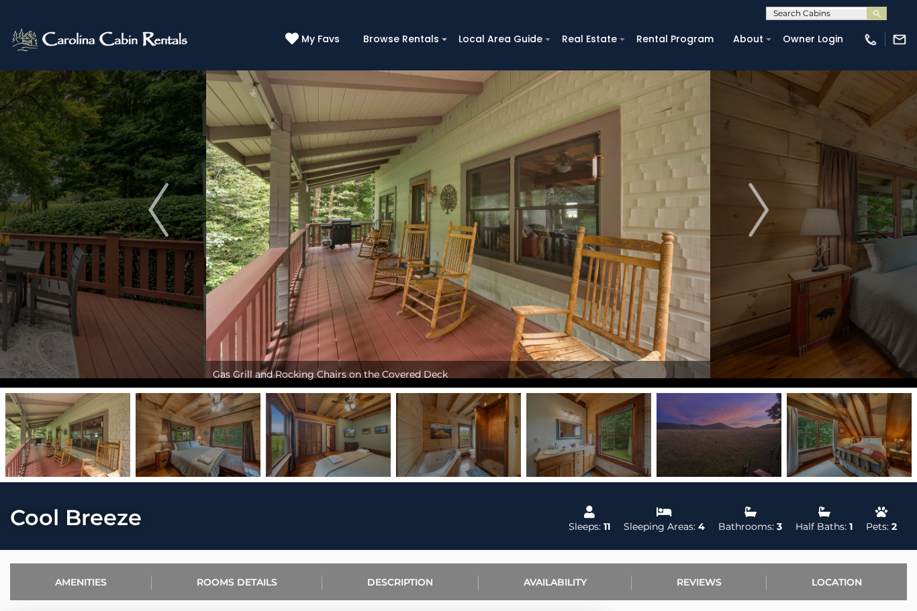
click at [755, 207] on img "Next" at bounding box center [758, 210] width 20 height 54
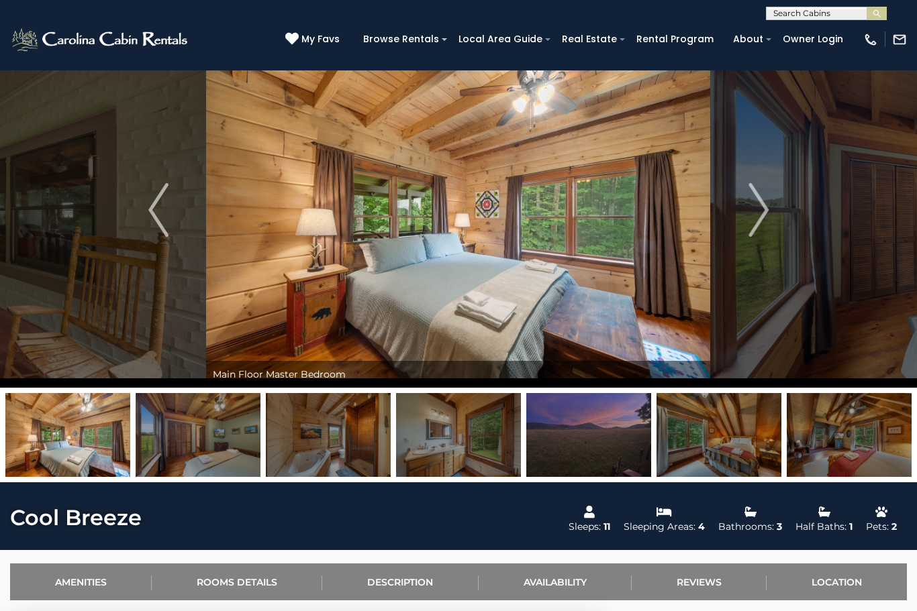
click at [753, 206] on img "Next" at bounding box center [758, 210] width 20 height 54
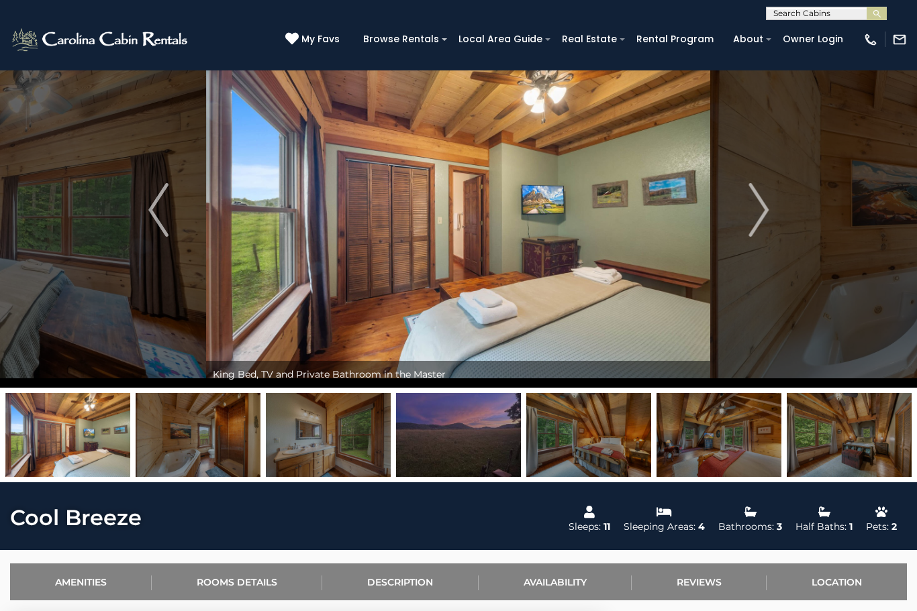
click at [760, 211] on img "Next" at bounding box center [758, 210] width 20 height 54
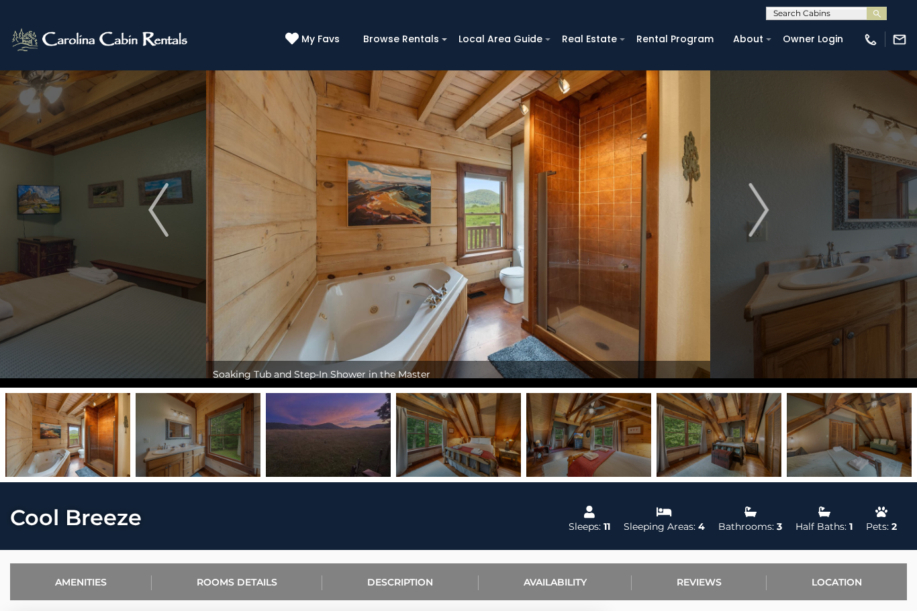
click at [756, 205] on img "Next" at bounding box center [758, 210] width 20 height 54
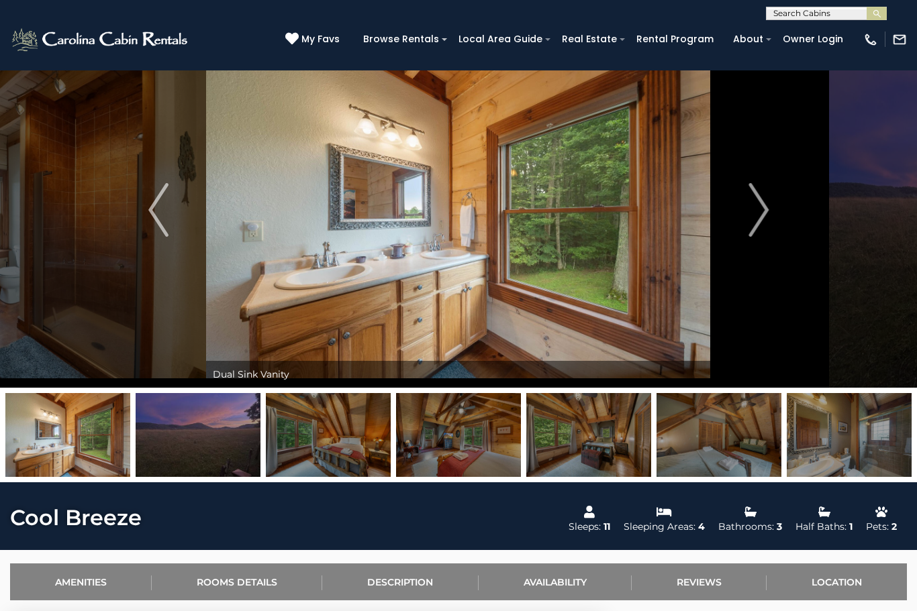
click at [746, 229] on button "Next" at bounding box center [758, 210] width 95 height 356
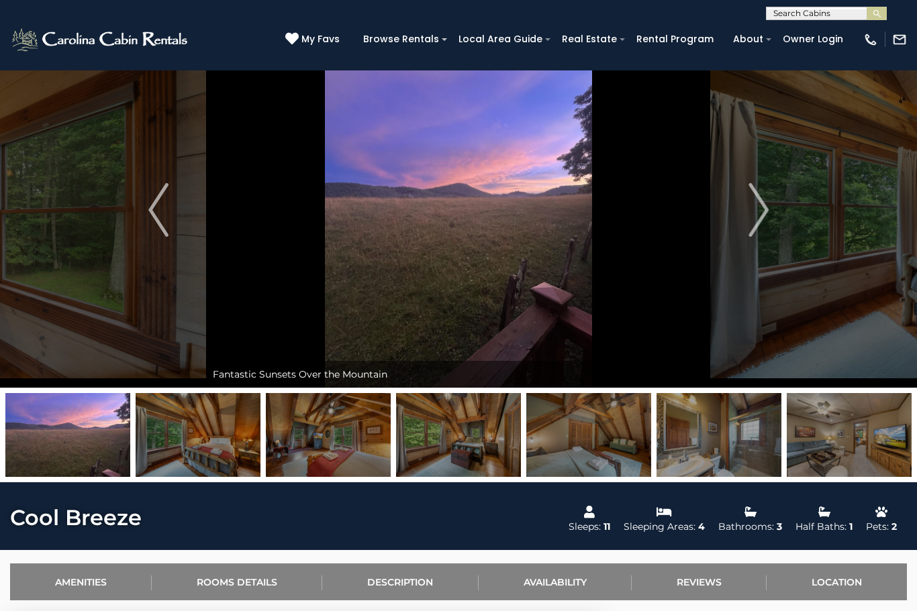
click at [769, 211] on button "Next" at bounding box center [758, 210] width 95 height 356
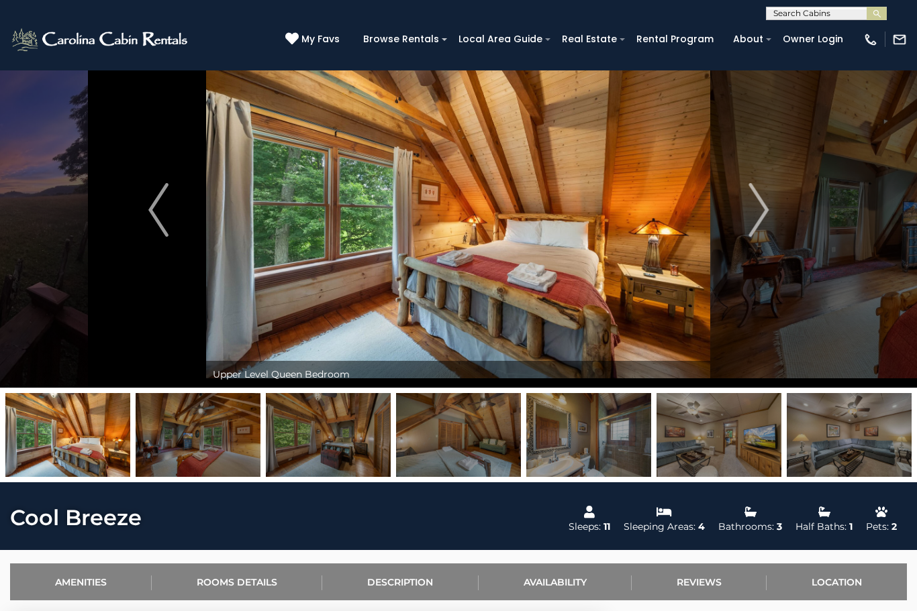
click at [159, 207] on img "Previous" at bounding box center [158, 210] width 20 height 54
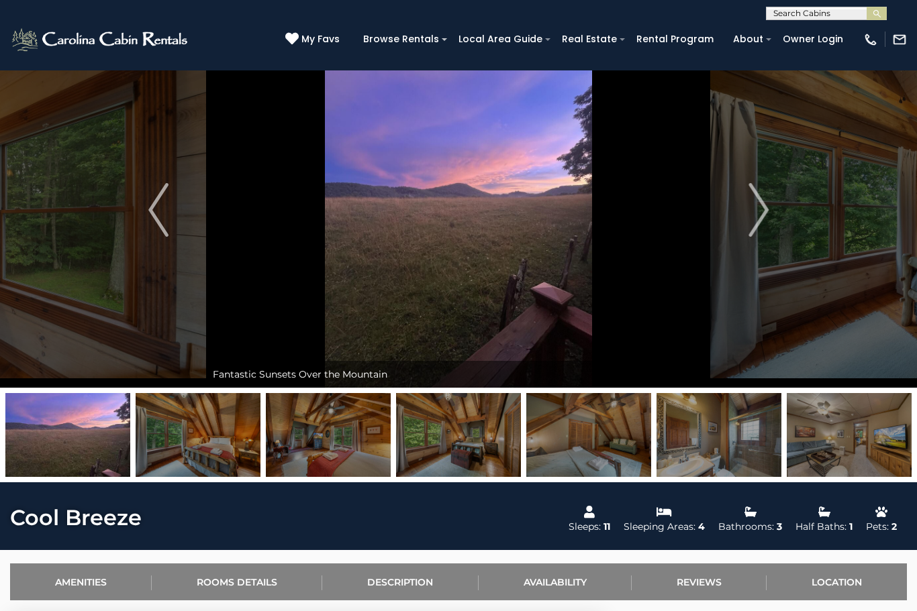
click at [763, 215] on img "Next" at bounding box center [758, 210] width 20 height 54
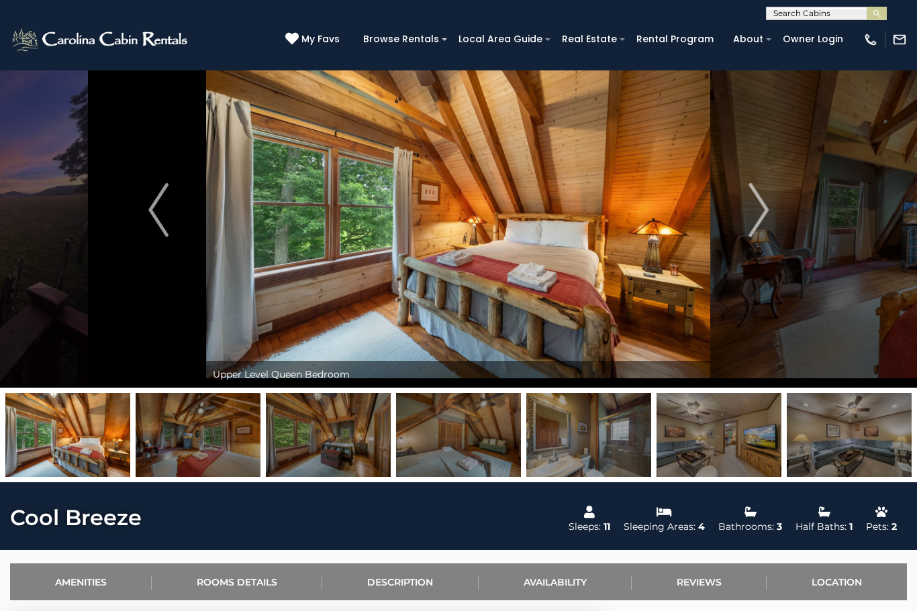
click at [765, 211] on img "Next" at bounding box center [758, 210] width 20 height 54
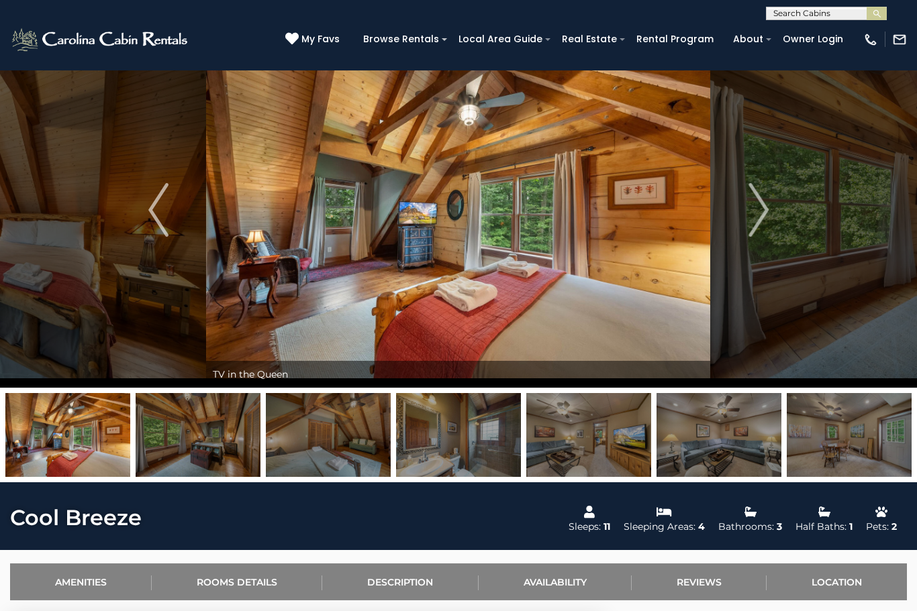
click at [764, 213] on img "Next" at bounding box center [758, 210] width 20 height 54
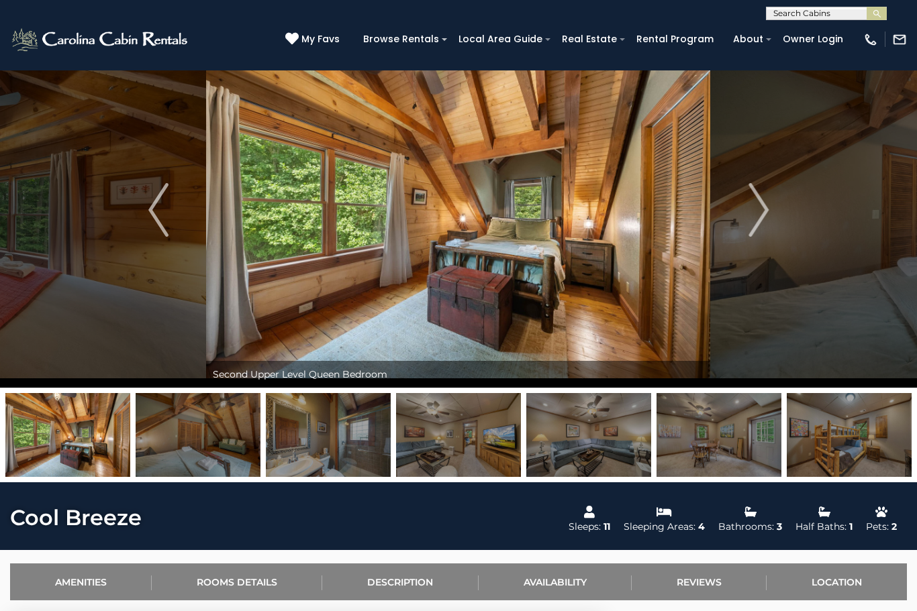
click at [764, 209] on img "Next" at bounding box center [758, 210] width 20 height 54
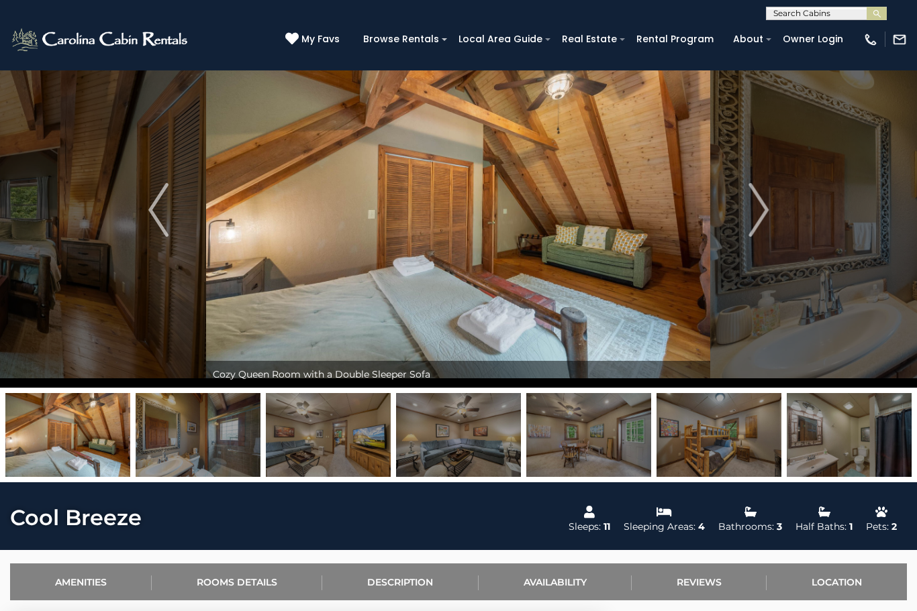
click at [765, 213] on img "Next" at bounding box center [758, 210] width 20 height 54
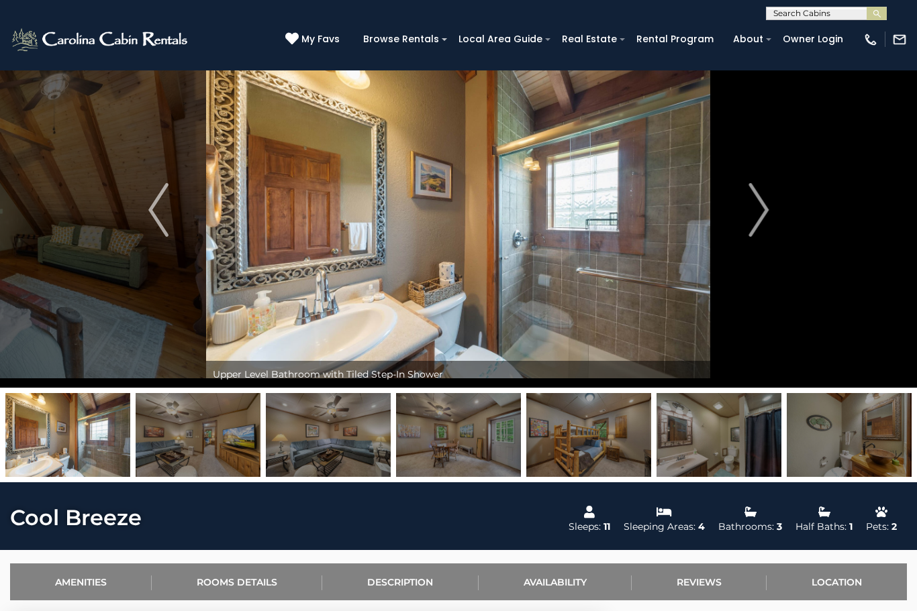
click at [763, 213] on img "Next" at bounding box center [758, 210] width 20 height 54
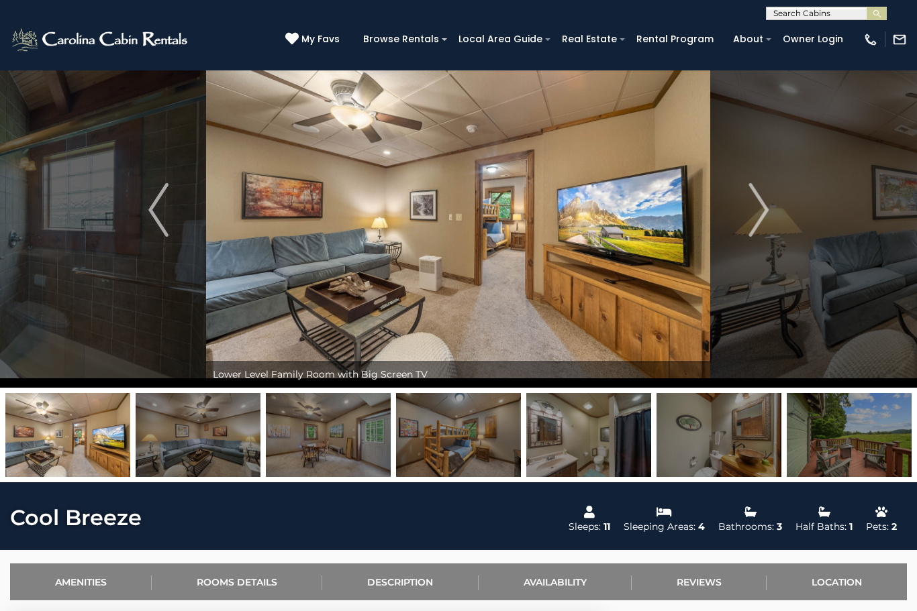
click at [758, 219] on img "Next" at bounding box center [758, 210] width 20 height 54
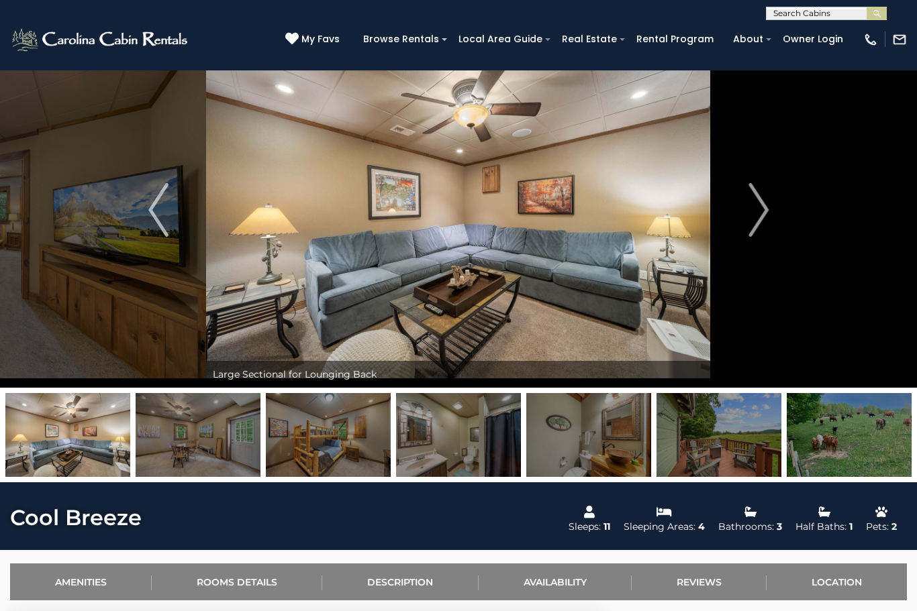
click at [764, 212] on img "Next" at bounding box center [758, 210] width 20 height 54
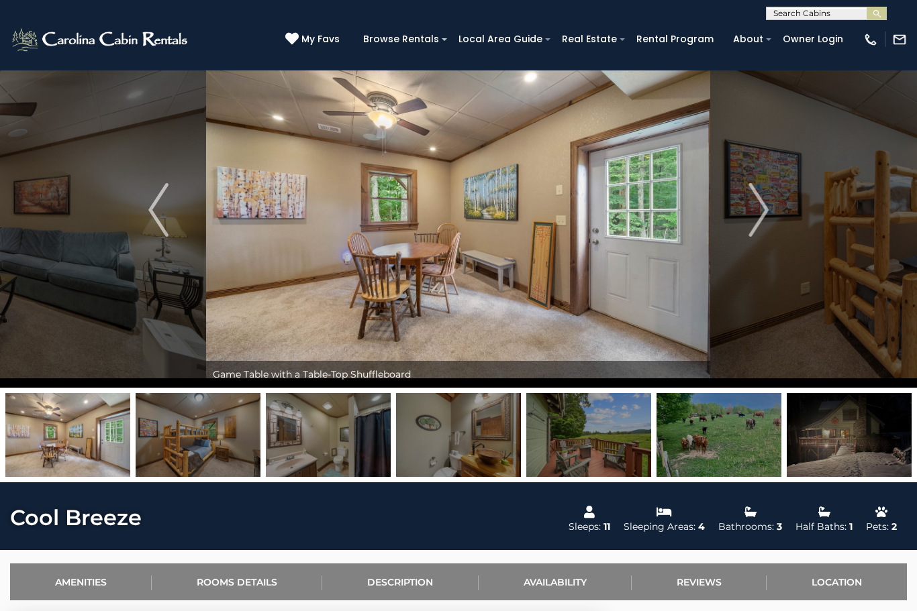
click at [765, 215] on img "Next" at bounding box center [758, 210] width 20 height 54
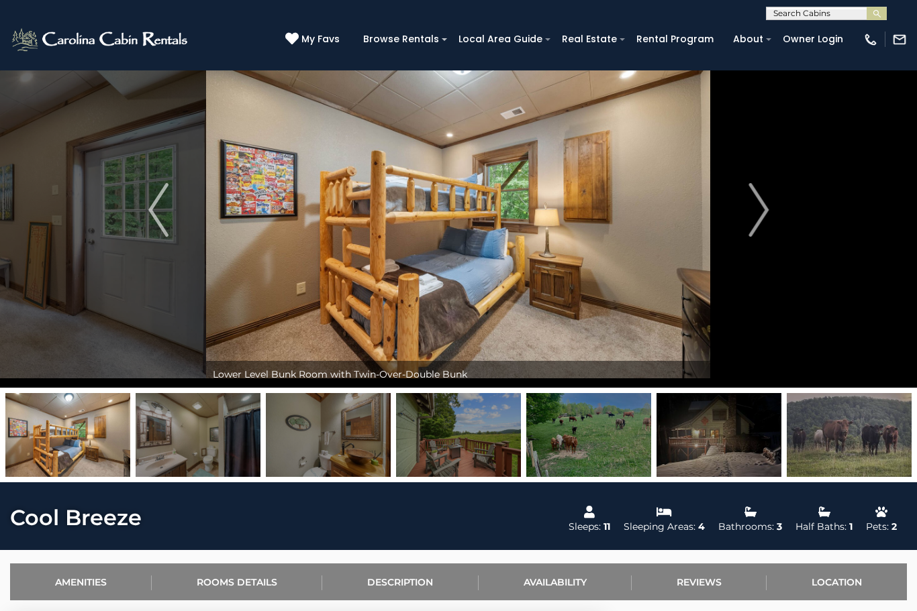
click at [760, 215] on img "Next" at bounding box center [758, 210] width 20 height 54
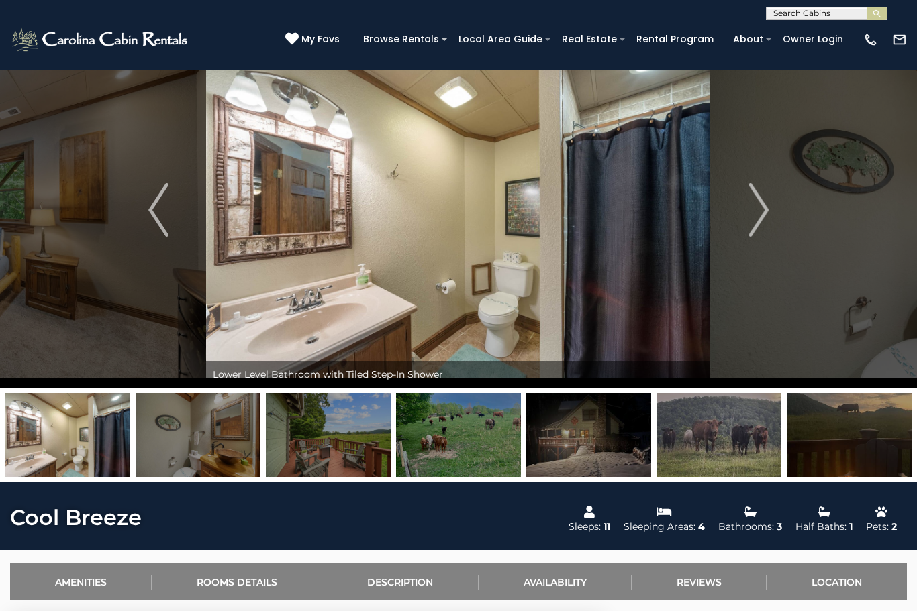
click at [760, 223] on img "Next" at bounding box center [758, 210] width 20 height 54
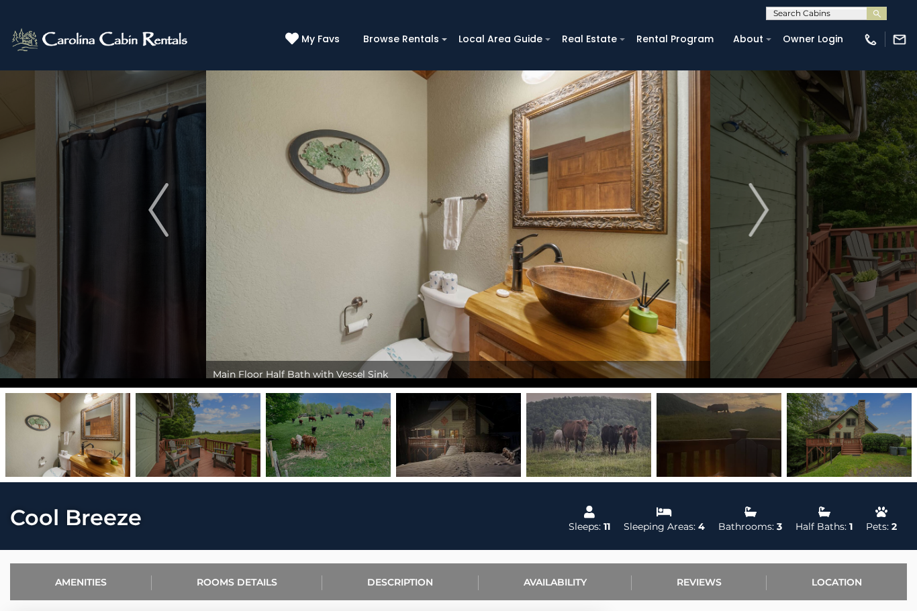
click at [762, 212] on img "Next" at bounding box center [758, 210] width 20 height 54
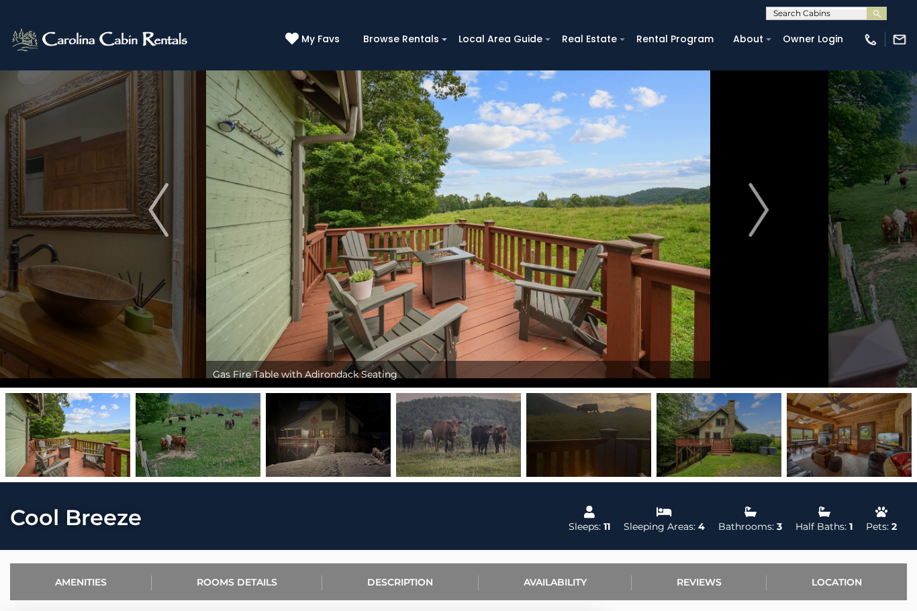
click at [768, 207] on img "Next" at bounding box center [758, 210] width 20 height 54
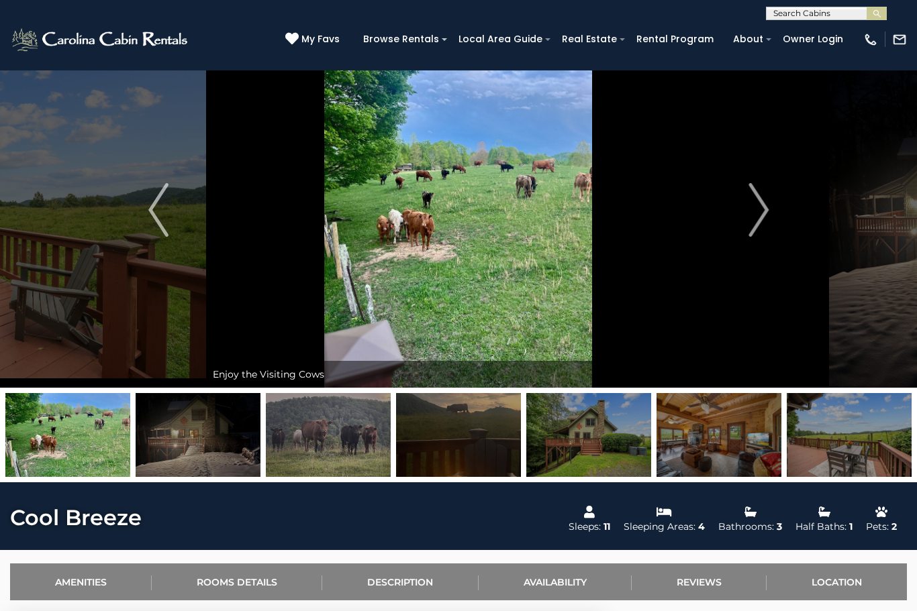
click at [768, 209] on img "Next" at bounding box center [758, 210] width 20 height 54
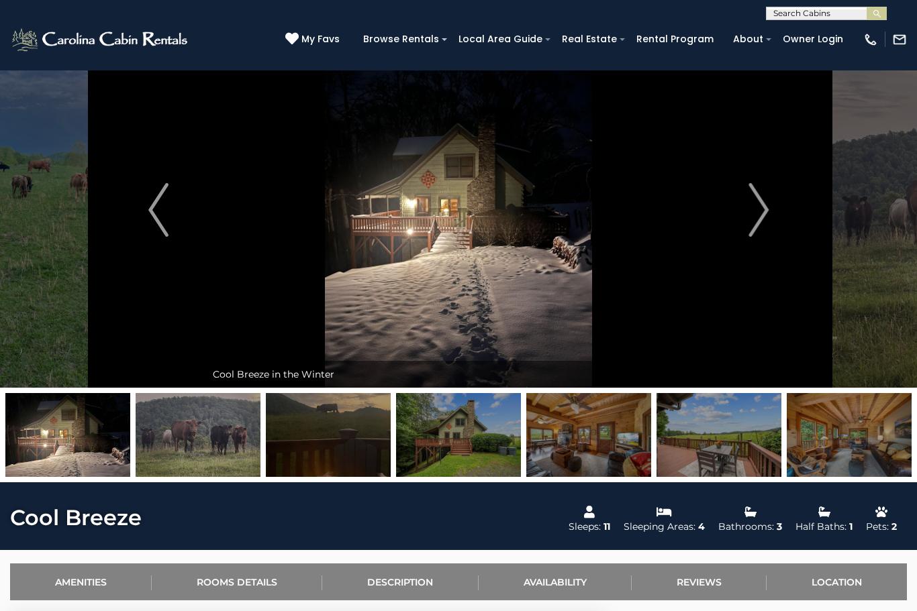
click at [758, 213] on img "Next" at bounding box center [758, 210] width 20 height 54
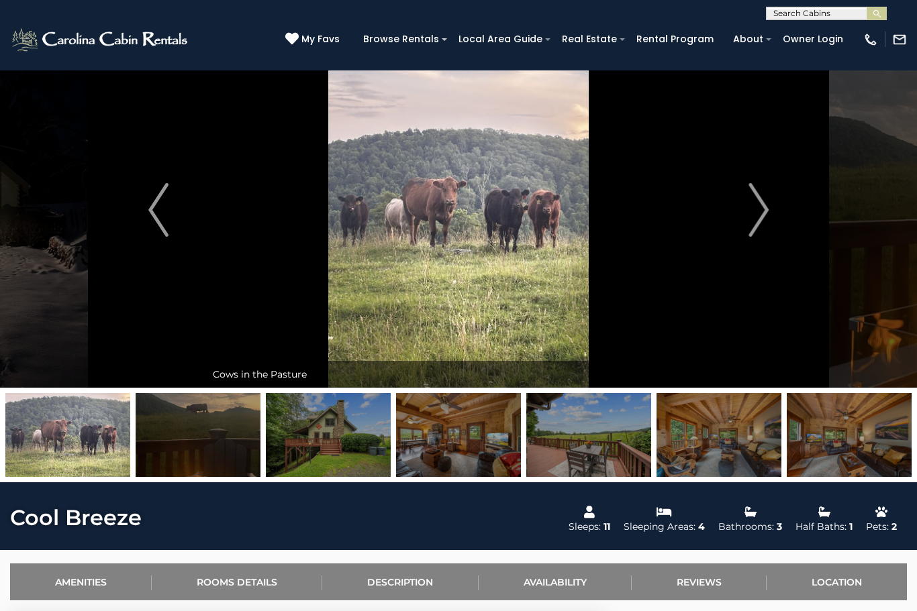
click at [756, 212] on img "Next" at bounding box center [758, 210] width 20 height 54
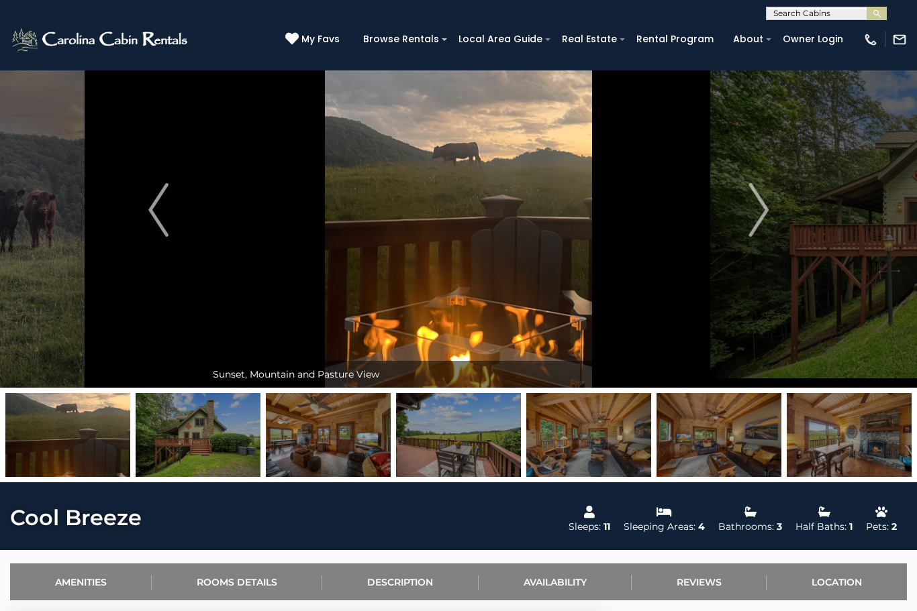
click at [763, 208] on img "Next" at bounding box center [758, 210] width 20 height 54
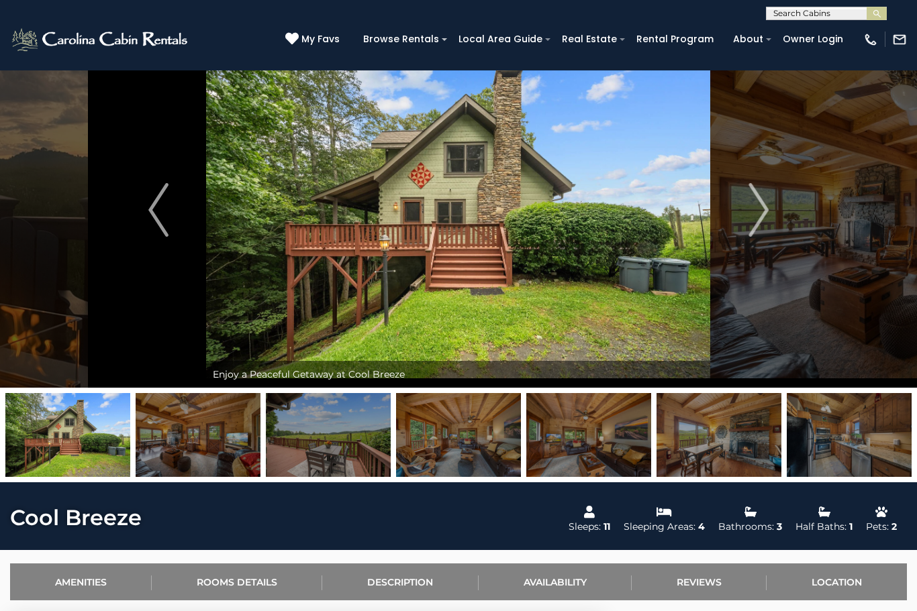
click at [765, 204] on img "Next" at bounding box center [758, 210] width 20 height 54
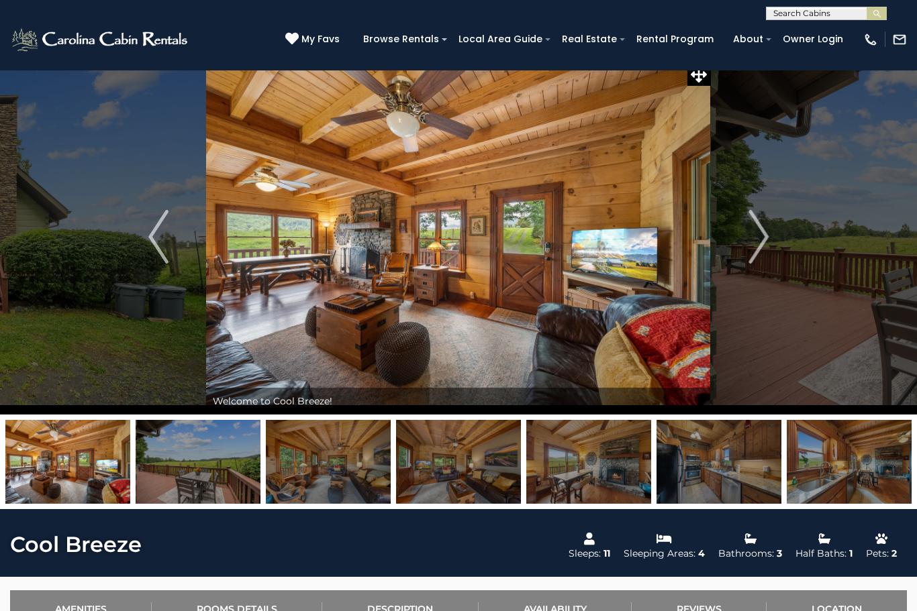
scroll to position [0, 0]
